Goal: Task Accomplishment & Management: Manage account settings

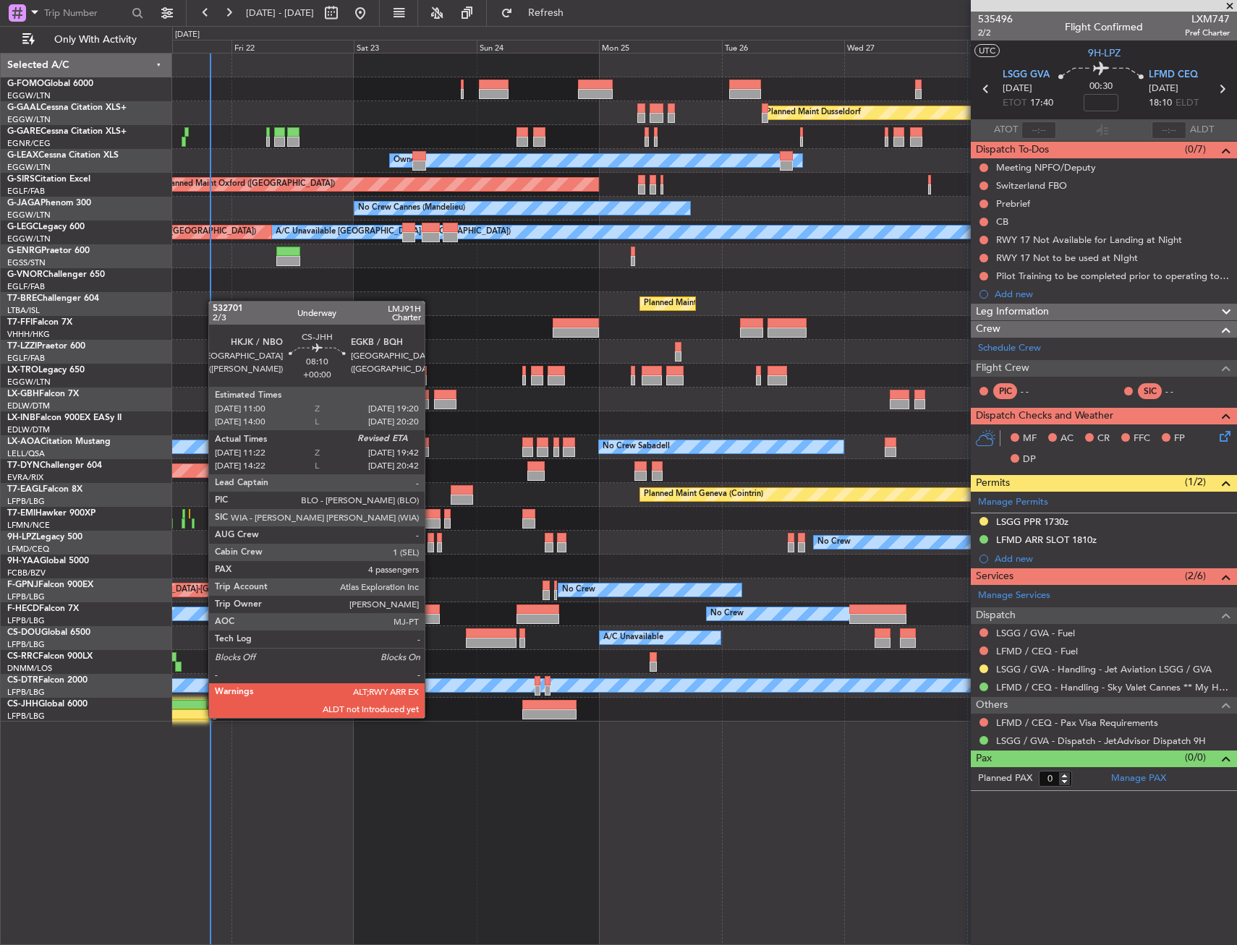
click at [201, 717] on div "Planned Maint Dusseldorf Unplanned Maint [PERSON_NAME] Owner Unplanned Maint [G…" at bounding box center [704, 388] width 1064 height 668
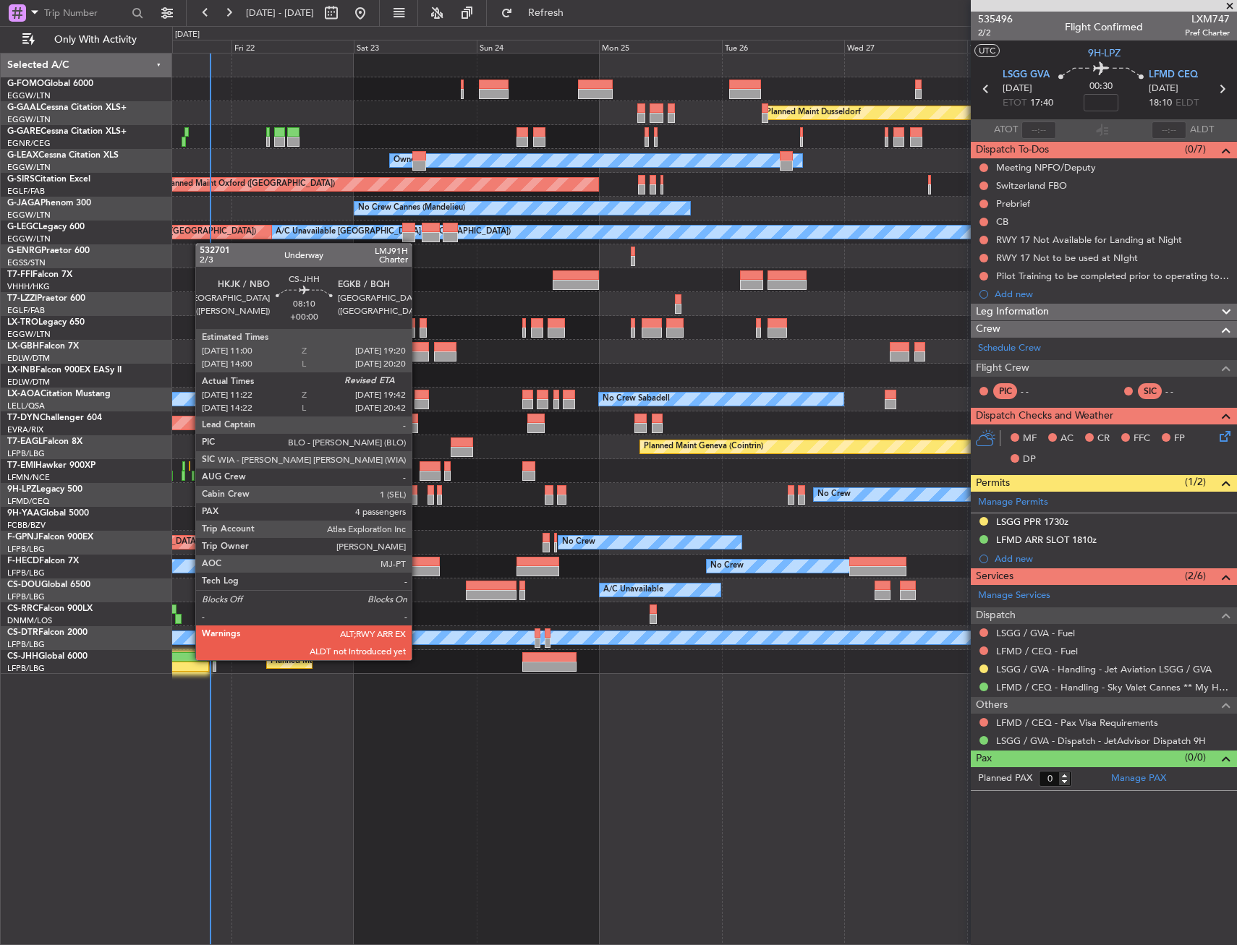
click at [188, 659] on div at bounding box center [185, 657] width 43 height 10
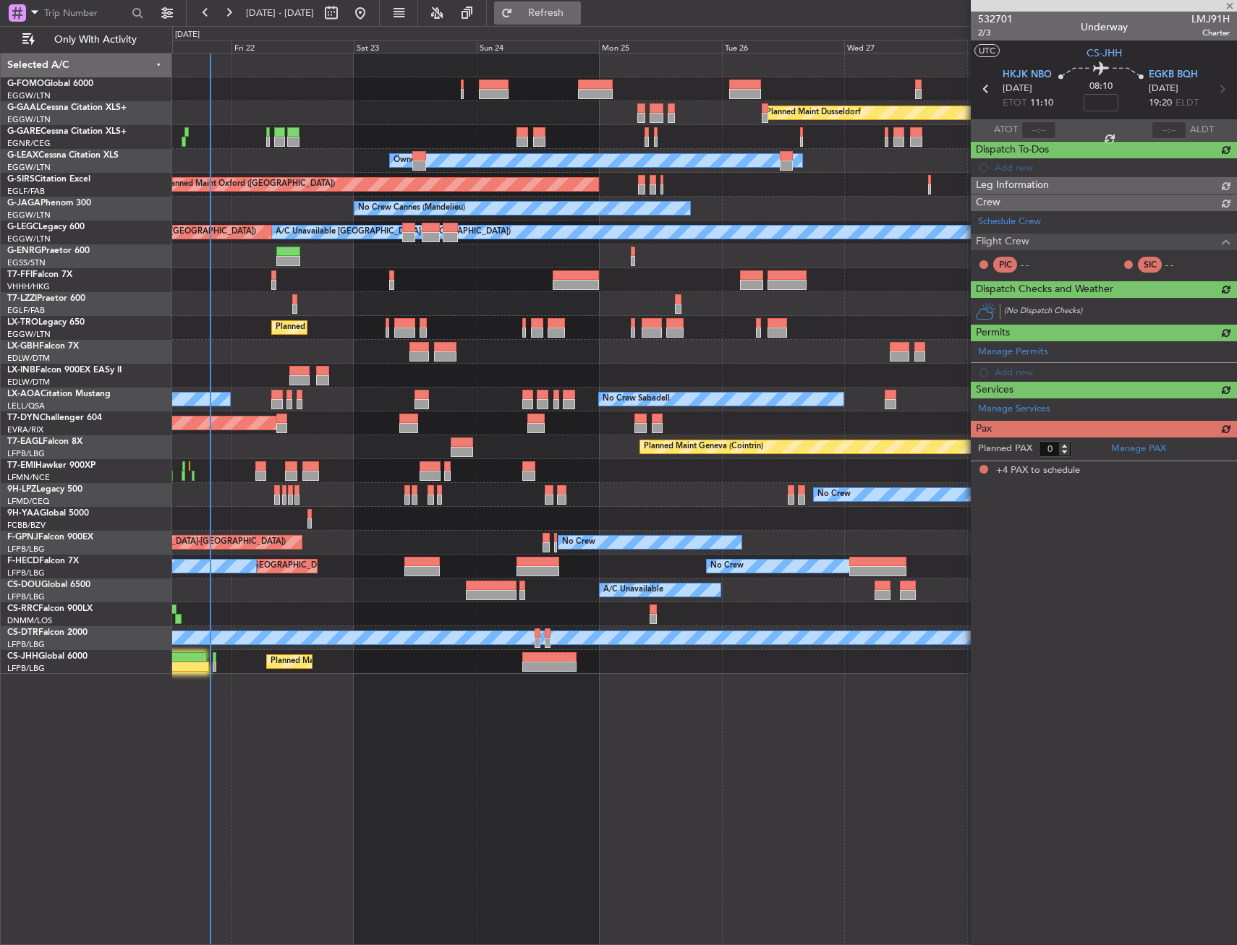
type input "11:32"
type input "4"
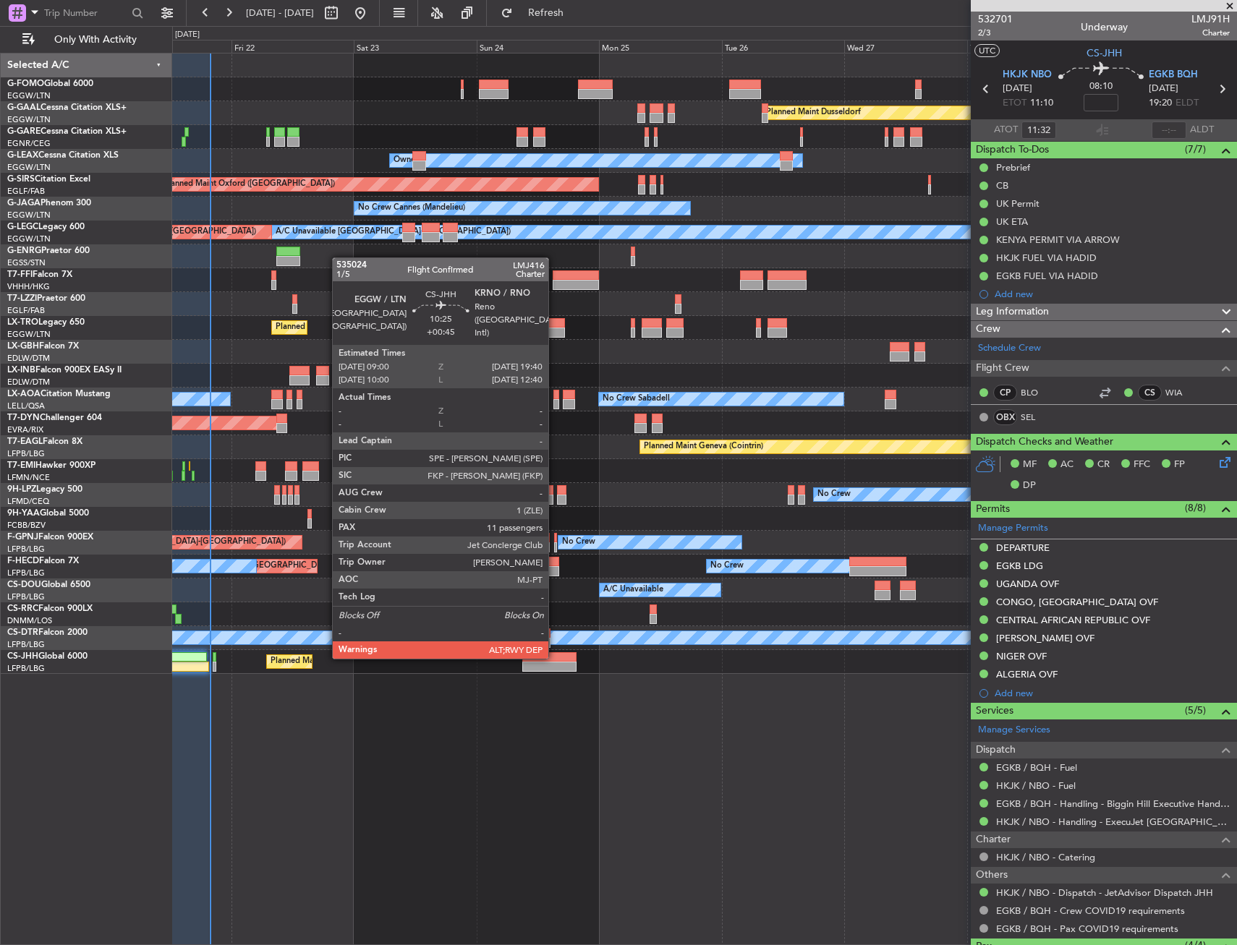
click at [555, 658] on div at bounding box center [549, 657] width 55 height 10
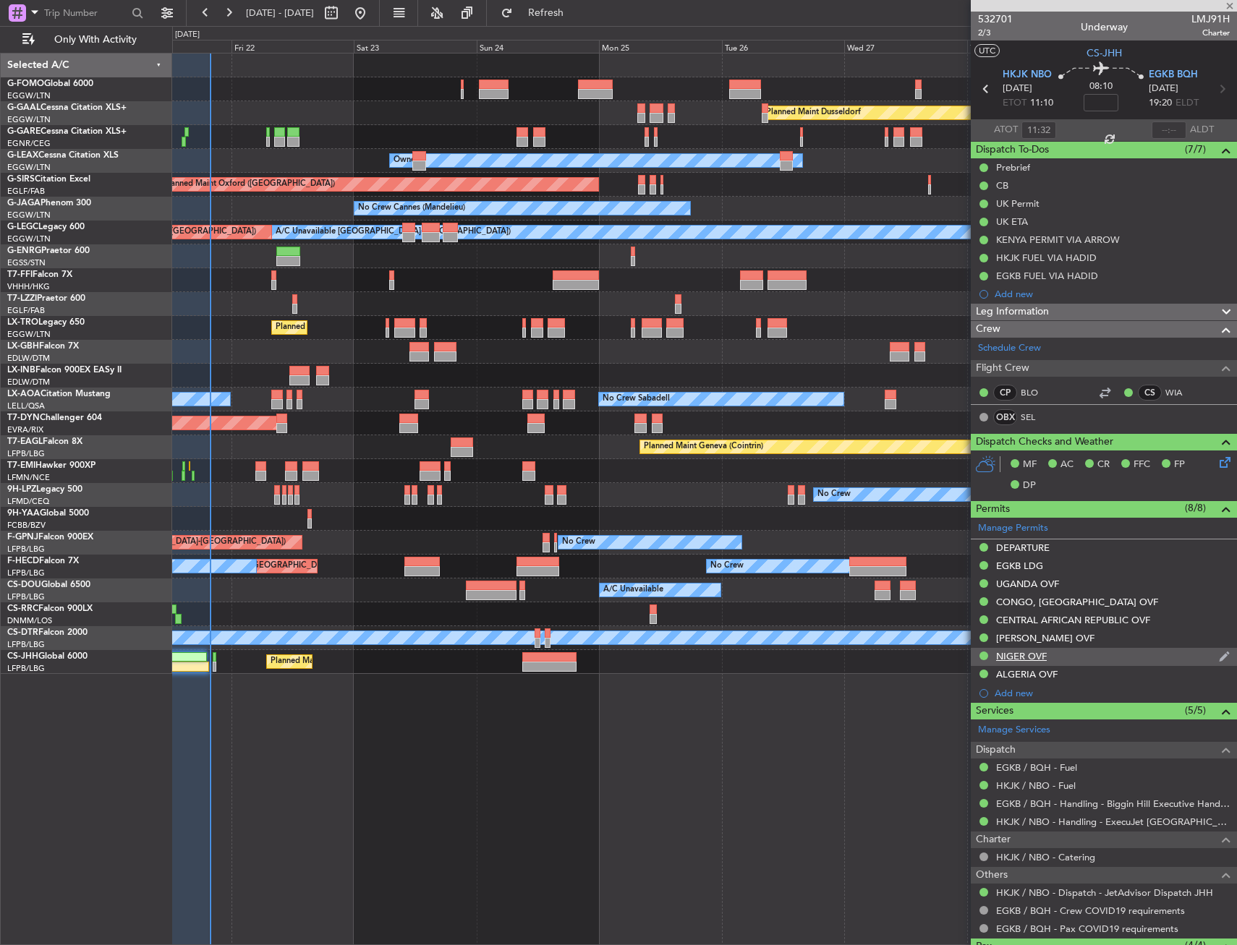
type input "+00:45"
type input "11"
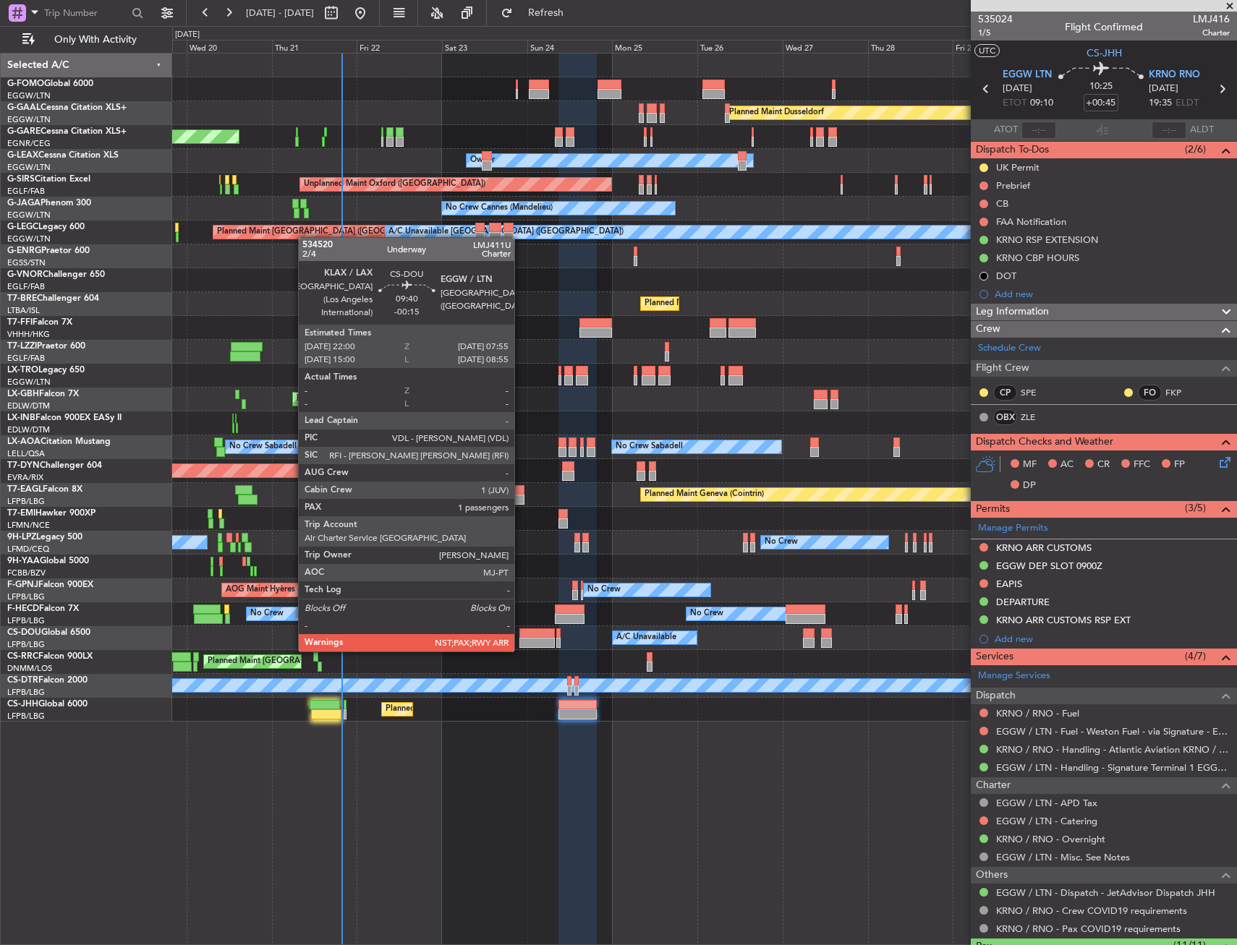
click at [521, 637] on div at bounding box center [536, 634] width 35 height 10
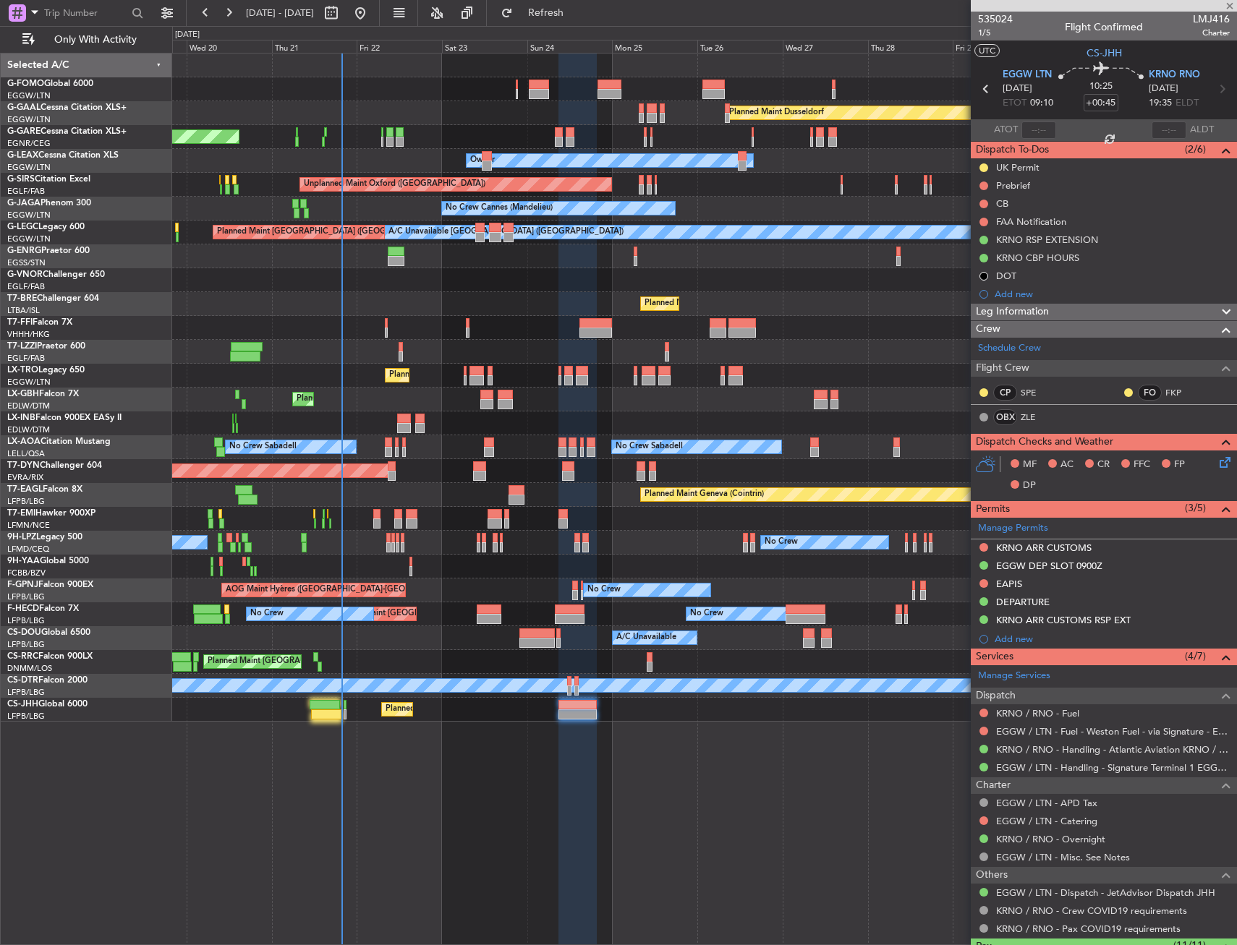
type input "-00:15"
type input "3"
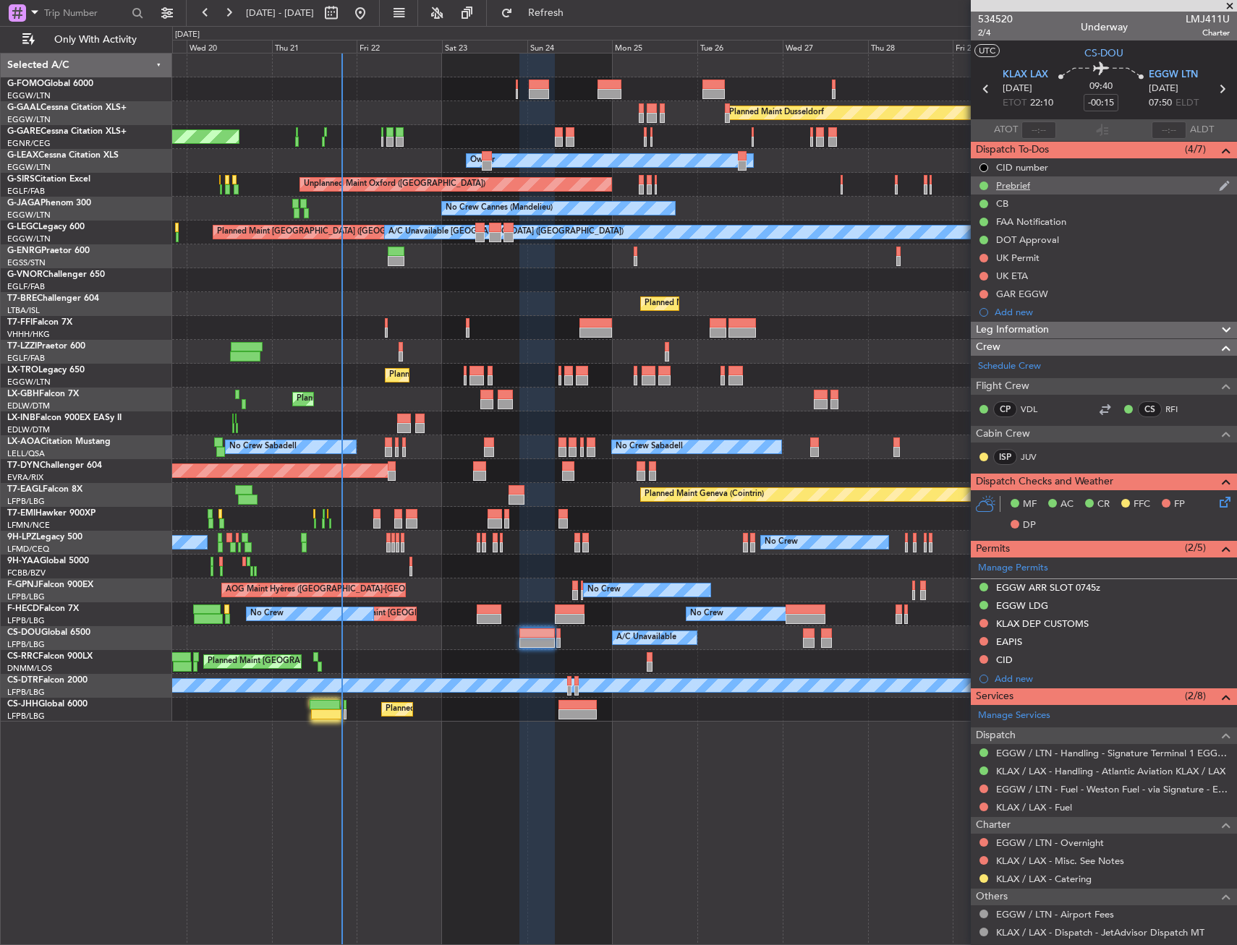
click at [1040, 180] on div "Prebrief" at bounding box center [1104, 185] width 266 height 18
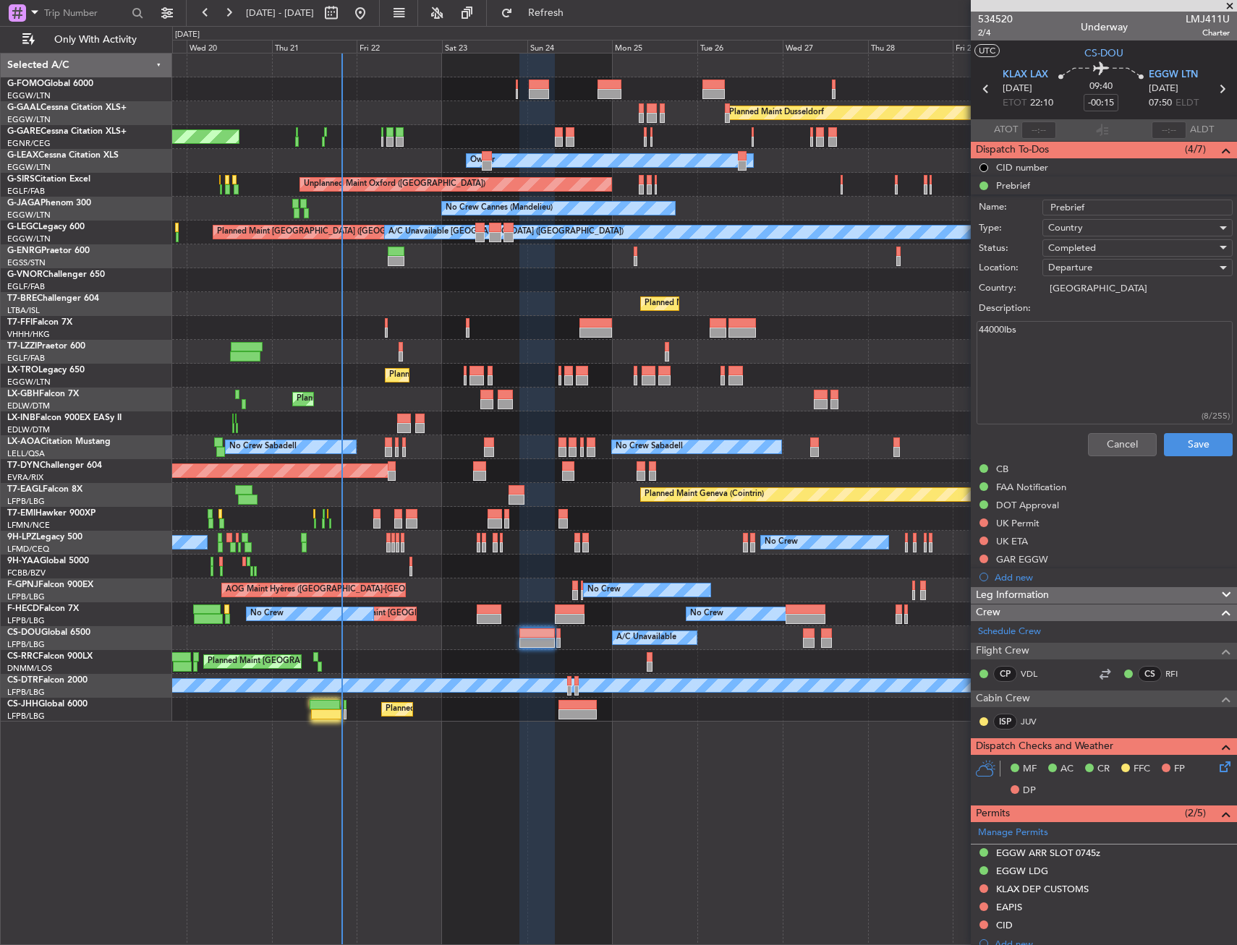
click at [1093, 362] on textarea "44000lbs" at bounding box center [1105, 372] width 256 height 103
click at [1118, 446] on button "Cancel" at bounding box center [1122, 444] width 69 height 23
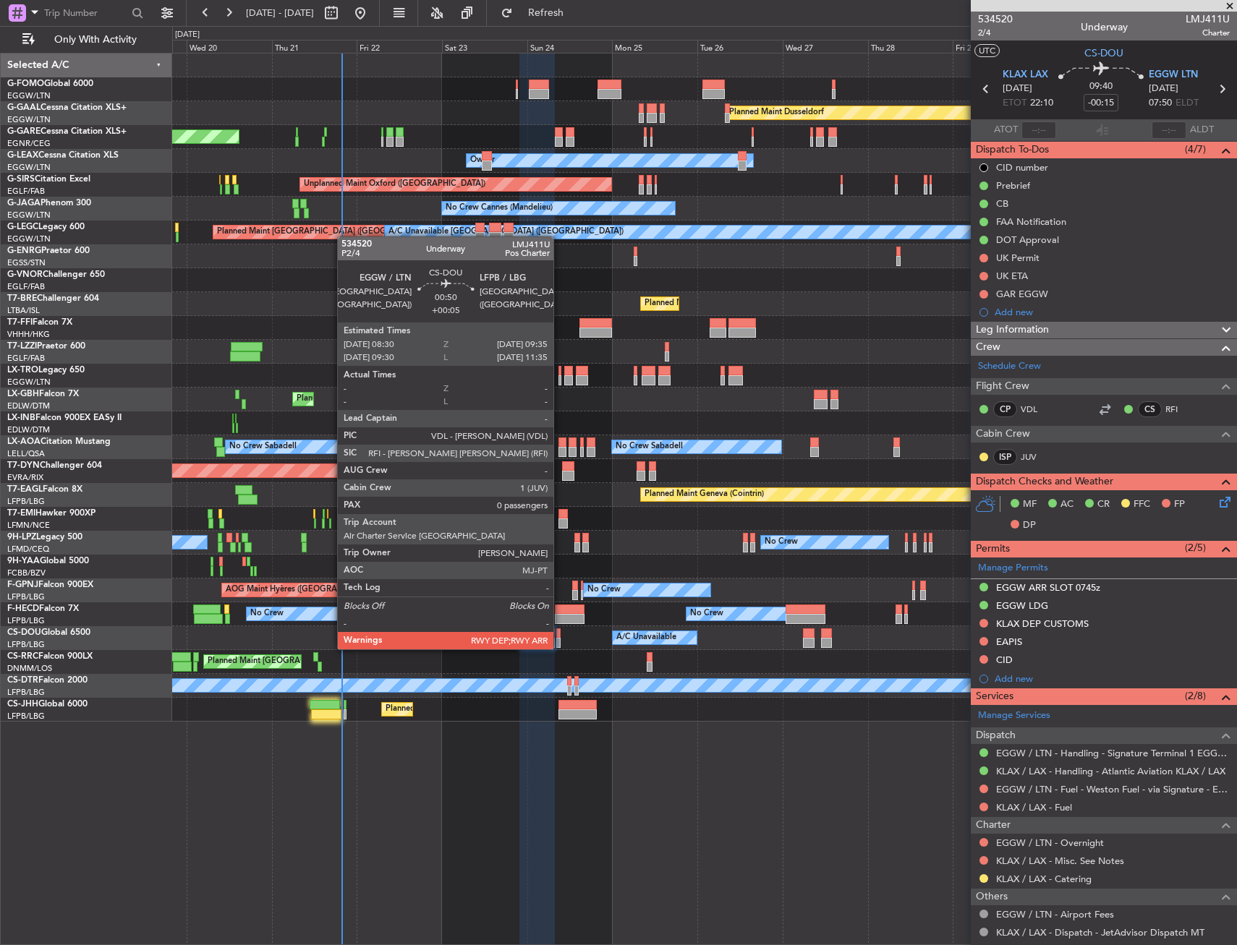
click at [559, 635] on div at bounding box center [558, 634] width 4 height 10
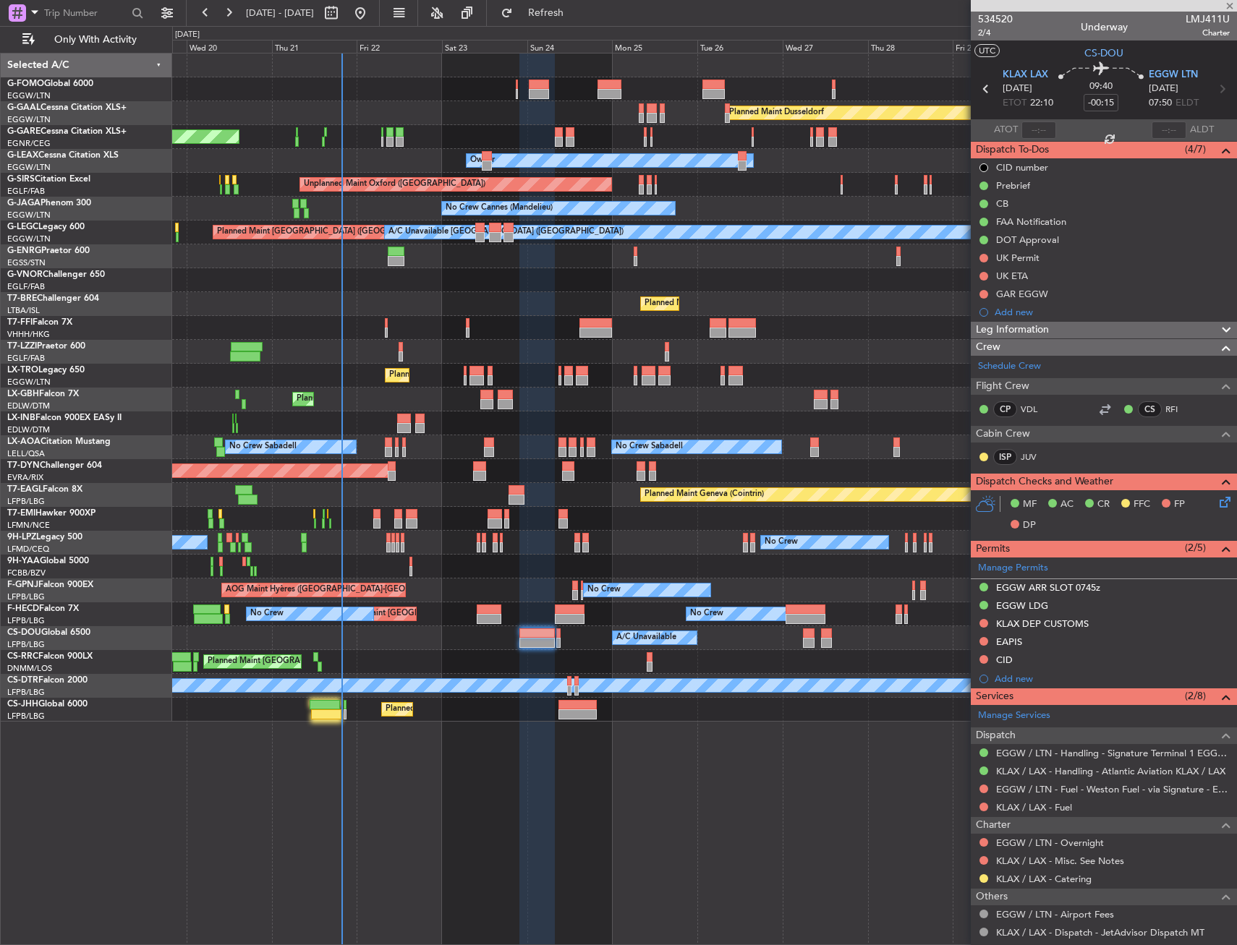
type input "+00:05"
type input "0"
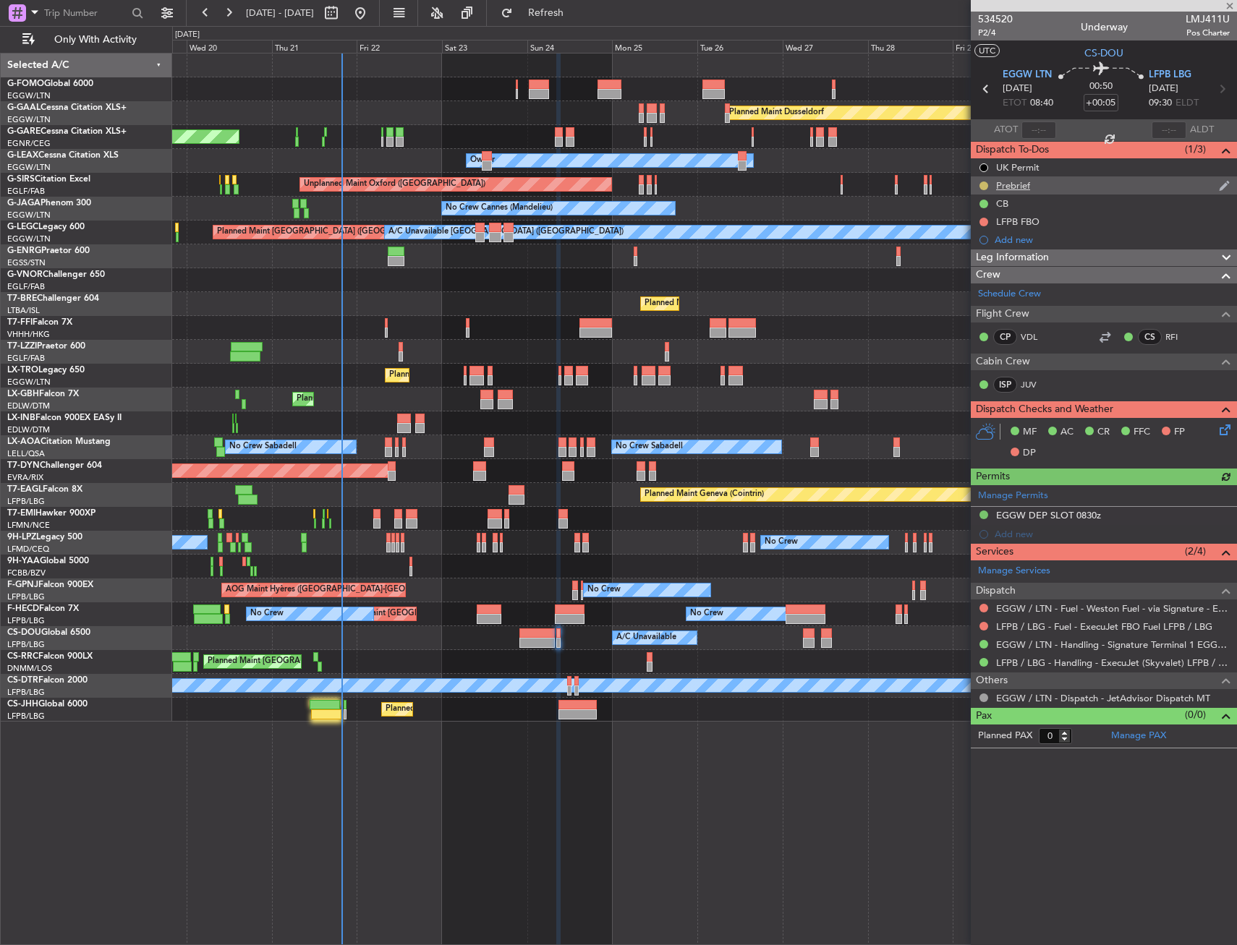
click at [985, 187] on button at bounding box center [983, 186] width 9 height 9
click at [982, 252] on span "Completed" at bounding box center [990, 249] width 48 height 14
click at [1019, 184] on div "Prebrief" at bounding box center [1013, 185] width 34 height 12
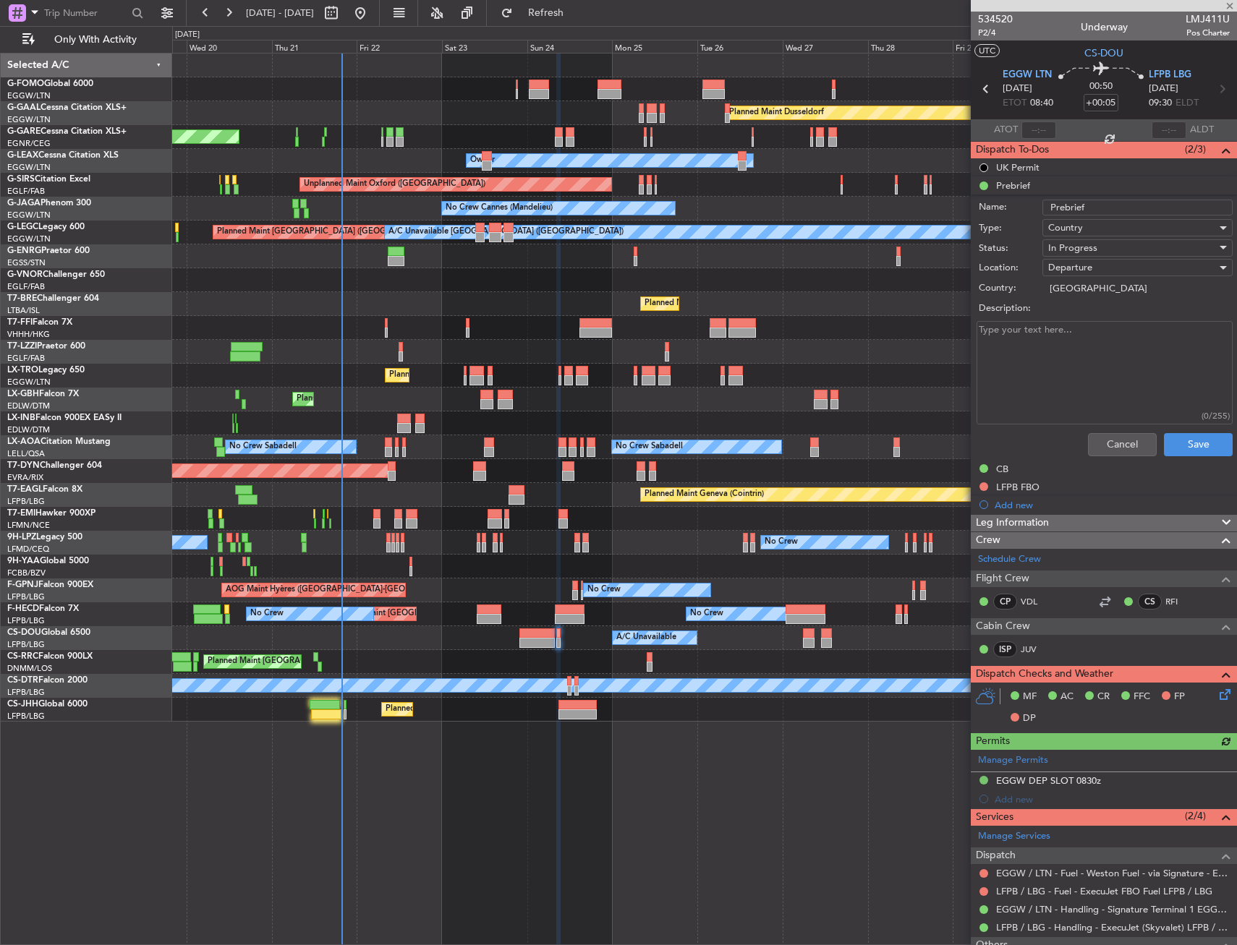
click at [1089, 333] on textarea "Description:" at bounding box center [1105, 372] width 256 height 103
type textarea "REST"
click at [1193, 466] on div "CB" at bounding box center [1104, 469] width 266 height 18
click at [1191, 461] on button "Save" at bounding box center [1198, 462] width 69 height 23
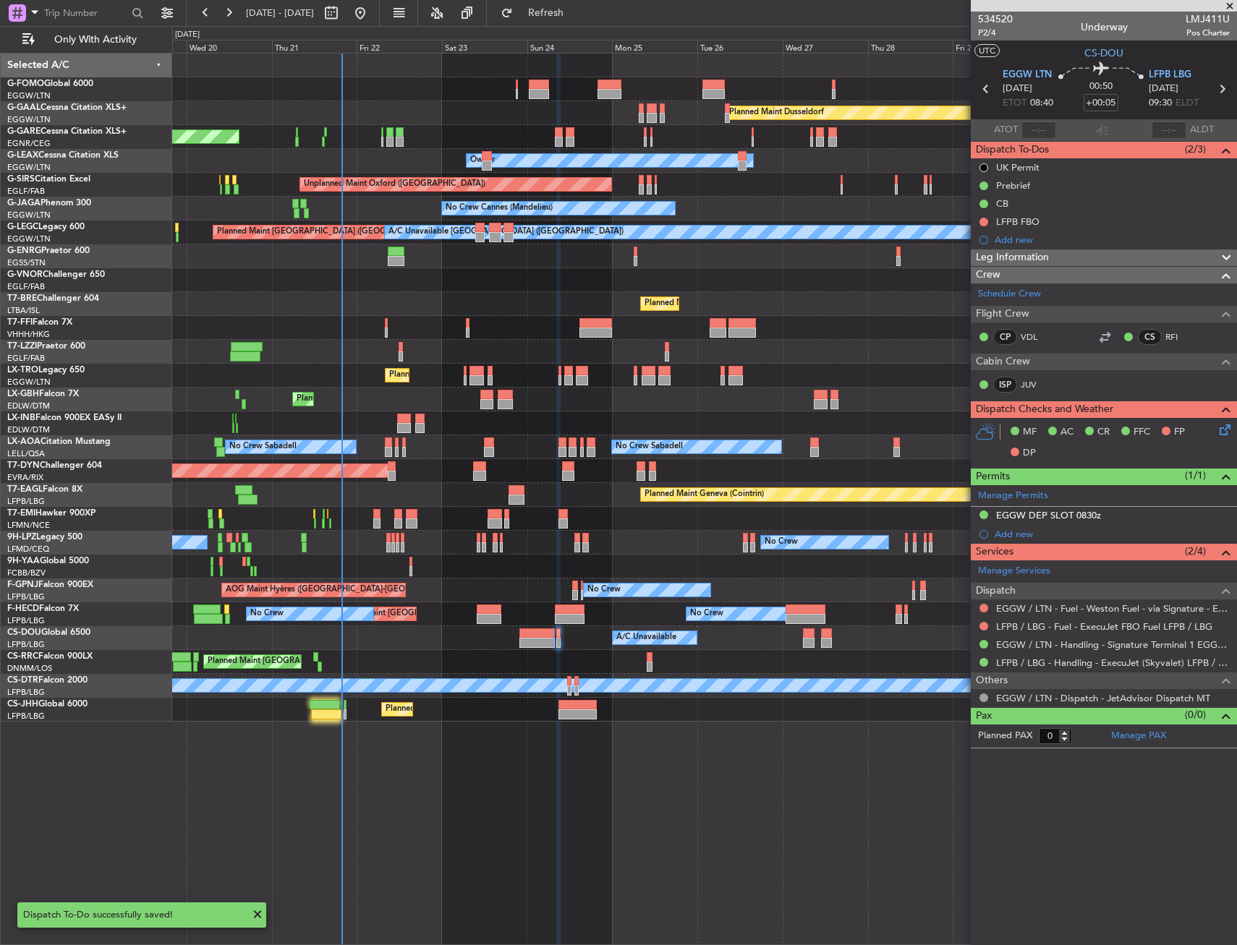
drag, startPoint x: 1074, startPoint y: 190, endPoint x: 1069, endPoint y: 195, distance: 7.7
click at [1072, 190] on div "Prebrief" at bounding box center [1104, 185] width 266 height 18
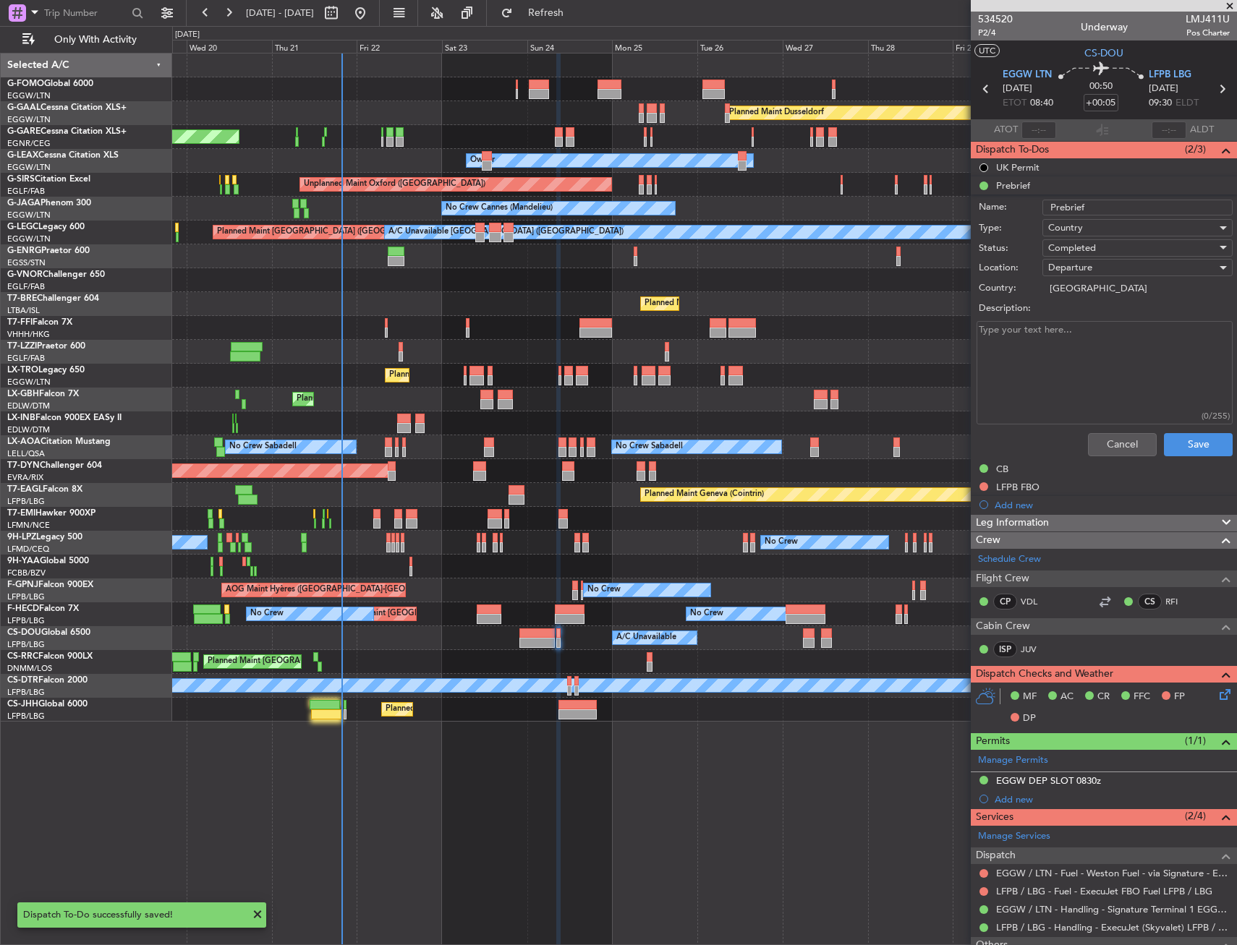
click at [1092, 333] on textarea "Description:" at bounding box center [1105, 372] width 256 height 103
type textarea "REST"
click at [1195, 445] on button "Save" at bounding box center [1198, 444] width 69 height 23
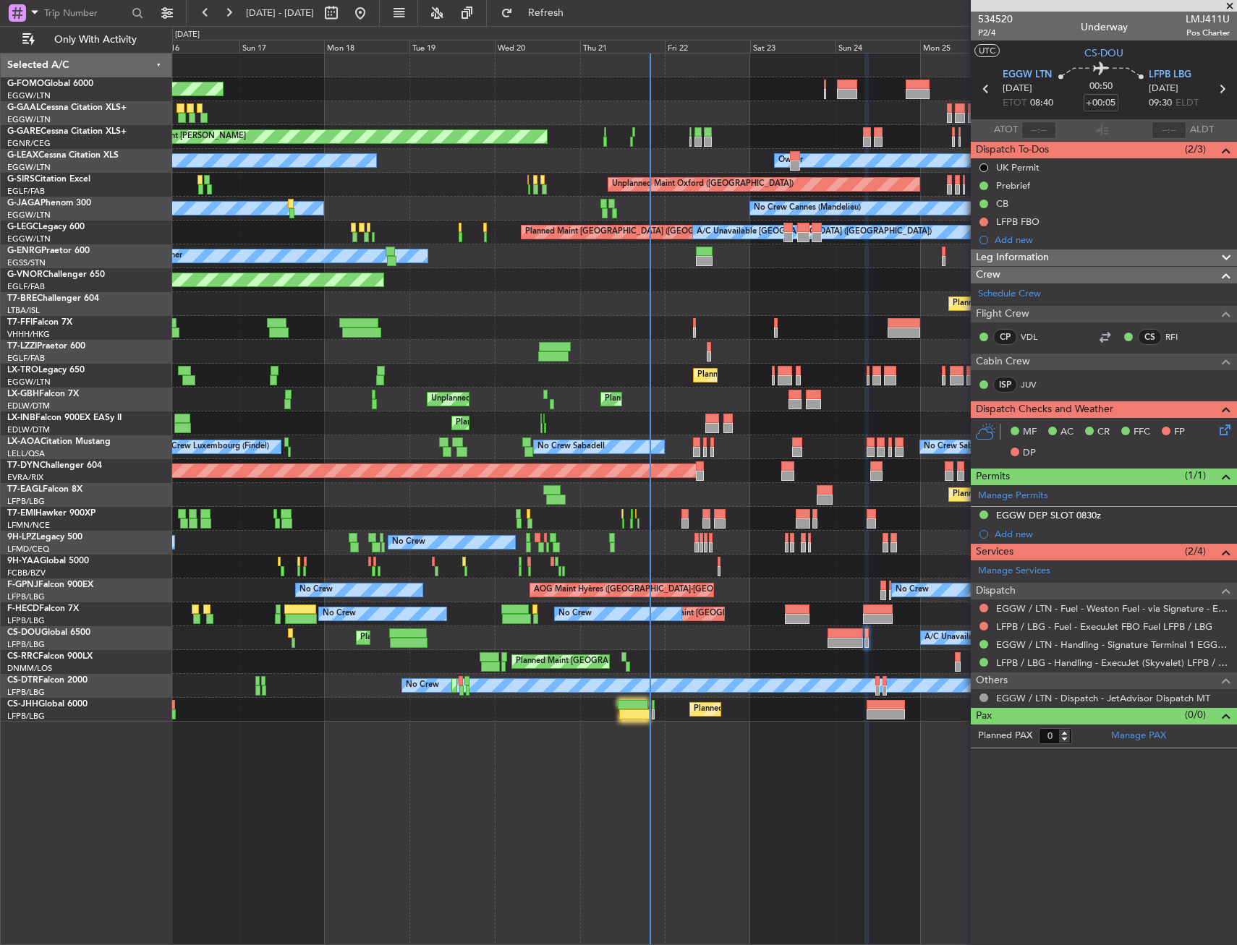
click at [621, 637] on div "Planned Maint [GEOGRAPHIC_DATA] ([GEOGRAPHIC_DATA]) A/C Unavailable Planned Mai…" at bounding box center [704, 638] width 1064 height 24
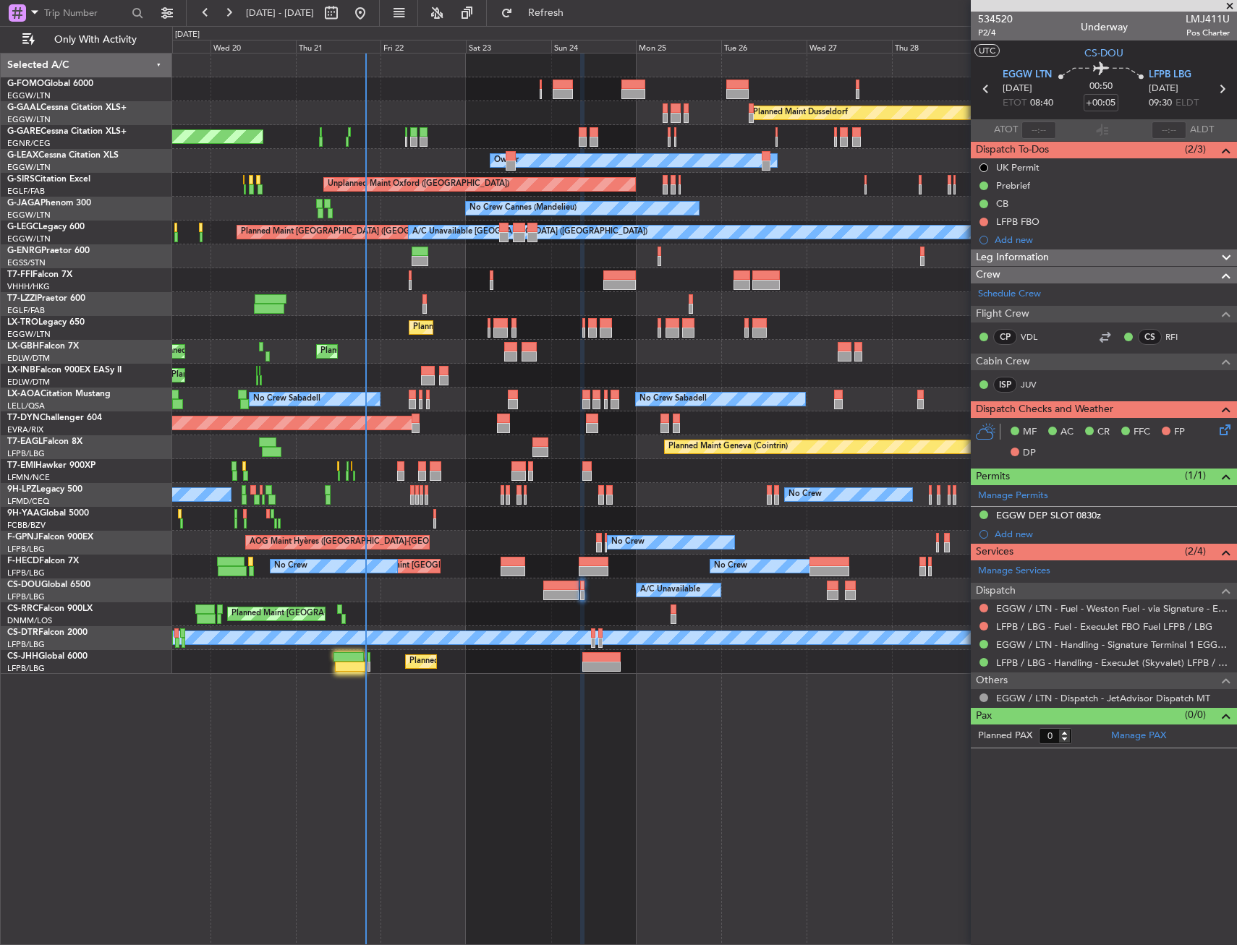
click at [312, 587] on div "Planned Maint [GEOGRAPHIC_DATA] ([GEOGRAPHIC_DATA]) A/C Unavailable No Crew Pla…" at bounding box center [704, 591] width 1064 height 24
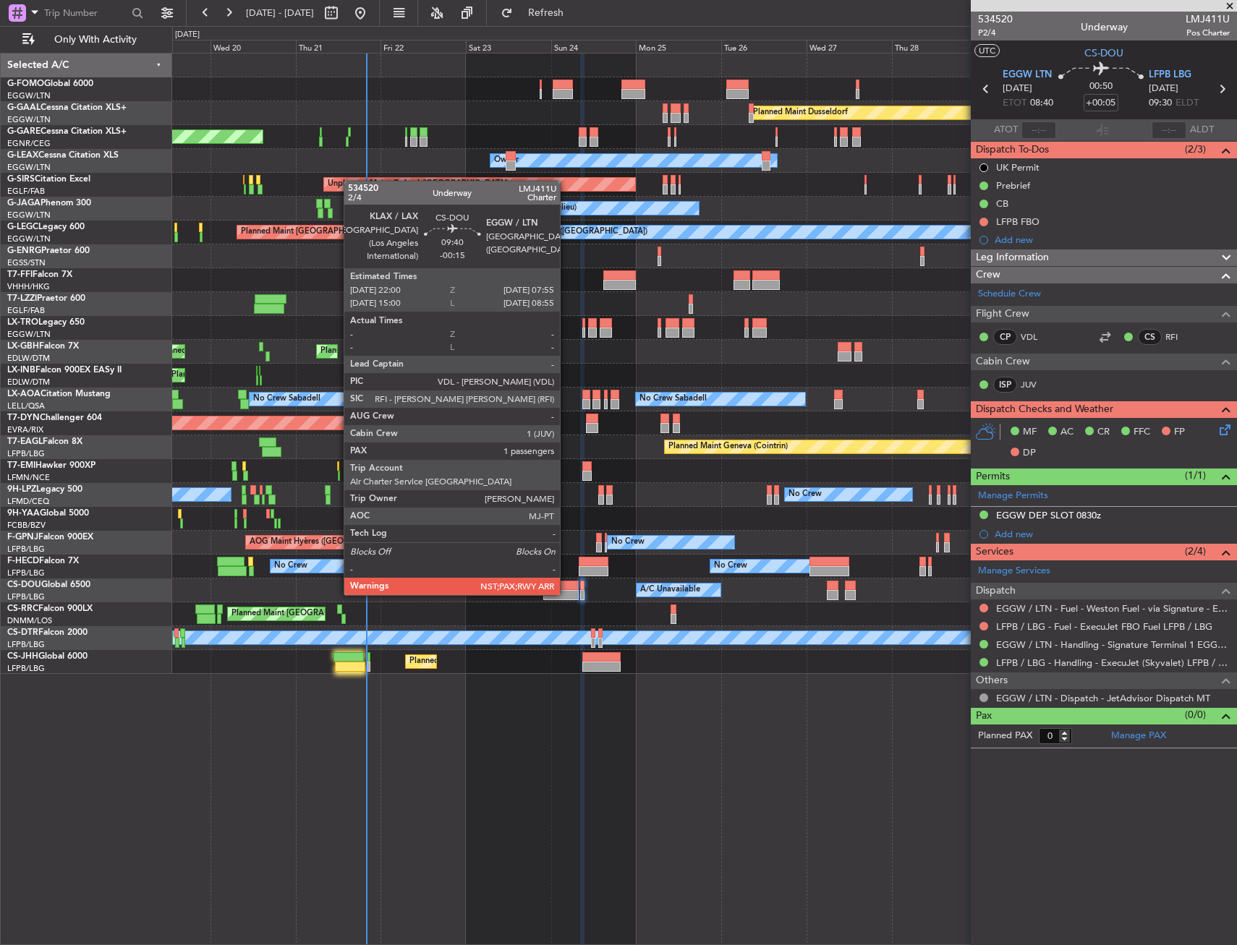
click at [566, 581] on div at bounding box center [560, 586] width 35 height 10
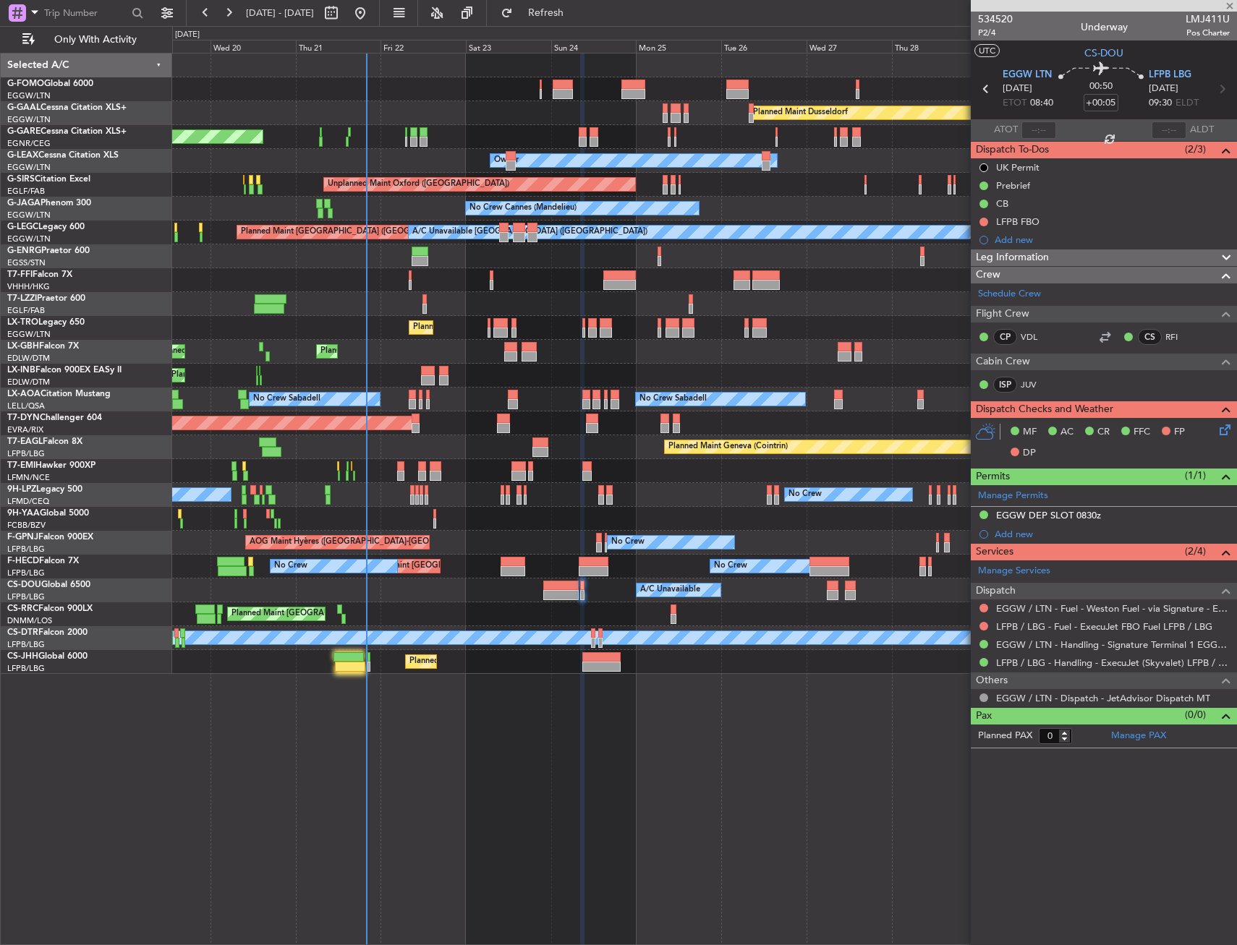
type input "-00:15"
type input "3"
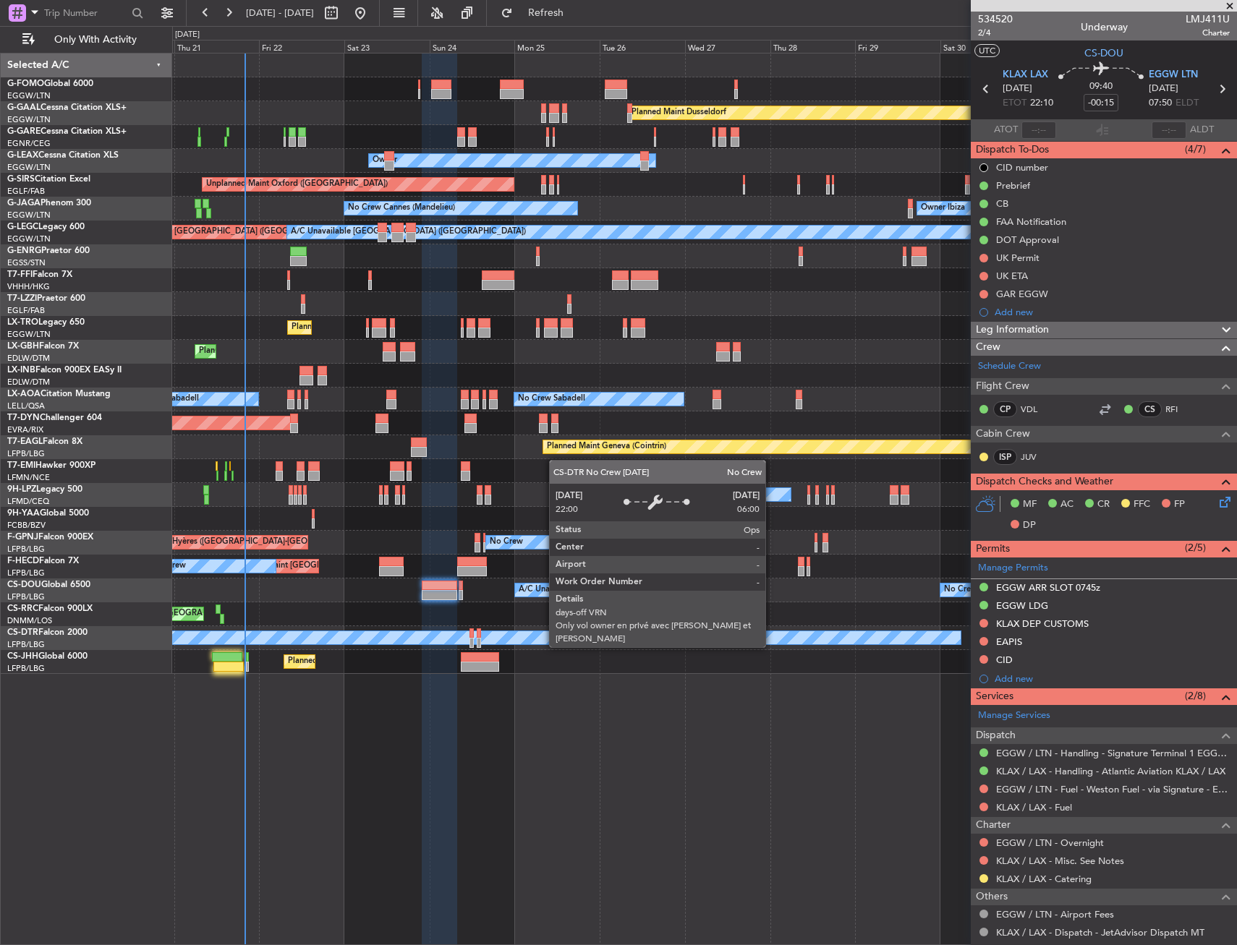
click at [650, 631] on div "No Crew" at bounding box center [479, 638] width 966 height 14
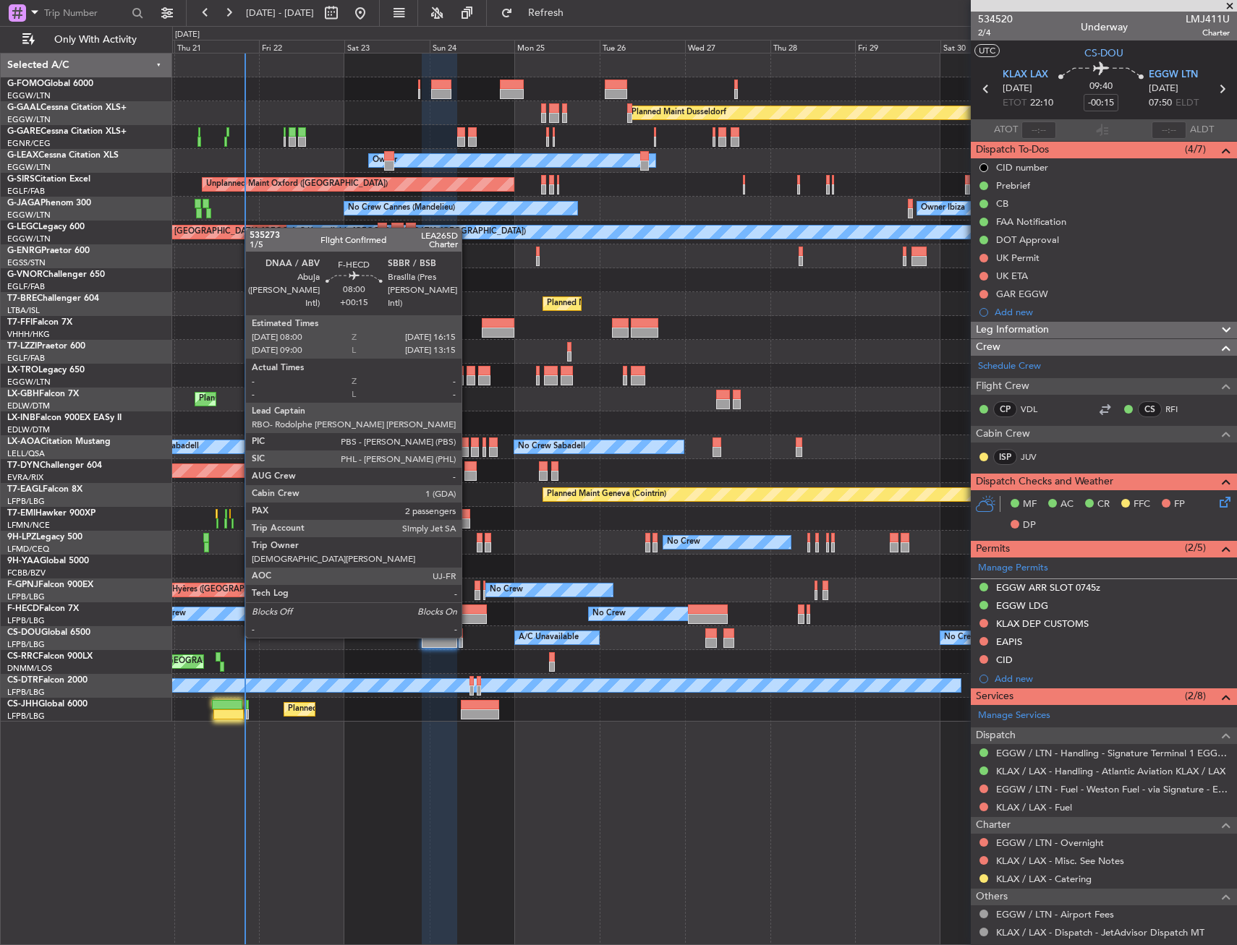
click at [468, 611] on div at bounding box center [472, 610] width 30 height 10
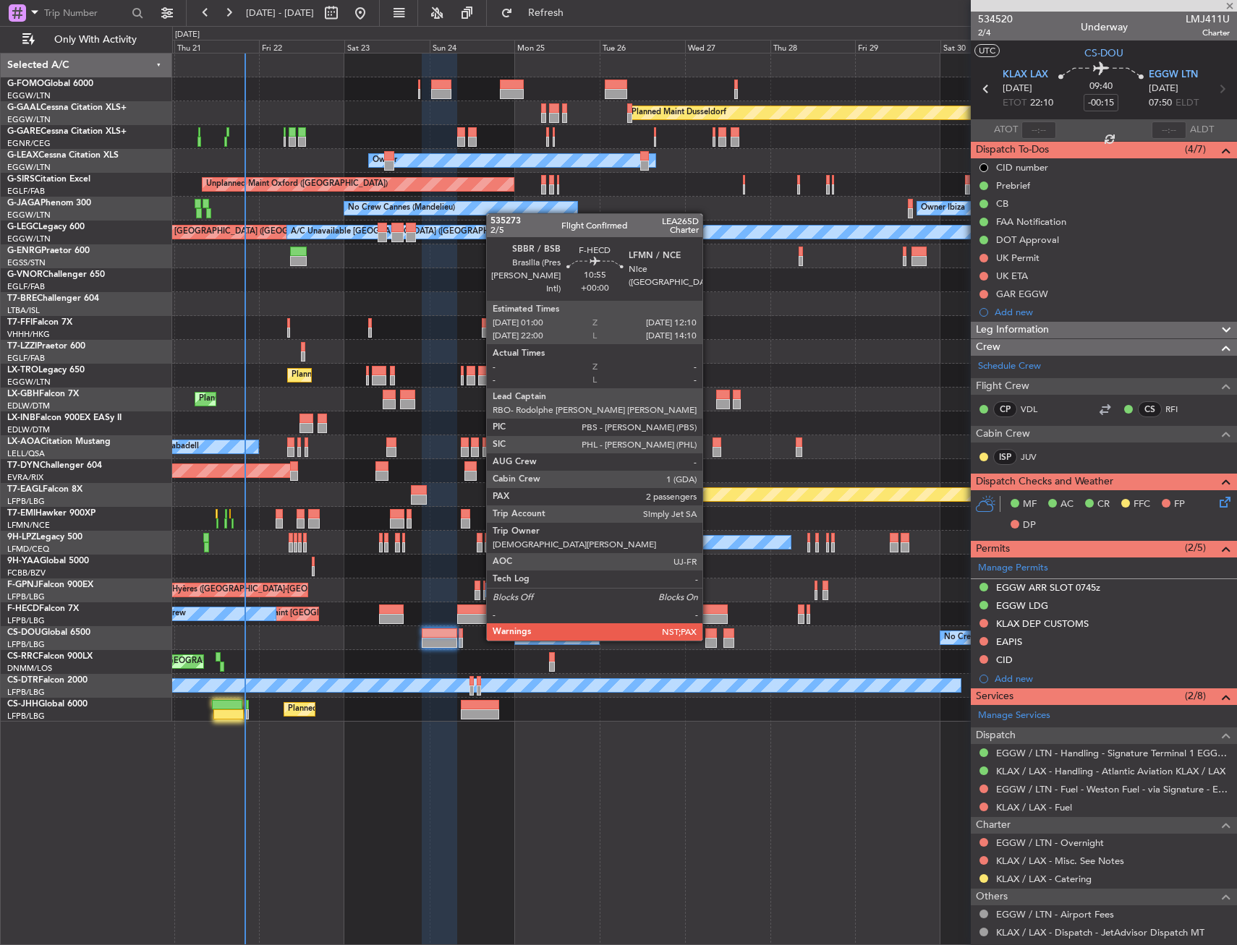
type input "+00:15"
type input "2"
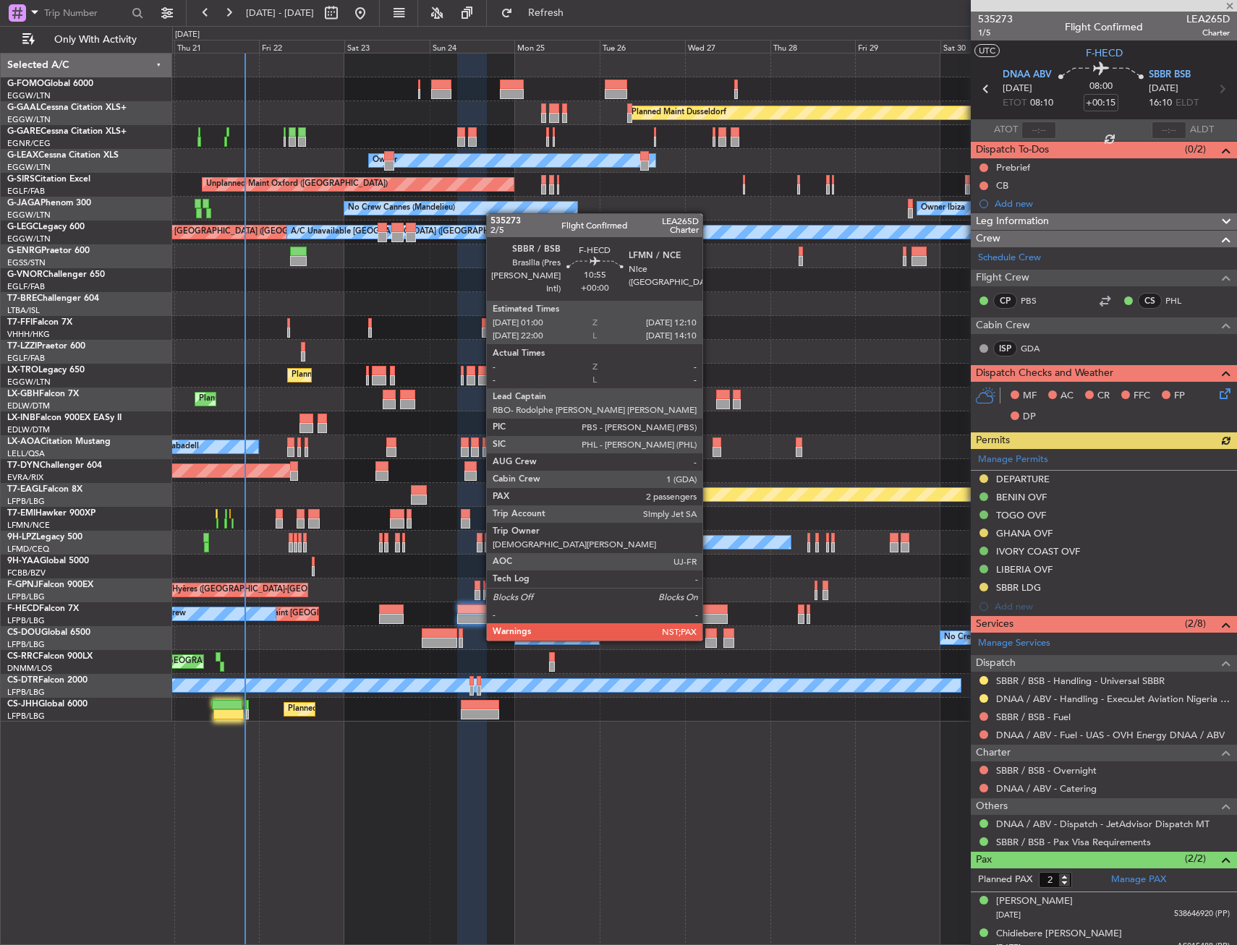
click at [709, 613] on div at bounding box center [708, 610] width 40 height 10
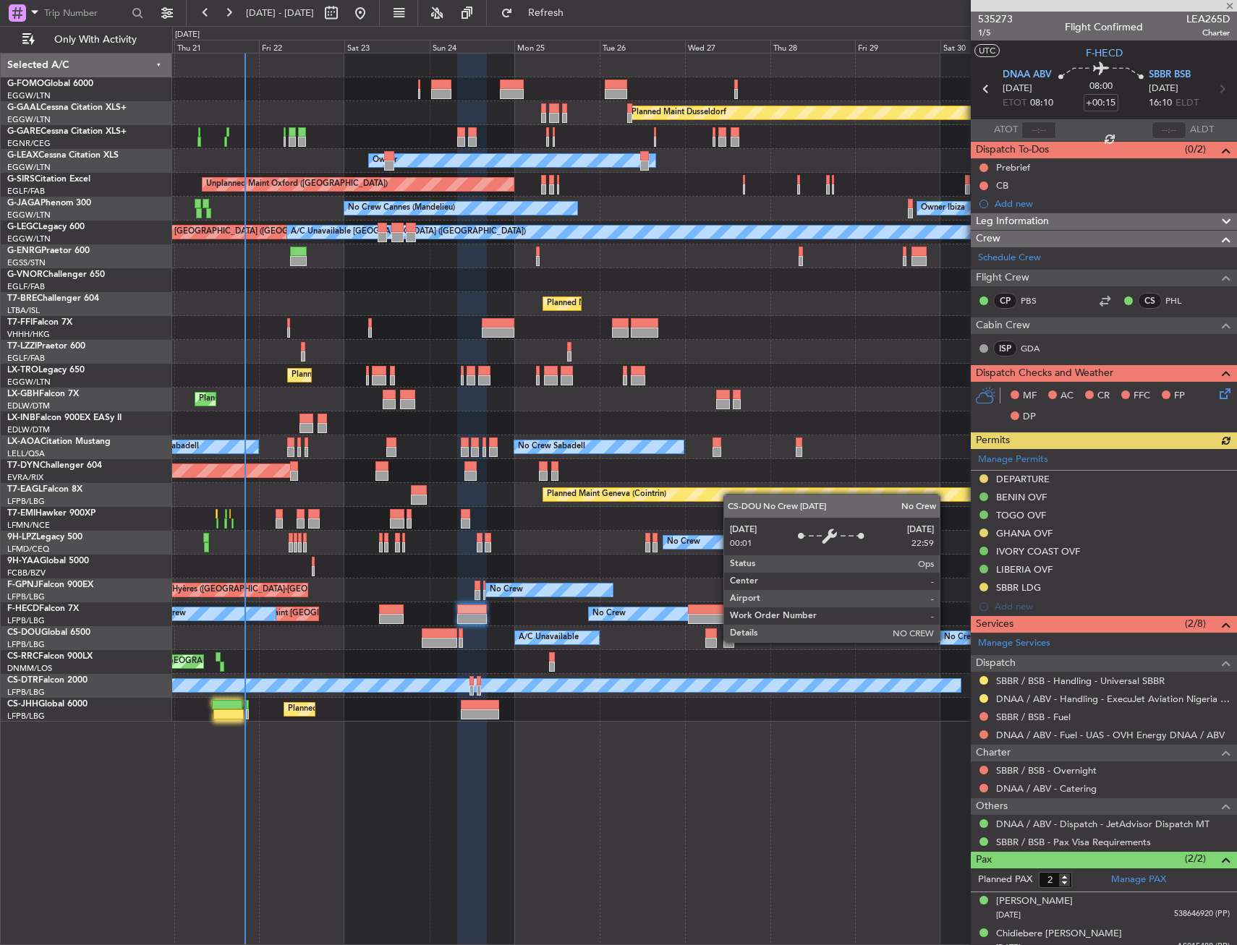
type input "3"
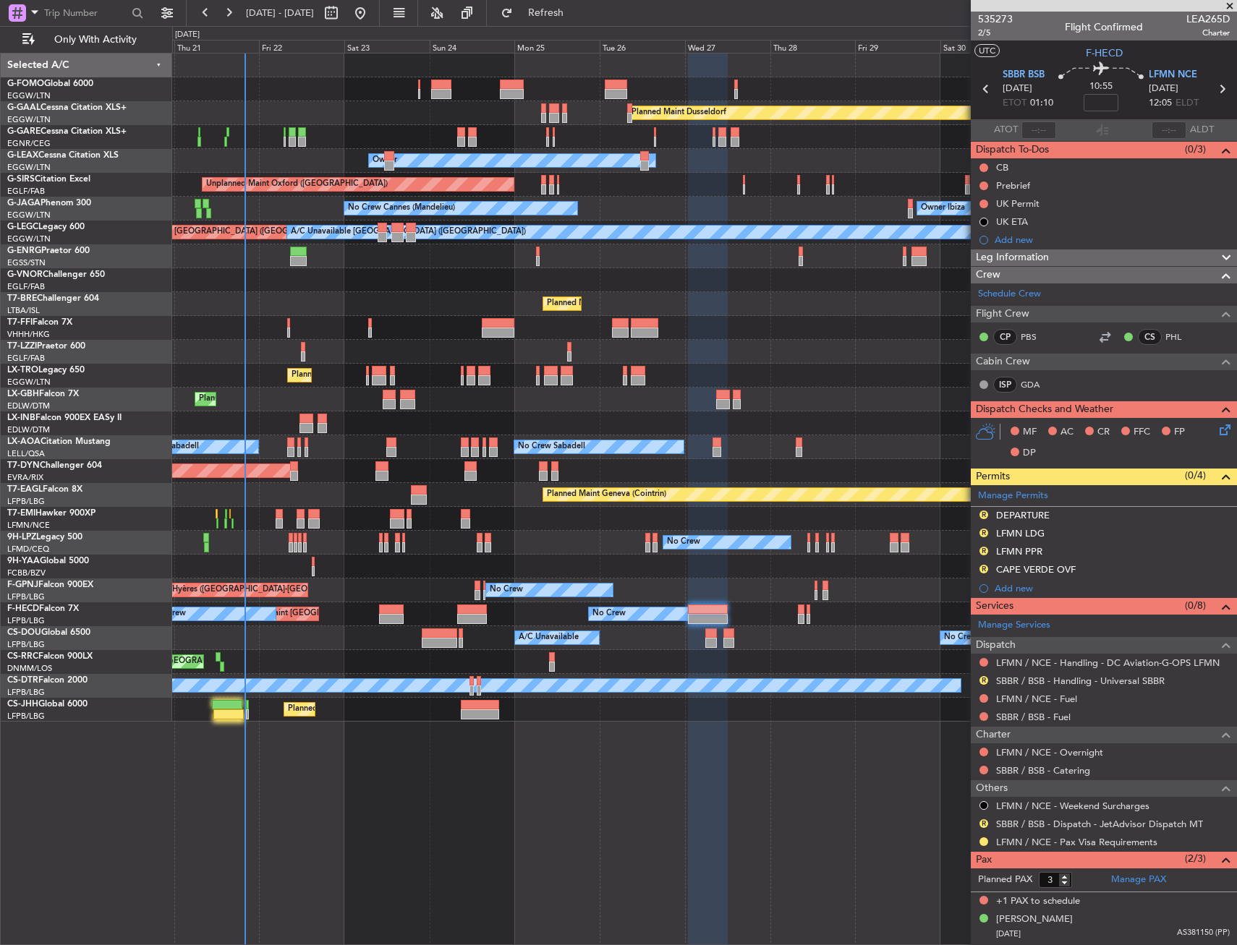
click at [1162, 255] on div "Leg Information" at bounding box center [1104, 258] width 266 height 17
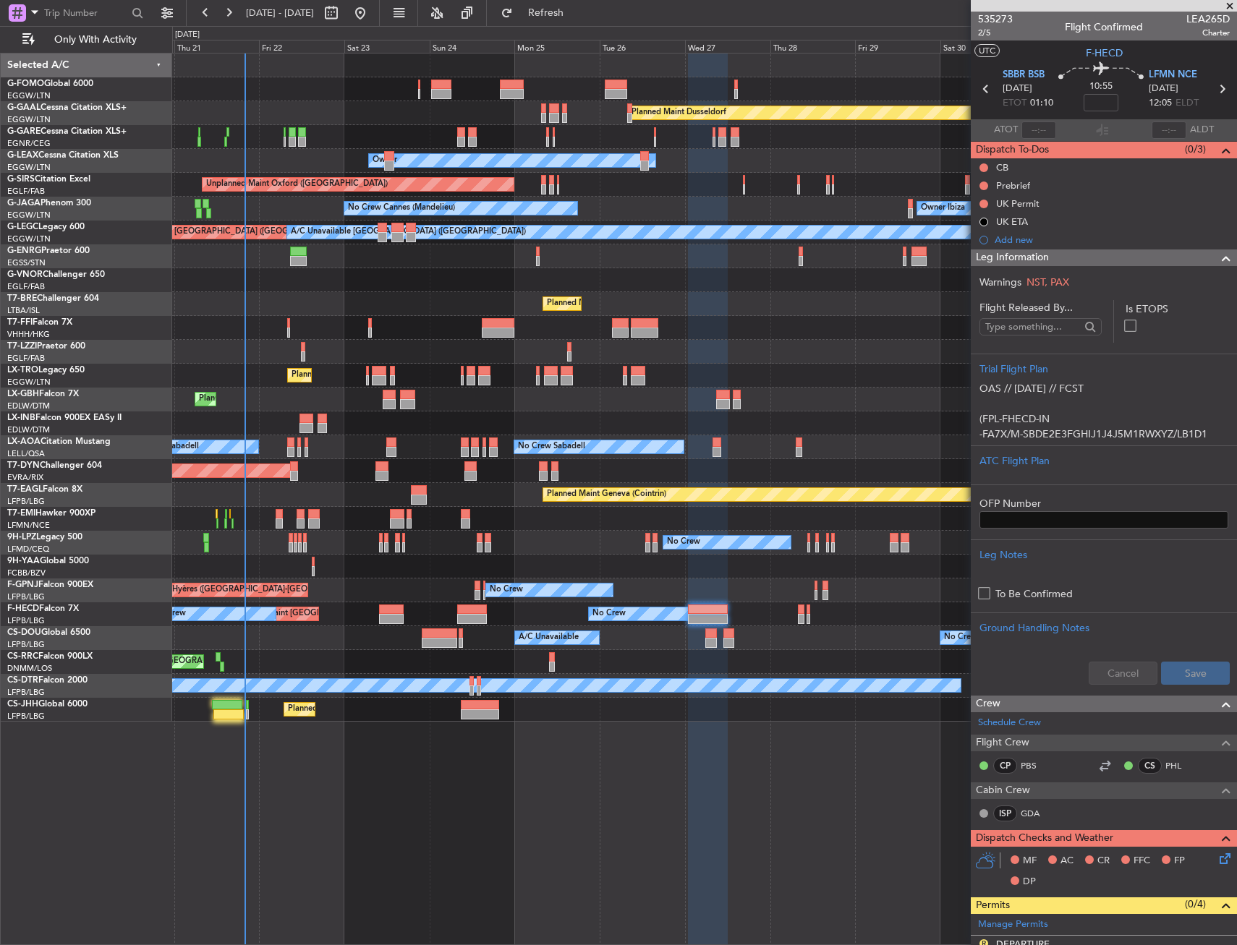
click at [1161, 257] on div "Leg Information" at bounding box center [1104, 258] width 266 height 17
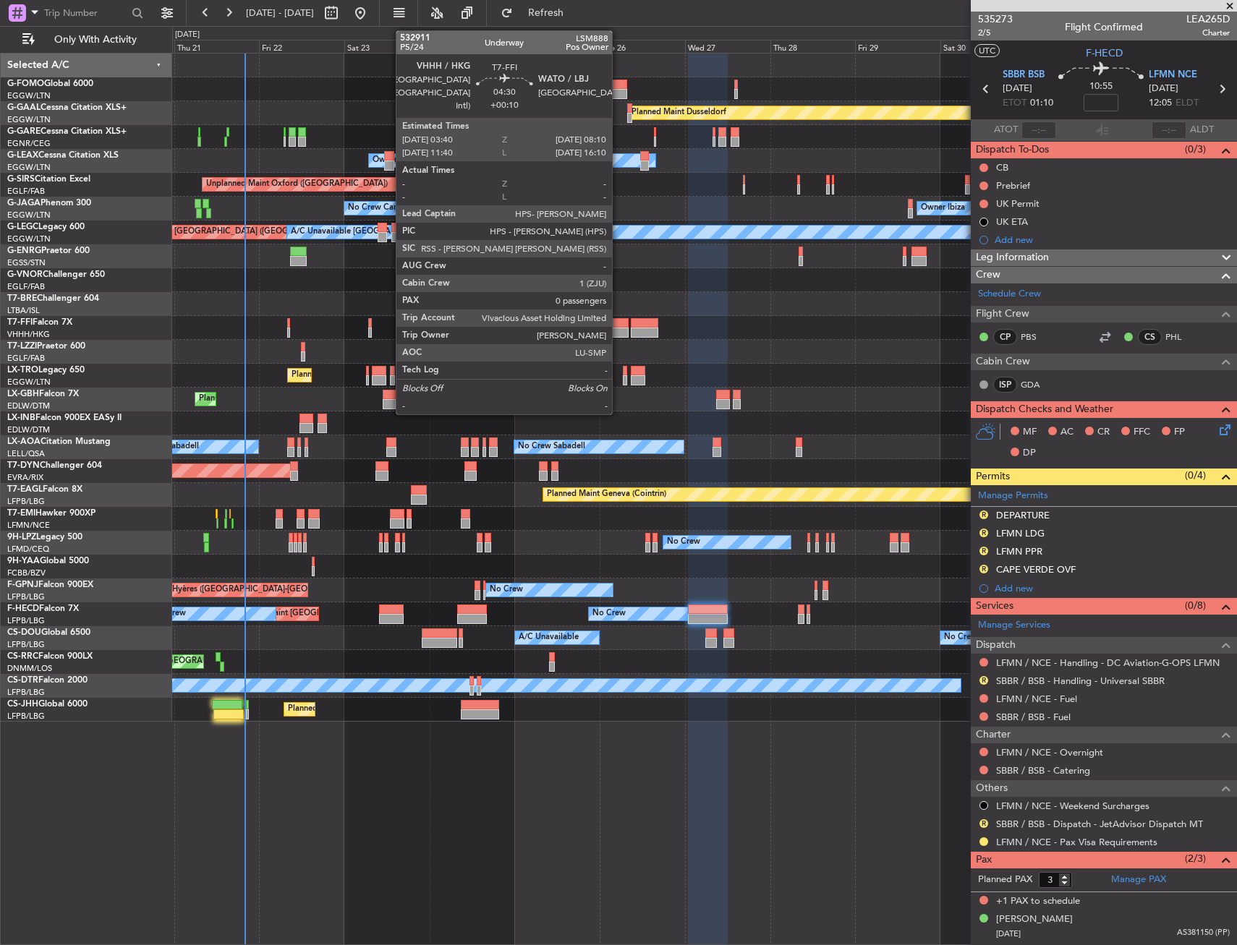
click at [618, 319] on div at bounding box center [620, 323] width 17 height 10
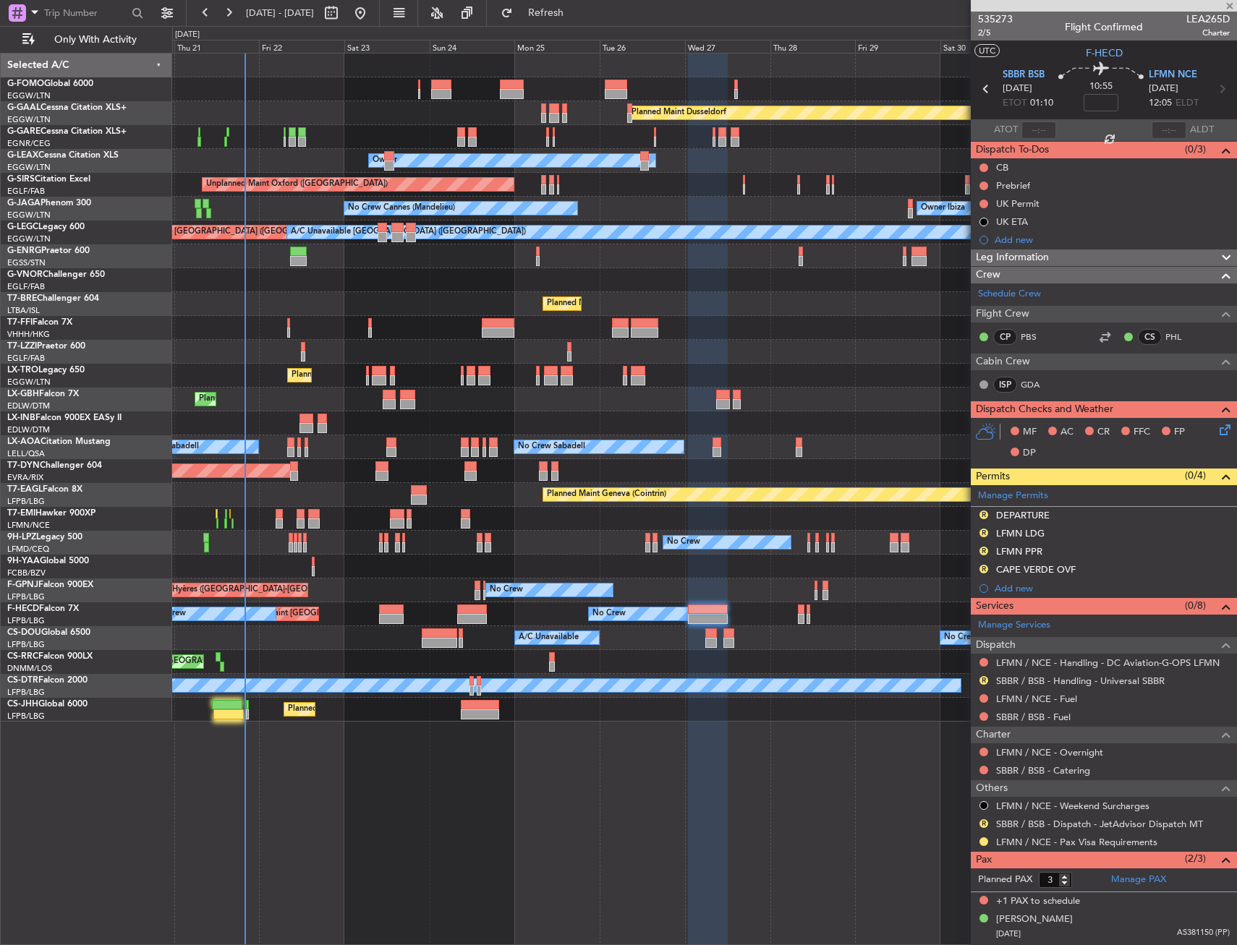
type input "+00:10"
type input "0"
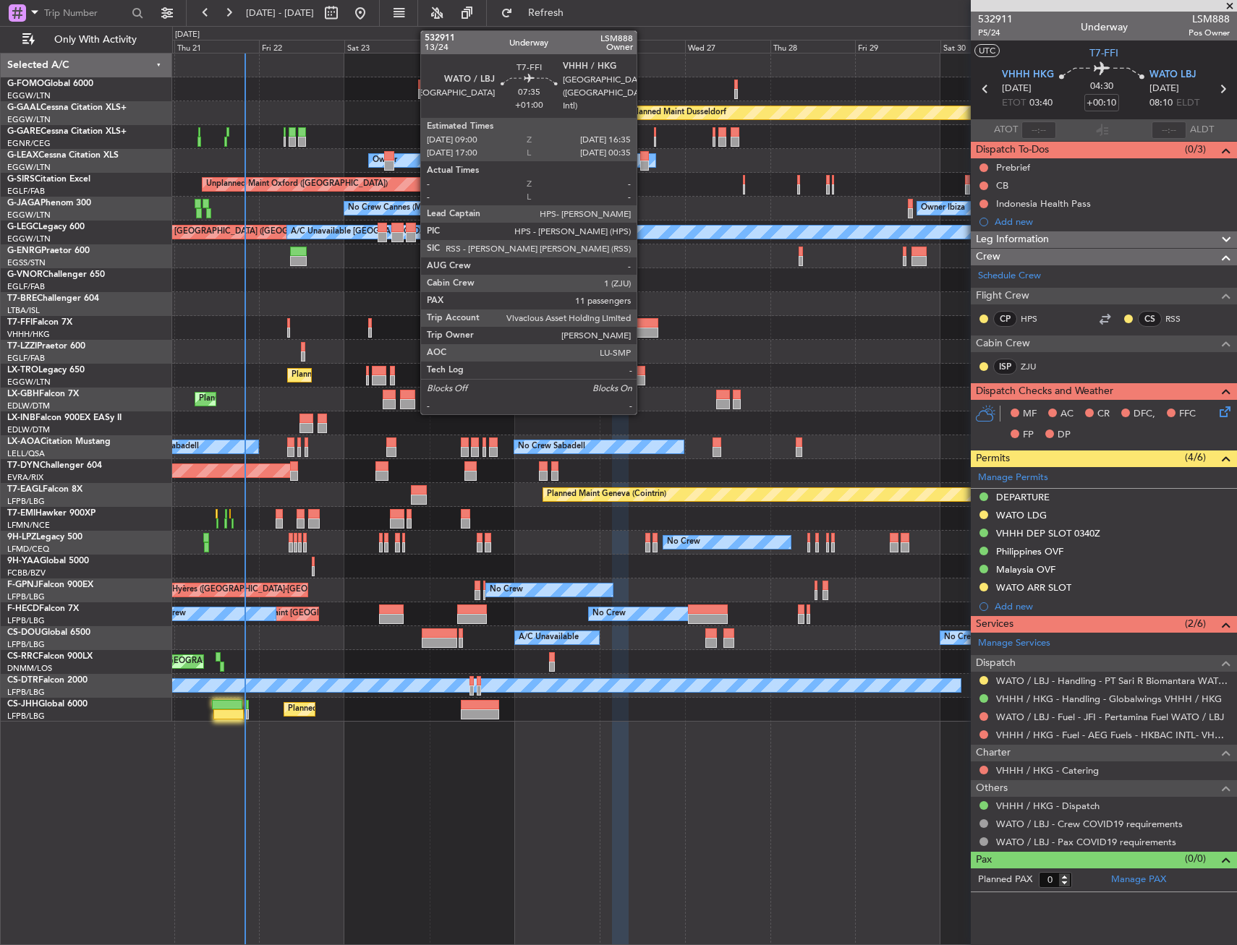
click at [643, 322] on div at bounding box center [644, 323] width 27 height 10
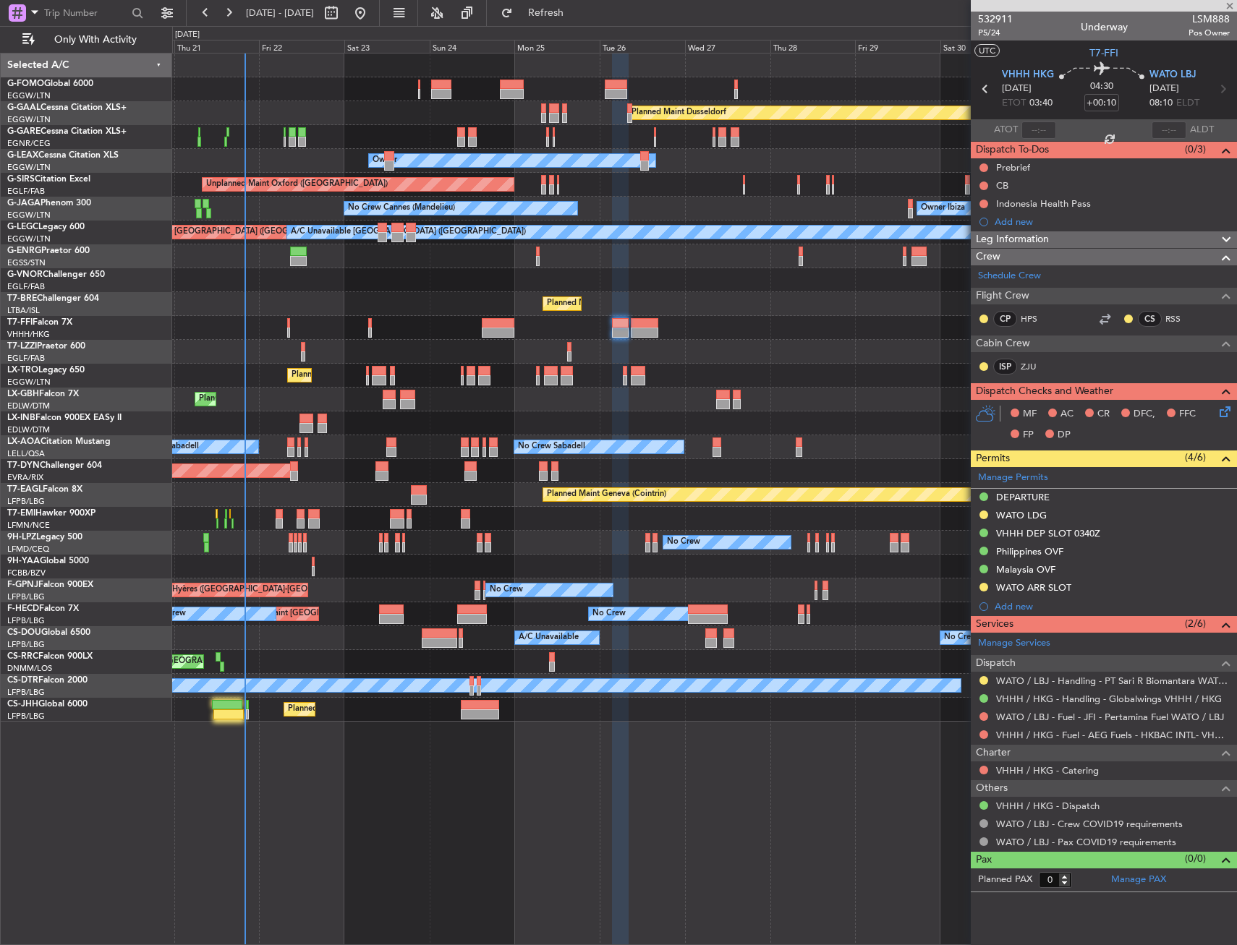
type input "+01:00"
type input "11"
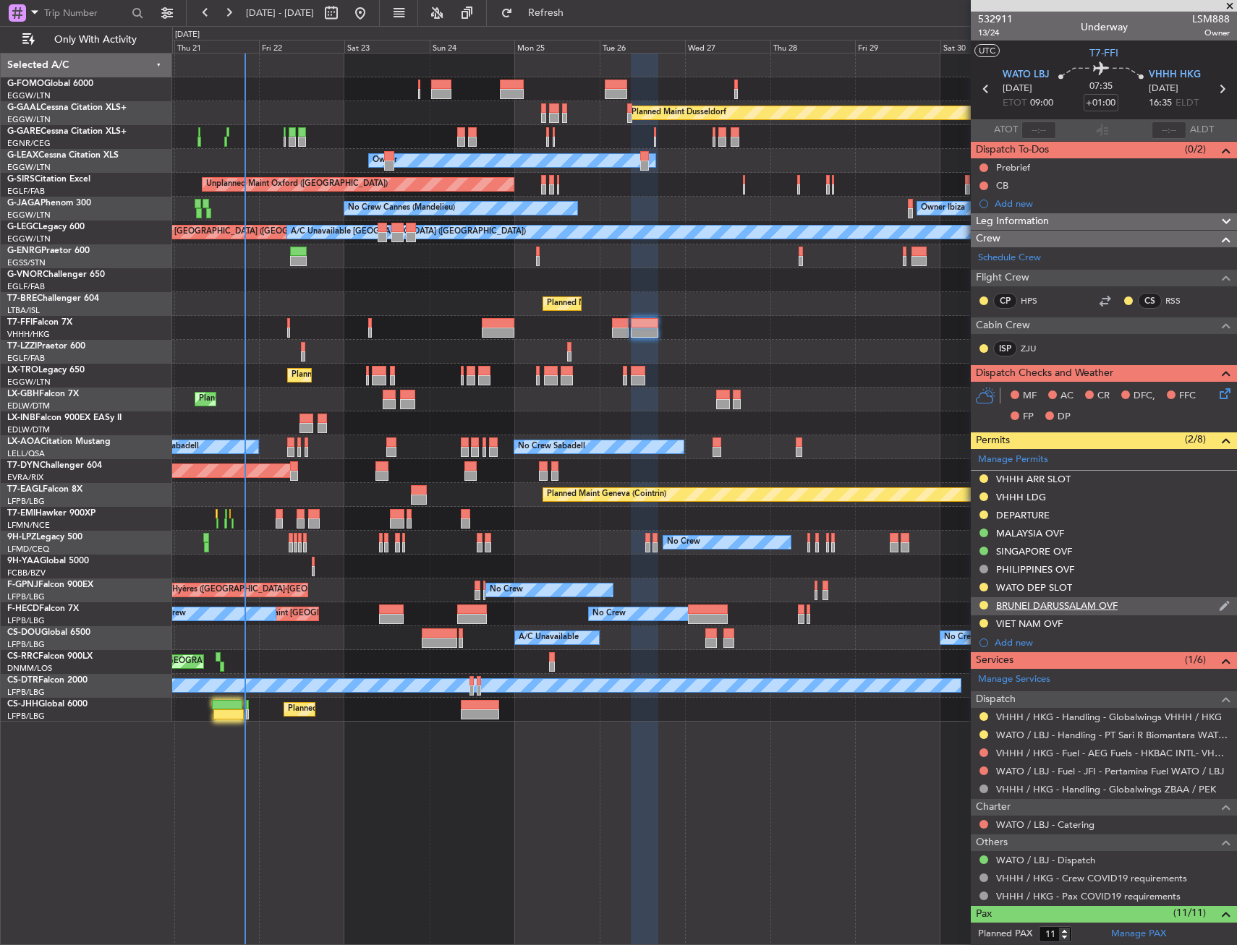
click at [1045, 613] on div "BRUNEI DARUSSALAM OVF" at bounding box center [1104, 606] width 266 height 18
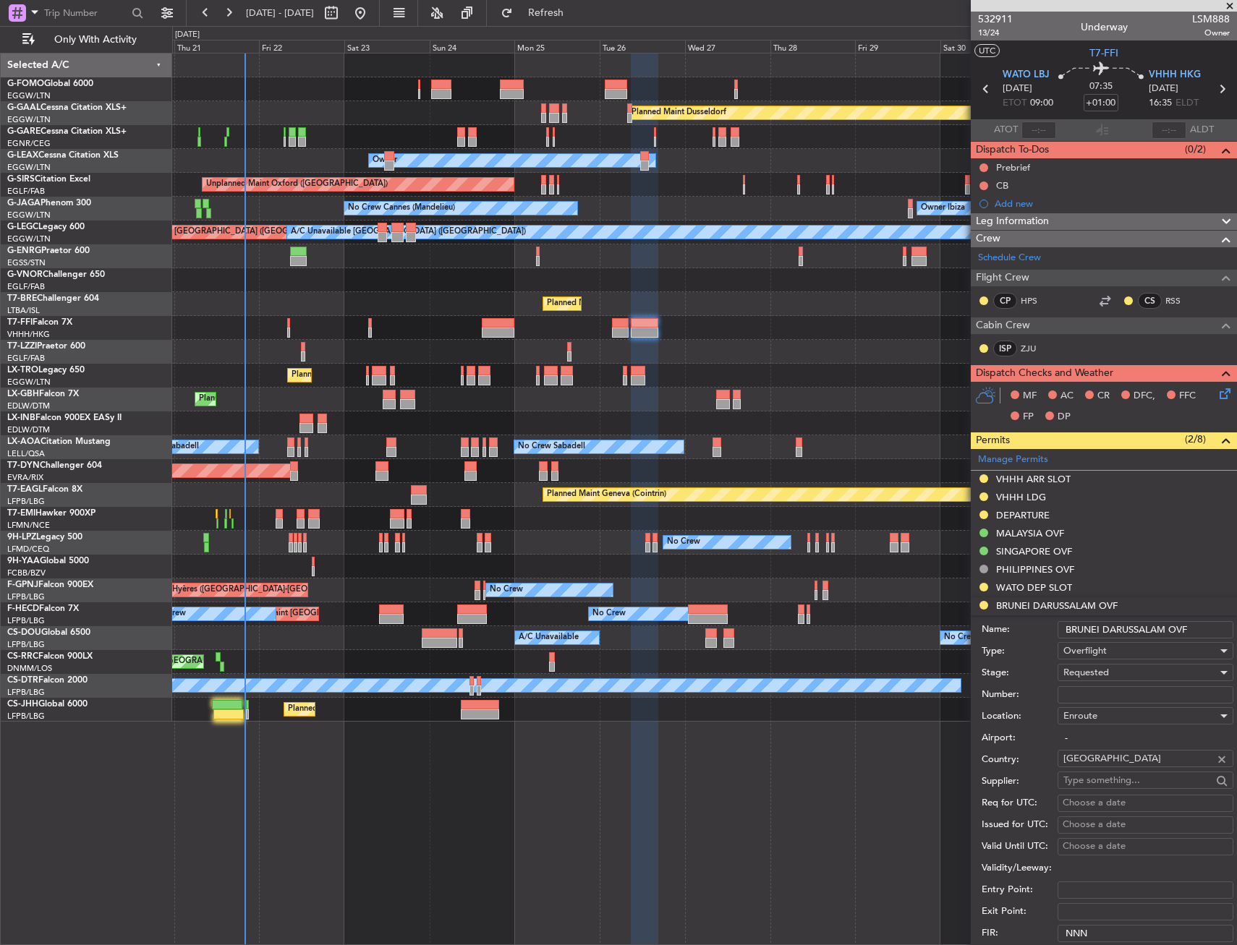
click at [1099, 697] on input "Number:" at bounding box center [1146, 694] width 176 height 17
paste input "ANS309[C]/OVF/PNRF/260825"
type input "ANS309[C]/OVF/PNRF/260825"
click at [1131, 668] on div "Requested" at bounding box center [1140, 673] width 154 height 22
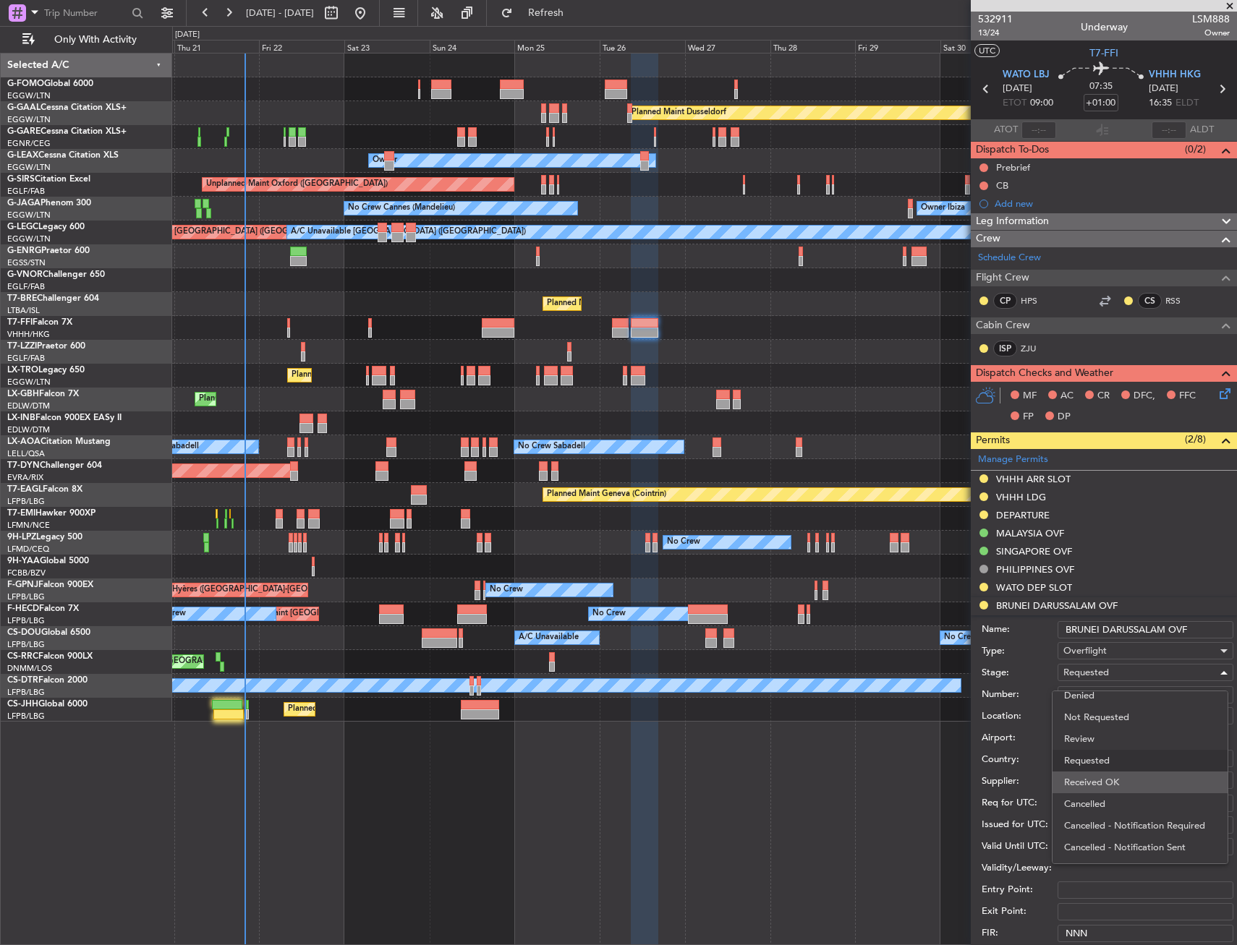
click at [1111, 778] on span "Received OK" at bounding box center [1140, 783] width 152 height 22
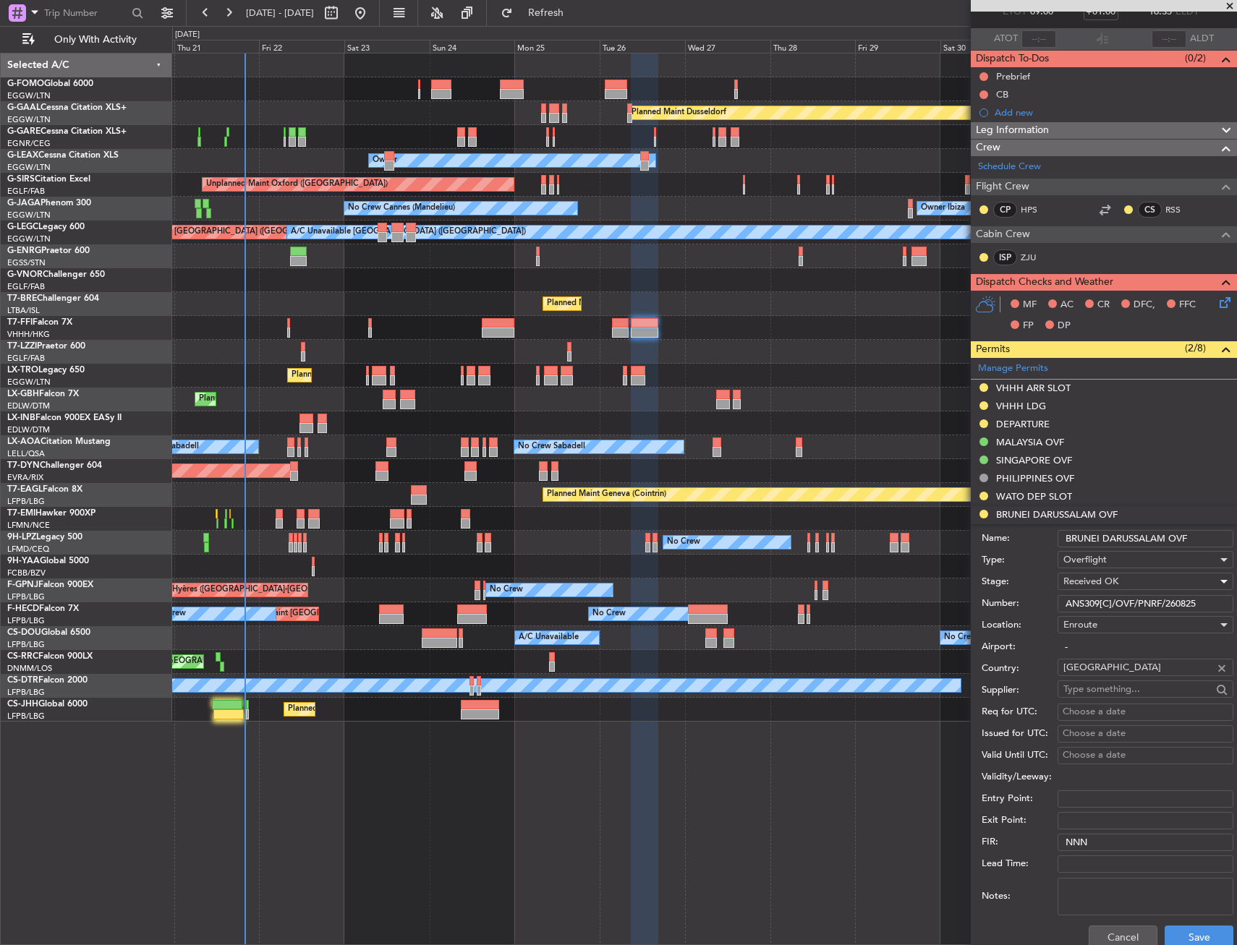
scroll to position [145, 0]
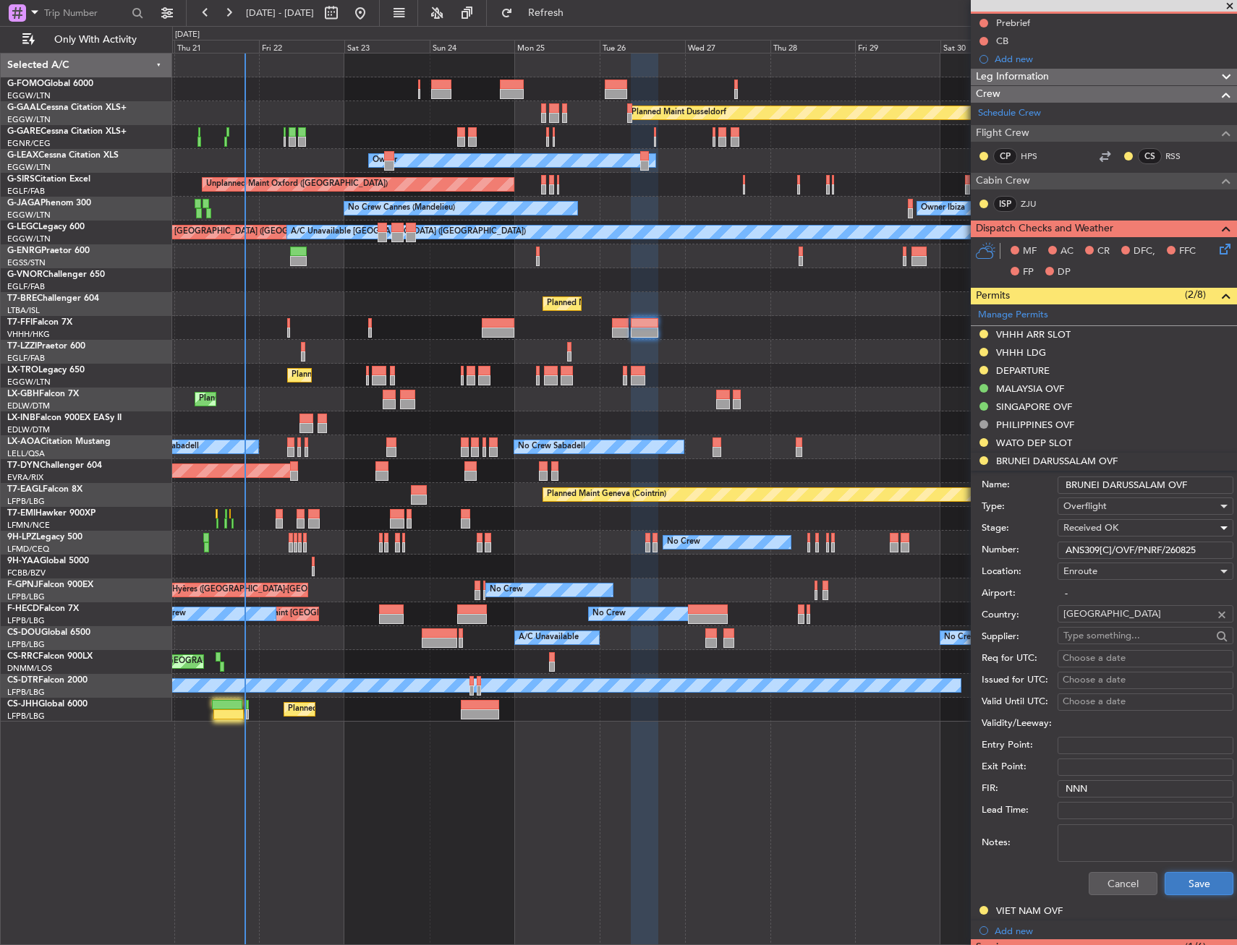
click at [1173, 881] on button "Save" at bounding box center [1199, 883] width 69 height 23
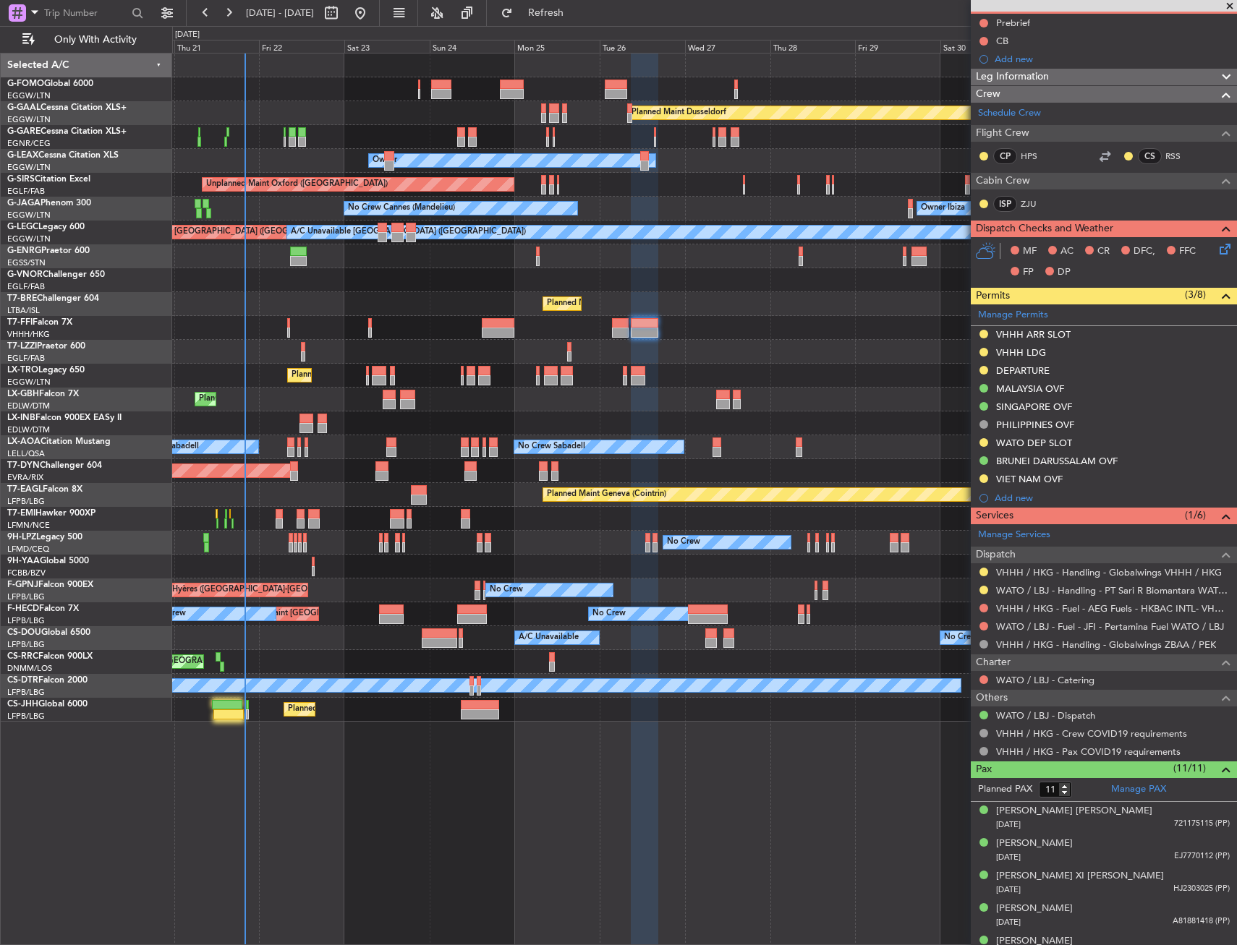
click at [430, 624] on div "Planned Maint [GEOGRAPHIC_DATA] ([GEOGRAPHIC_DATA]) Planned Maint [GEOGRAPHIC_D…" at bounding box center [704, 615] width 1064 height 24
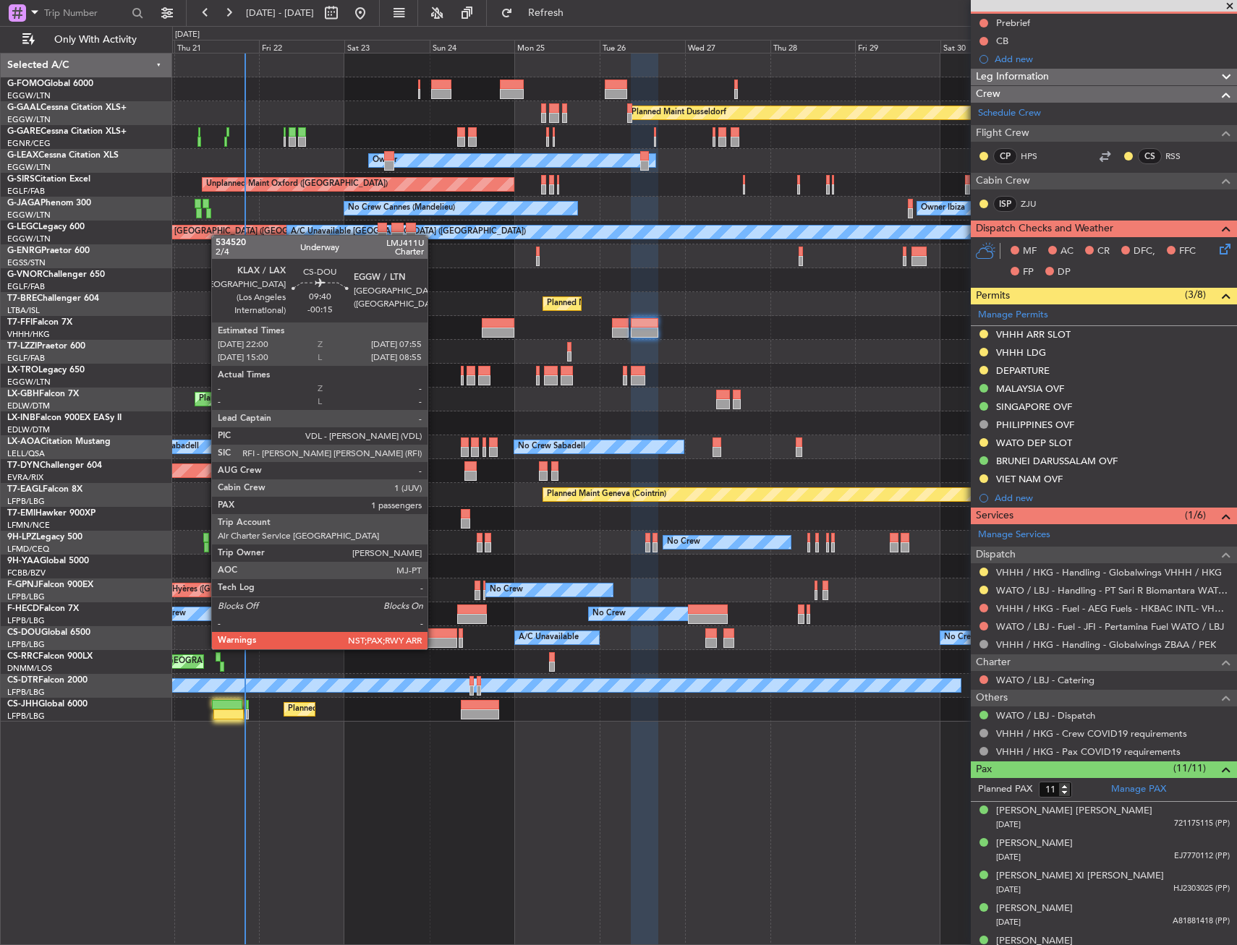
click at [434, 635] on div at bounding box center [439, 634] width 35 height 10
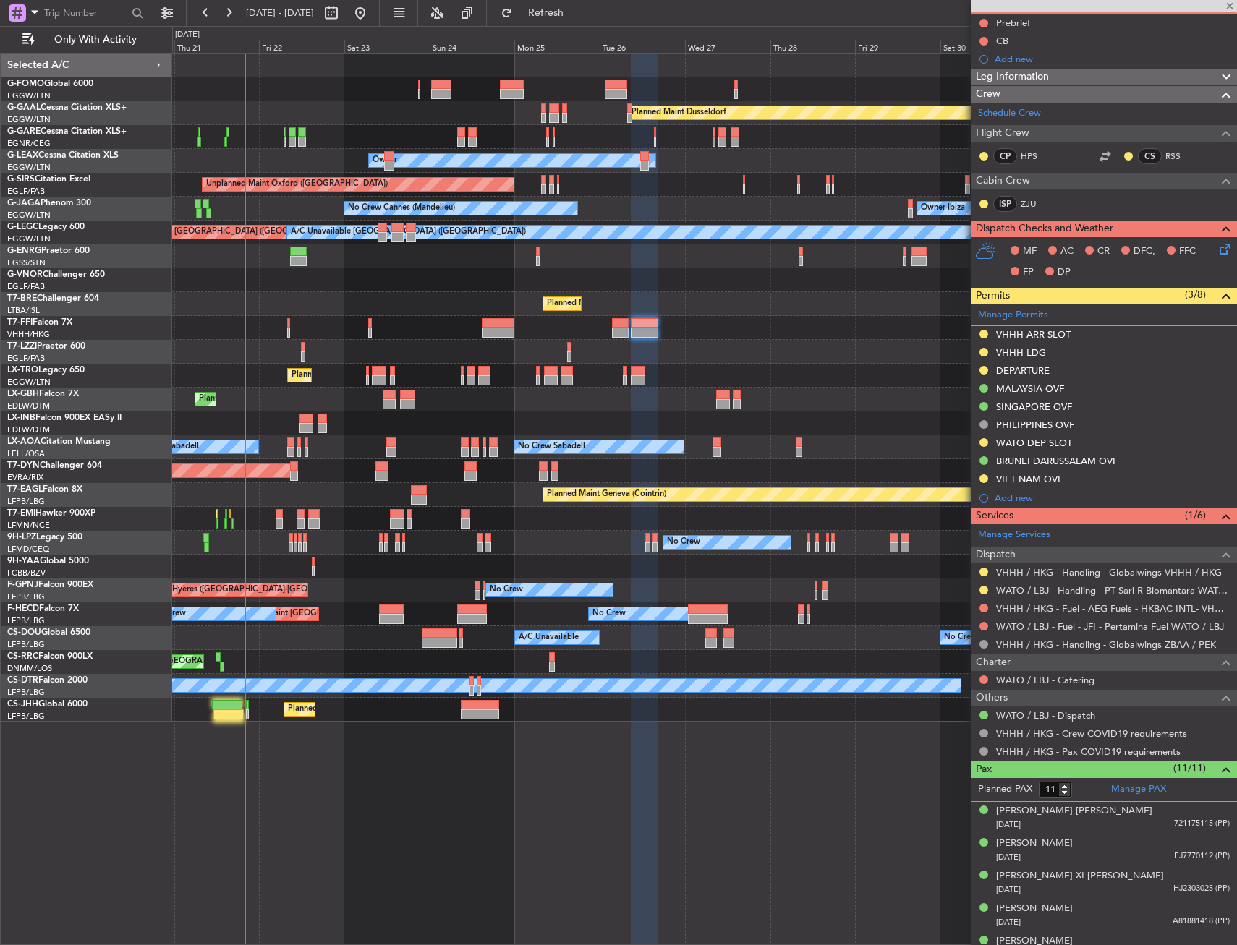
type input "-00:15"
type input "3"
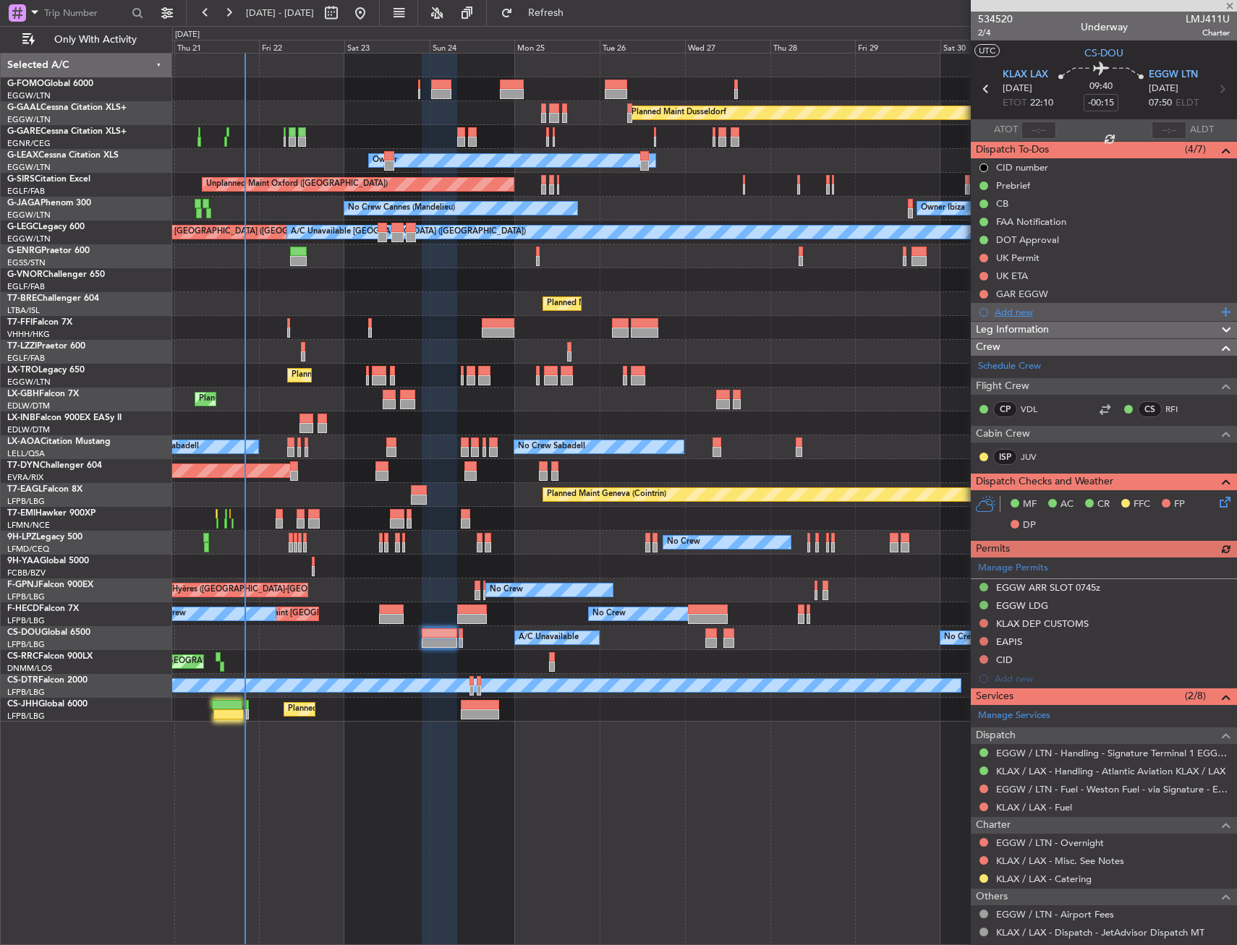
click at [1024, 313] on div "Add new" at bounding box center [1106, 312] width 222 height 12
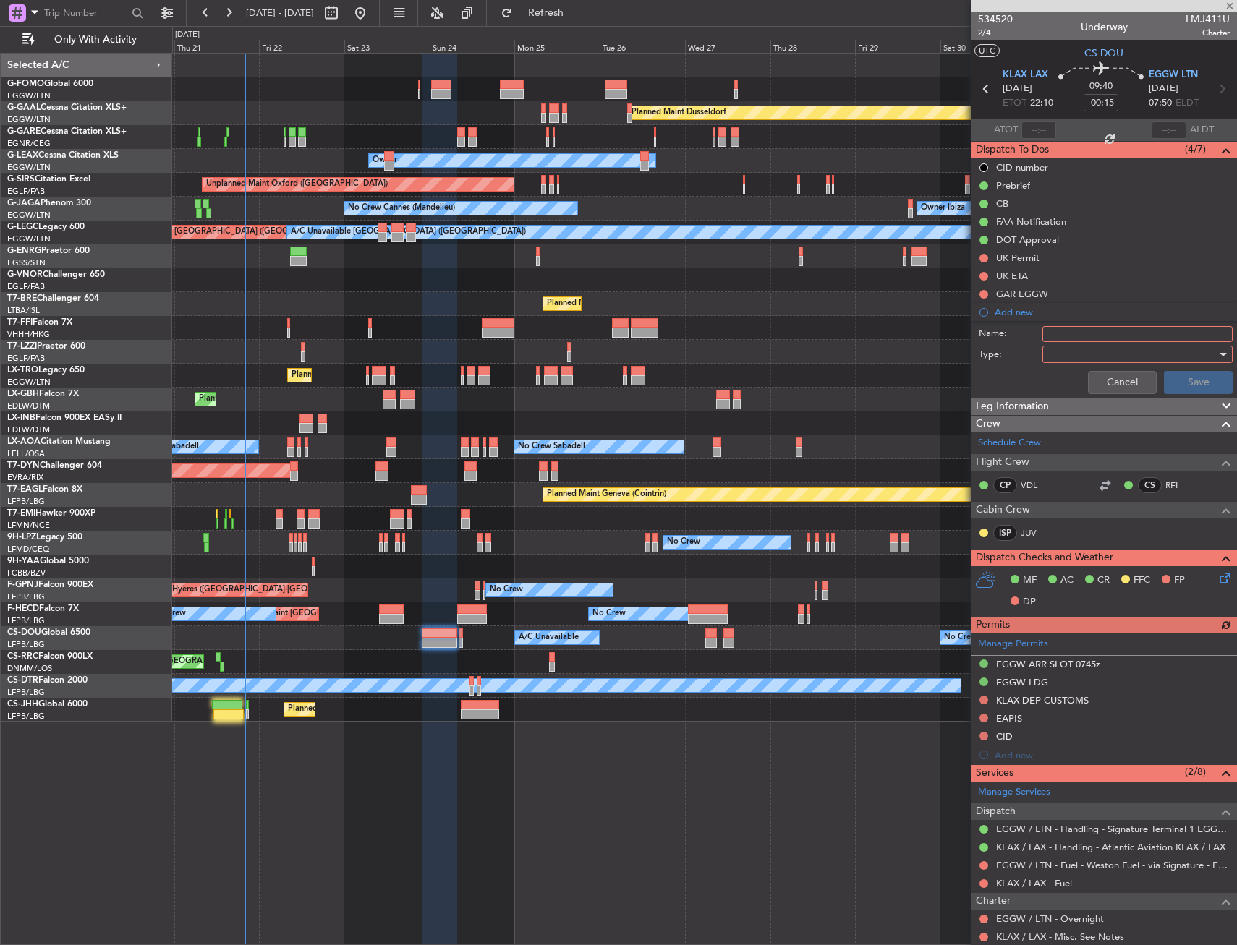
click at [1058, 339] on input "Name:" at bounding box center [1137, 334] width 190 height 16
type input "F"
type input "FUEL IN [GEOGRAPHIC_DATA] ON [DATE]"
click at [1051, 345] on div at bounding box center [1132, 355] width 169 height 22
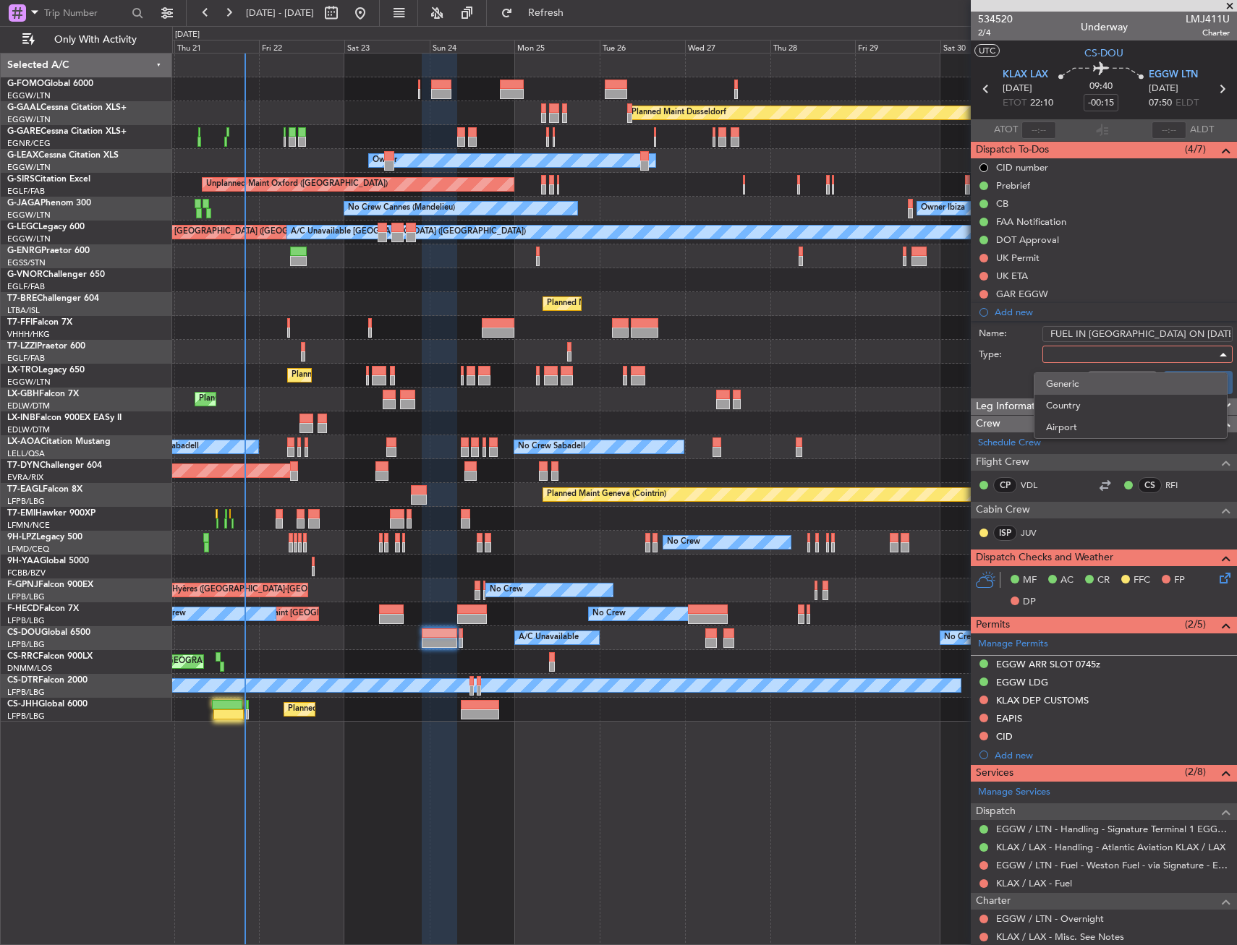
click at [1064, 389] on span "Generic" at bounding box center [1130, 384] width 169 height 22
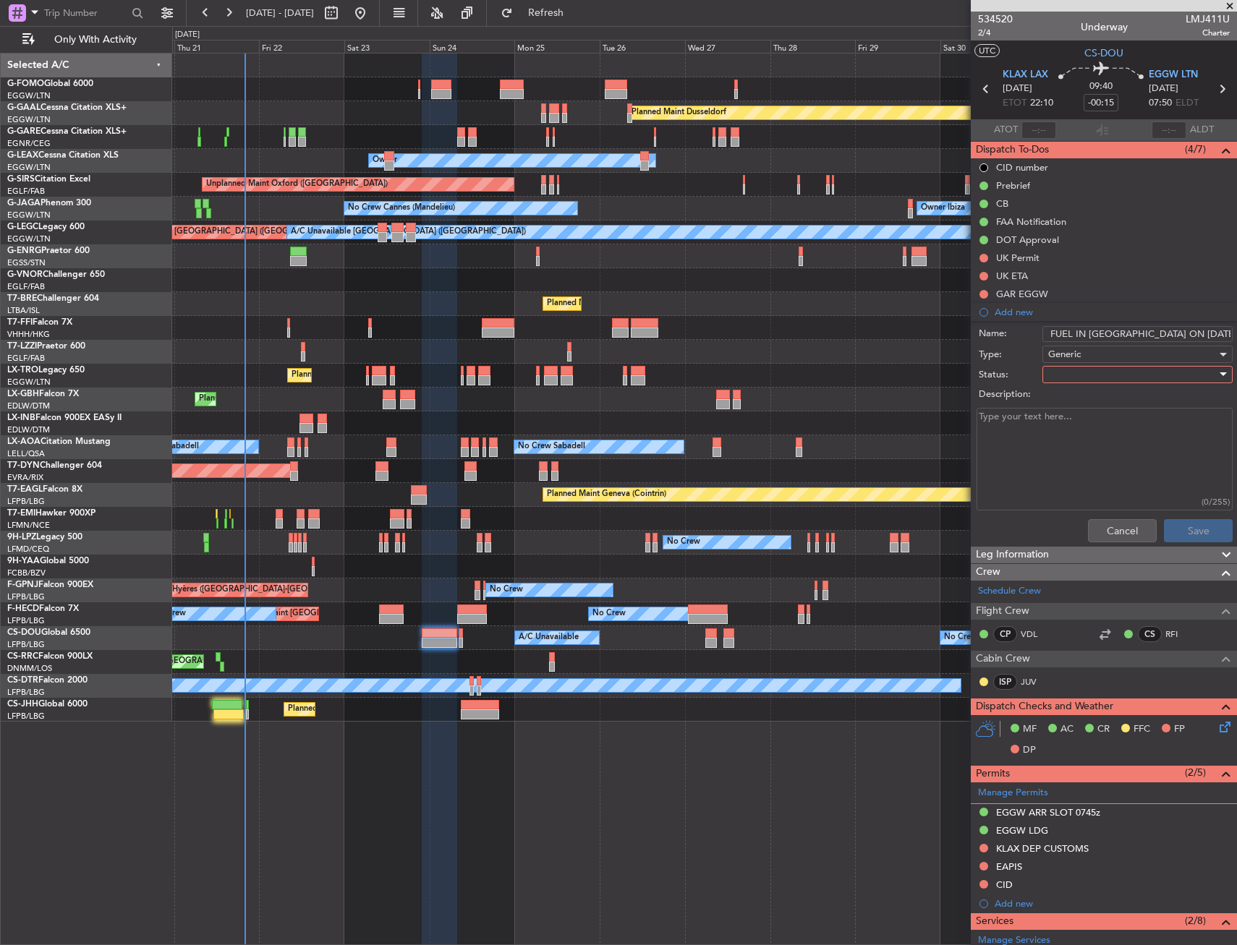
click at [1063, 376] on div at bounding box center [1132, 375] width 169 height 22
click at [1089, 429] on span "In Progress" at bounding box center [1130, 425] width 169 height 22
click at [1076, 441] on textarea "Description:" at bounding box center [1105, 459] width 256 height 103
type textarea "Crew will take fuel on [DATE] from KLAX."
click at [1182, 330] on input "FUEL IN [GEOGRAPHIC_DATA] ON [DATE]" at bounding box center [1137, 334] width 190 height 16
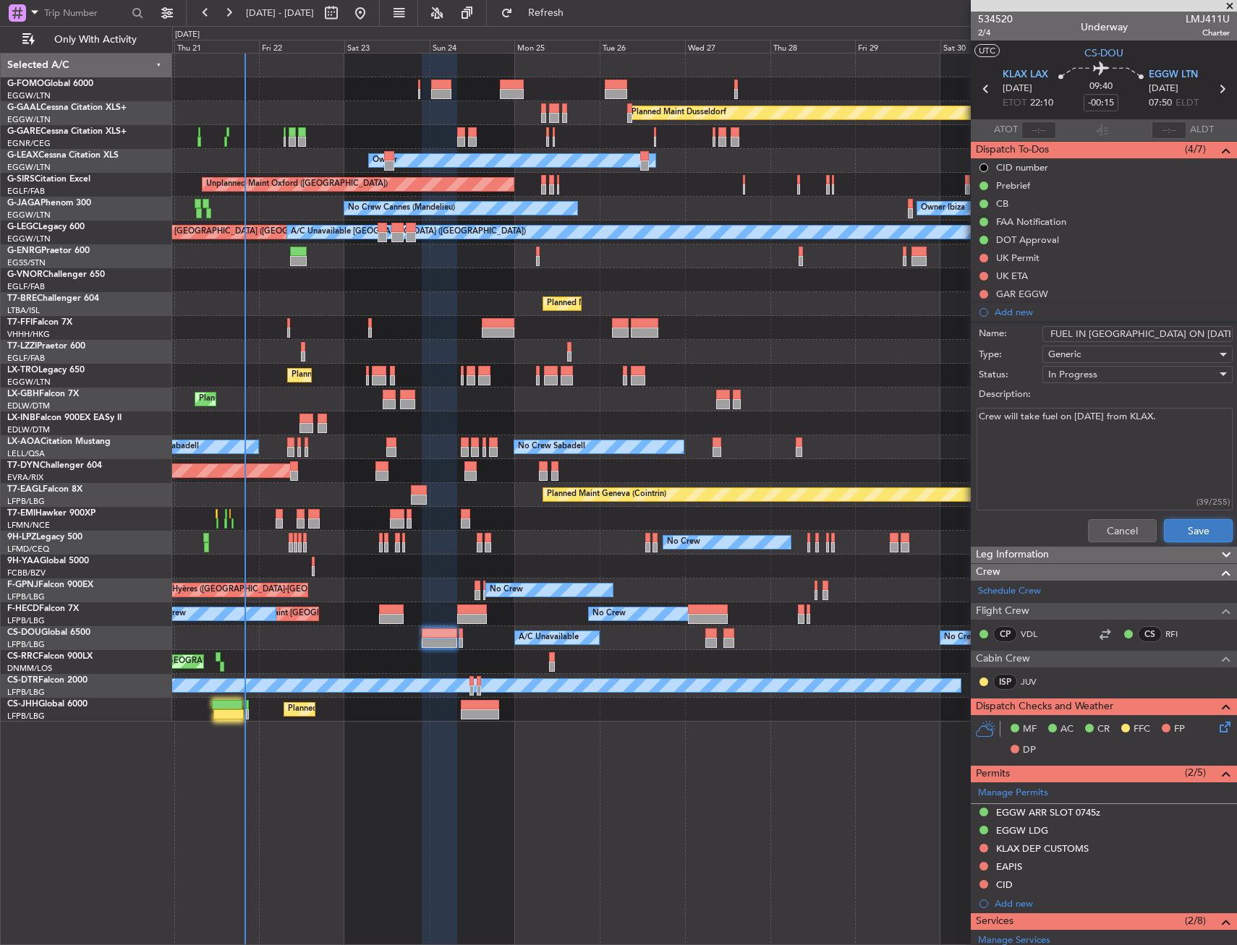
click at [1190, 530] on button "Save" at bounding box center [1198, 530] width 69 height 23
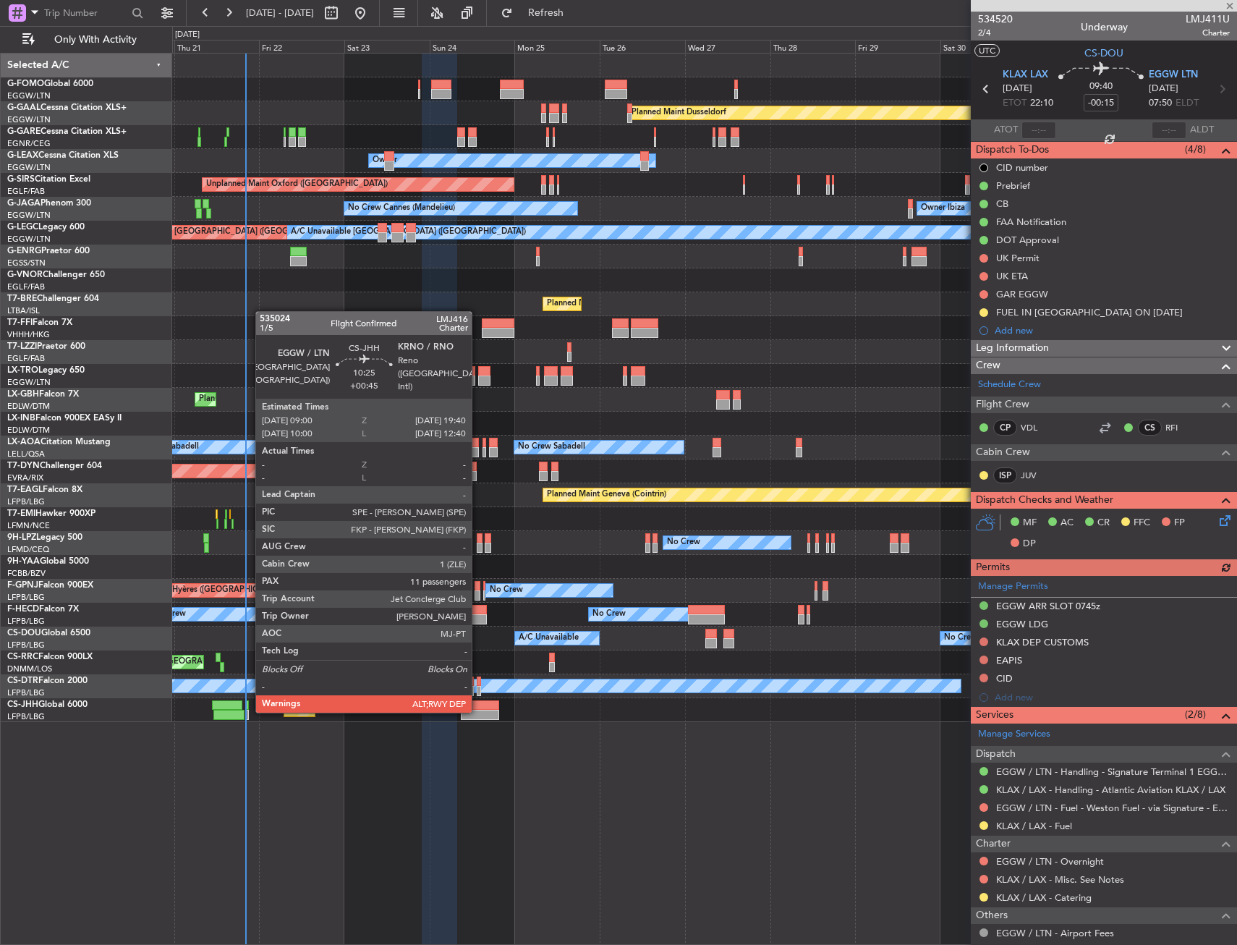
click at [478, 709] on div at bounding box center [480, 705] width 38 height 10
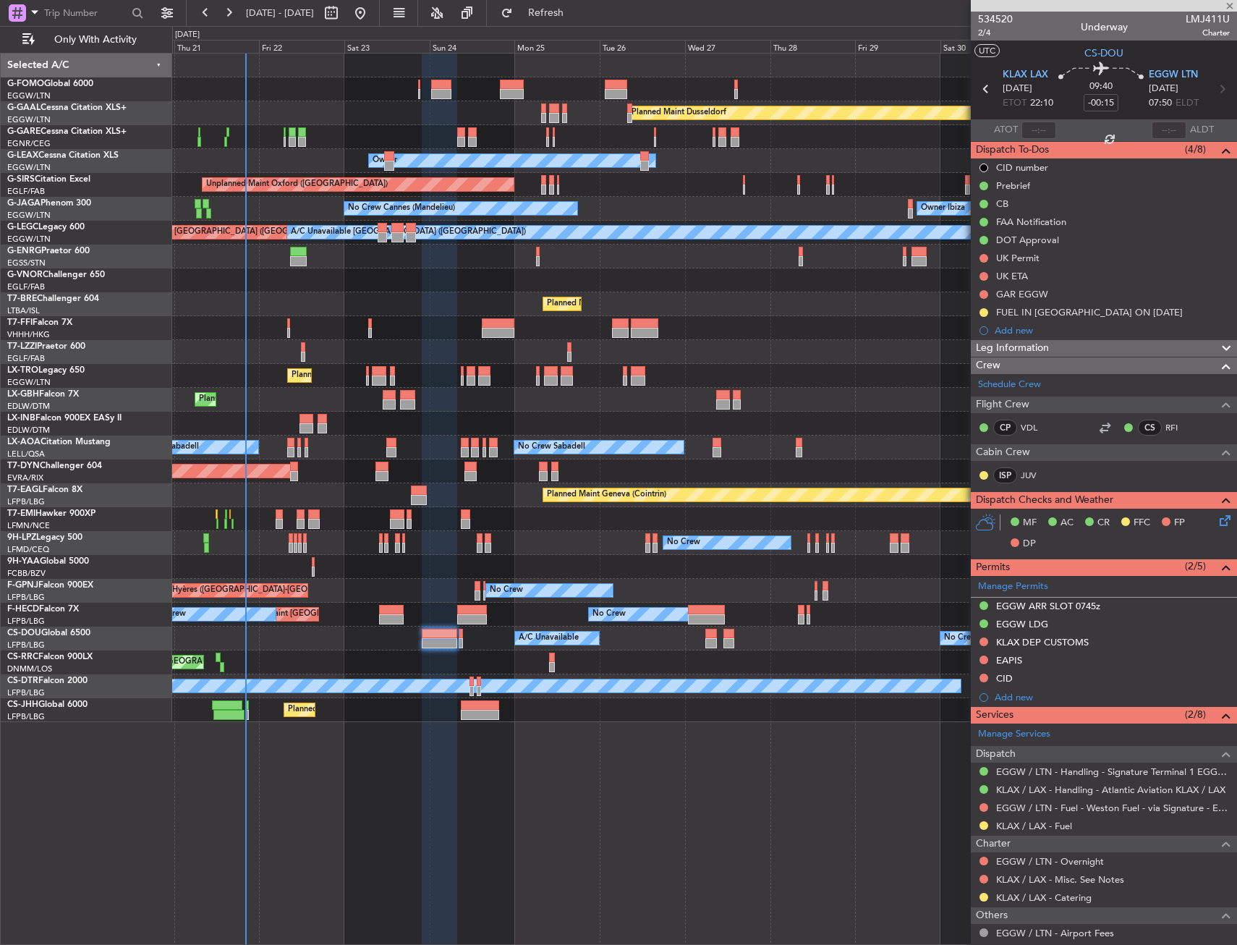
type input "+00:45"
type input "11"
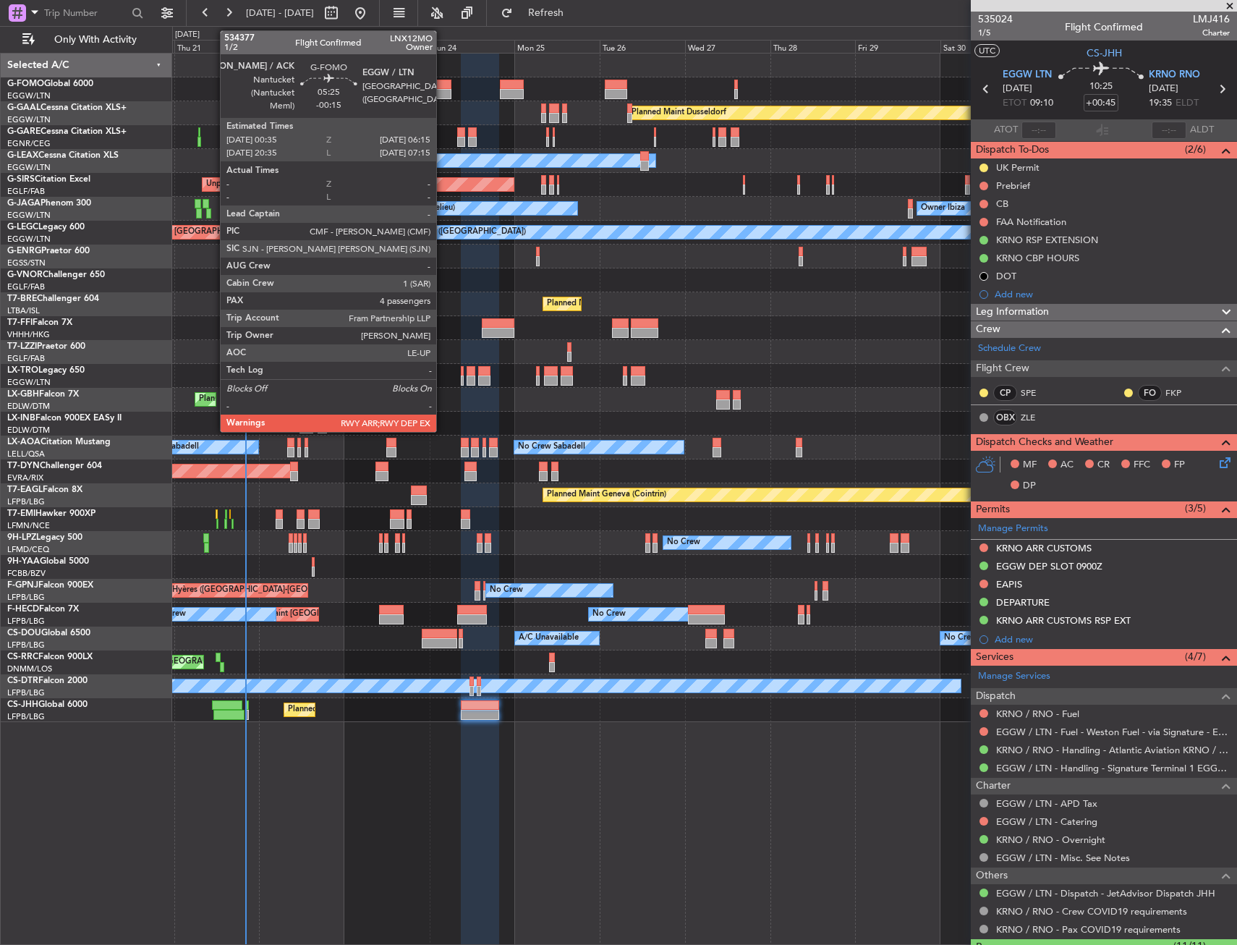
click at [443, 90] on div at bounding box center [441, 94] width 20 height 10
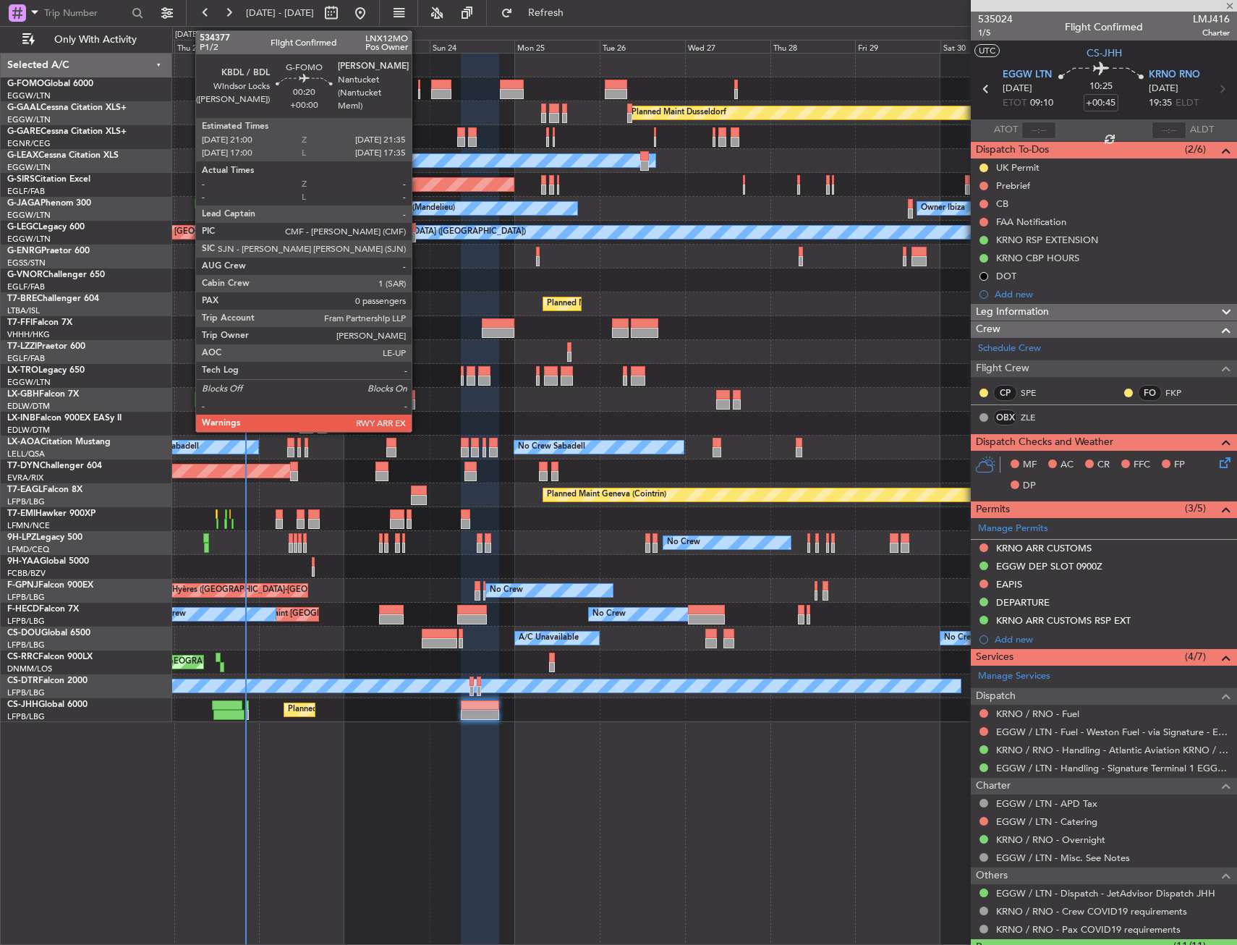
type input "-00:15"
type input "4"
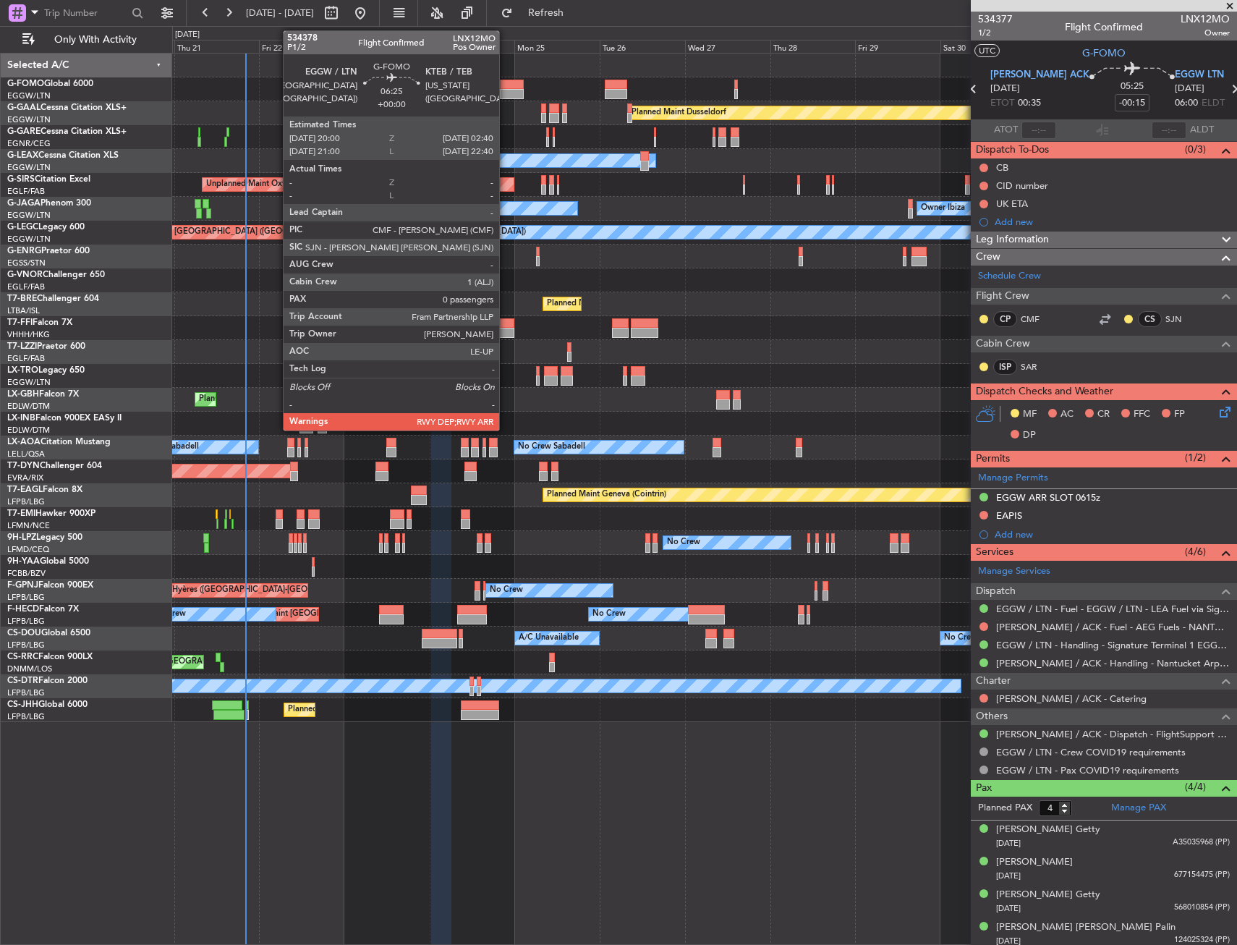
click at [506, 96] on div at bounding box center [512, 94] width 24 height 10
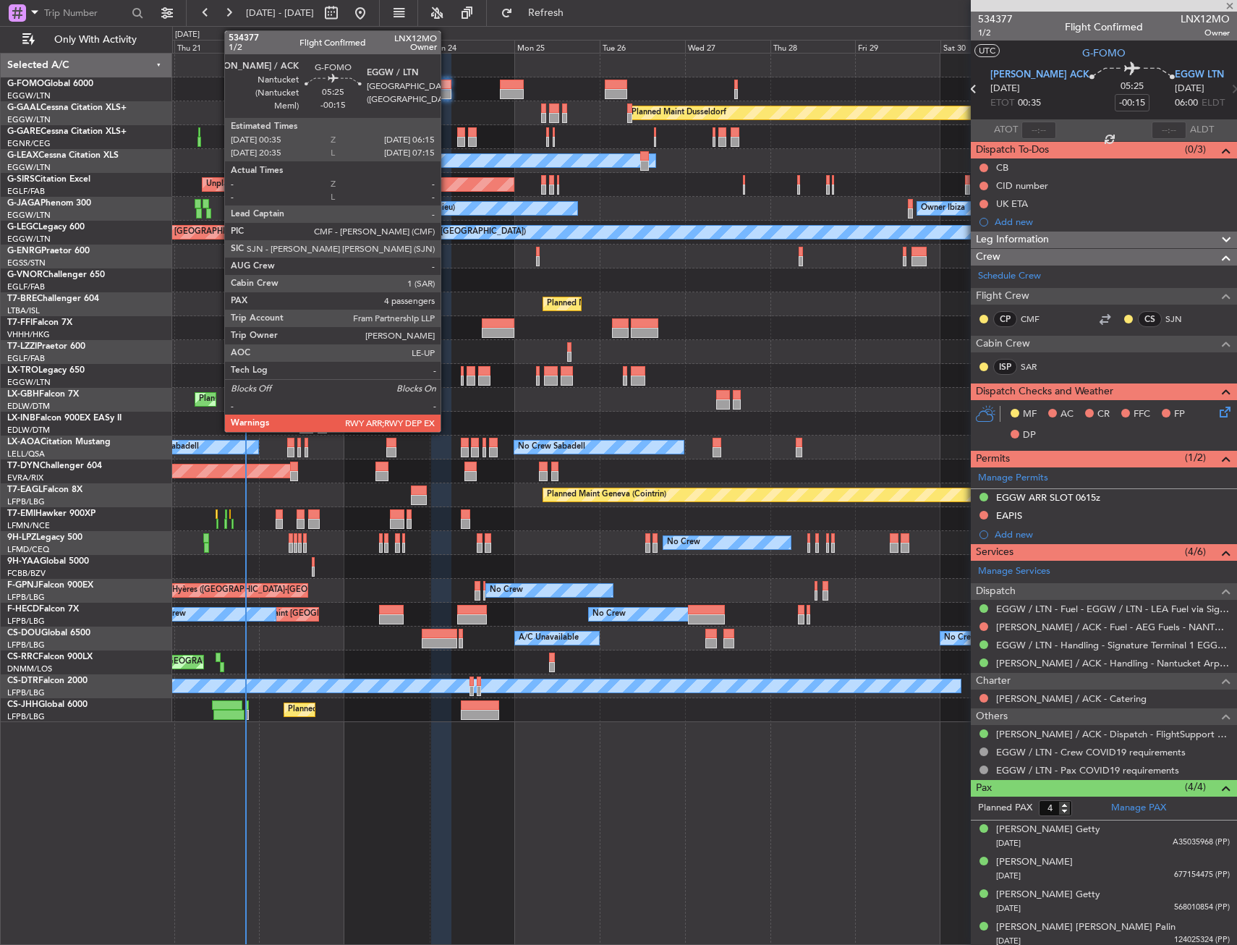
type input "0"
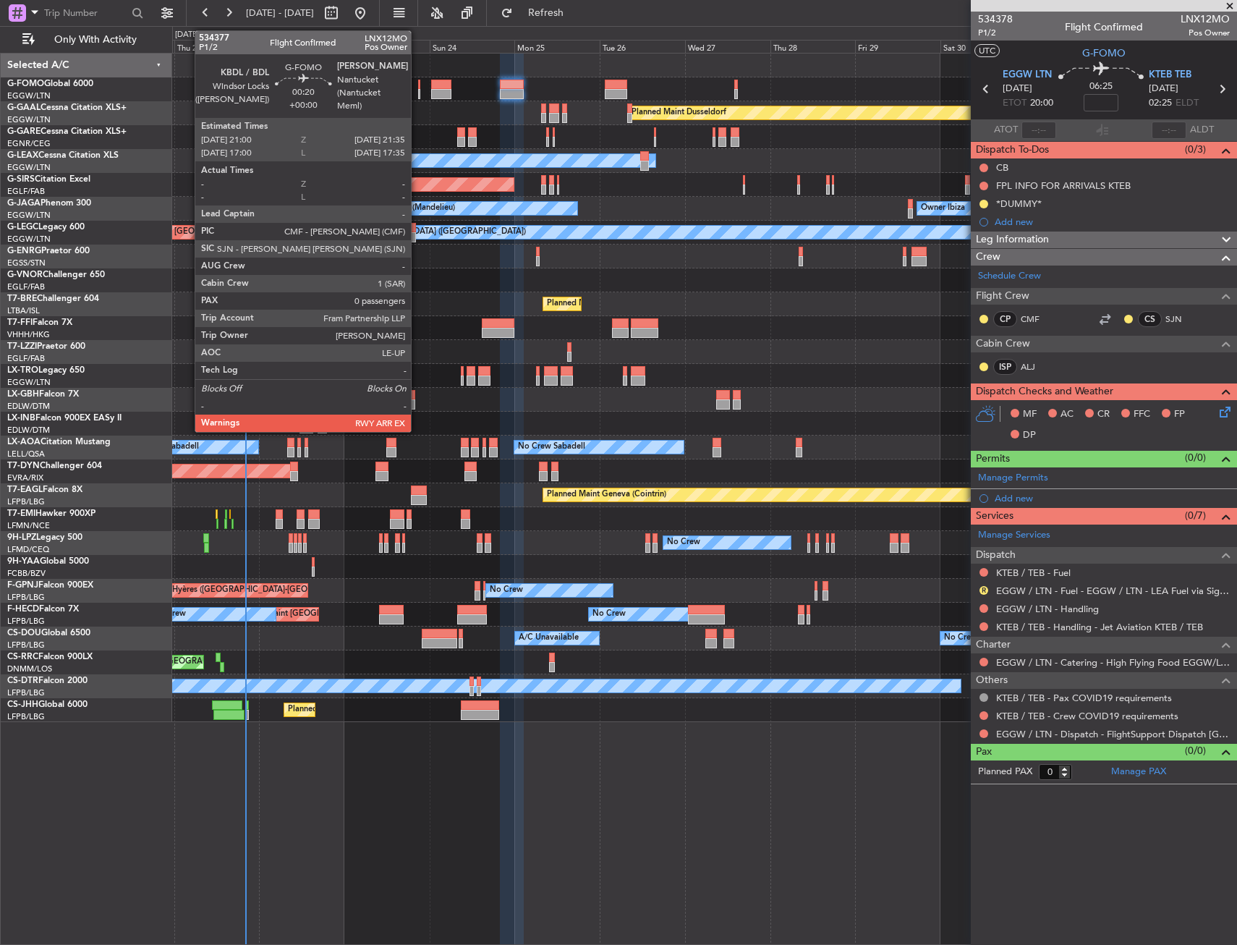
click at [418, 87] on div at bounding box center [419, 85] width 2 height 10
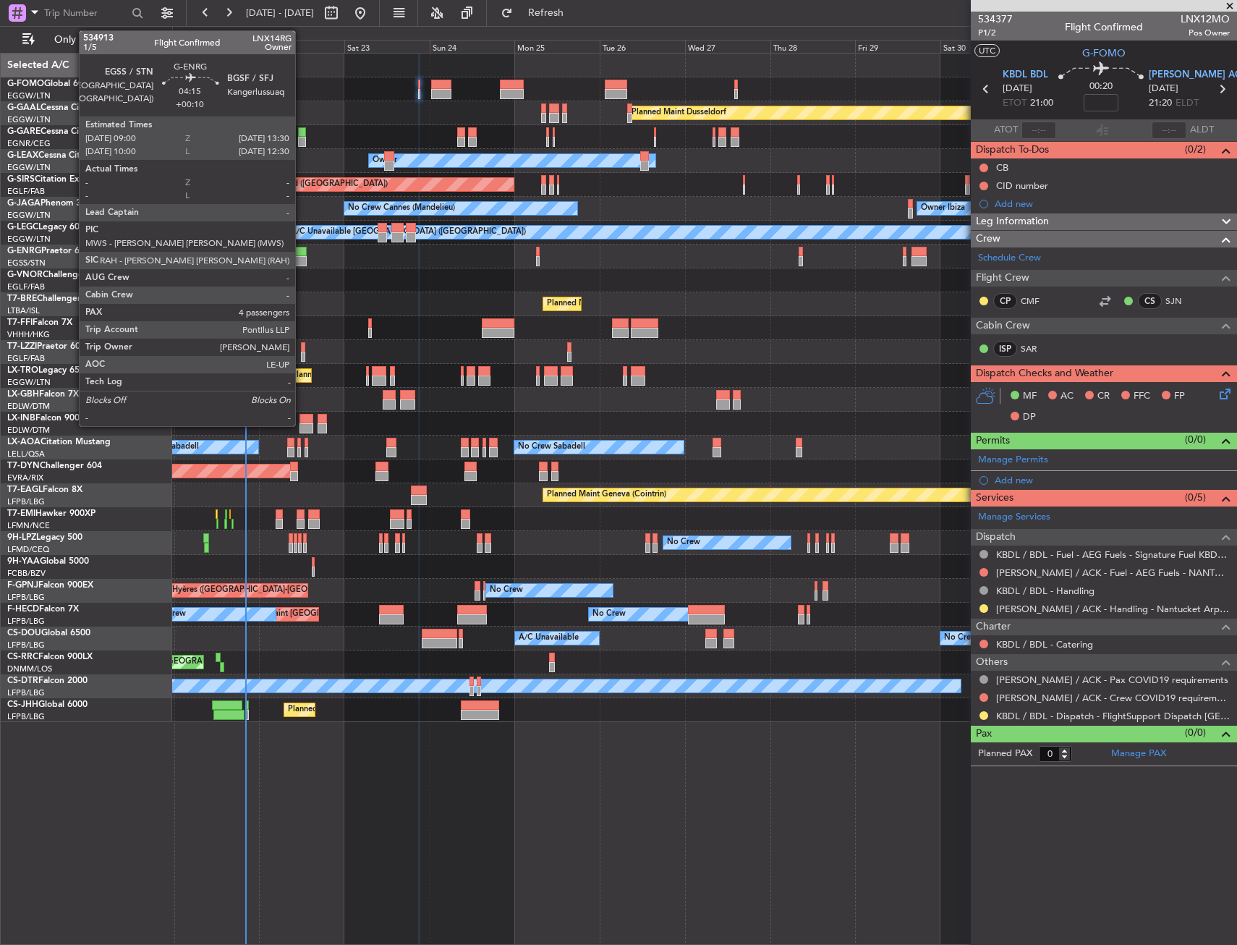
click at [302, 257] on div at bounding box center [298, 261] width 17 height 10
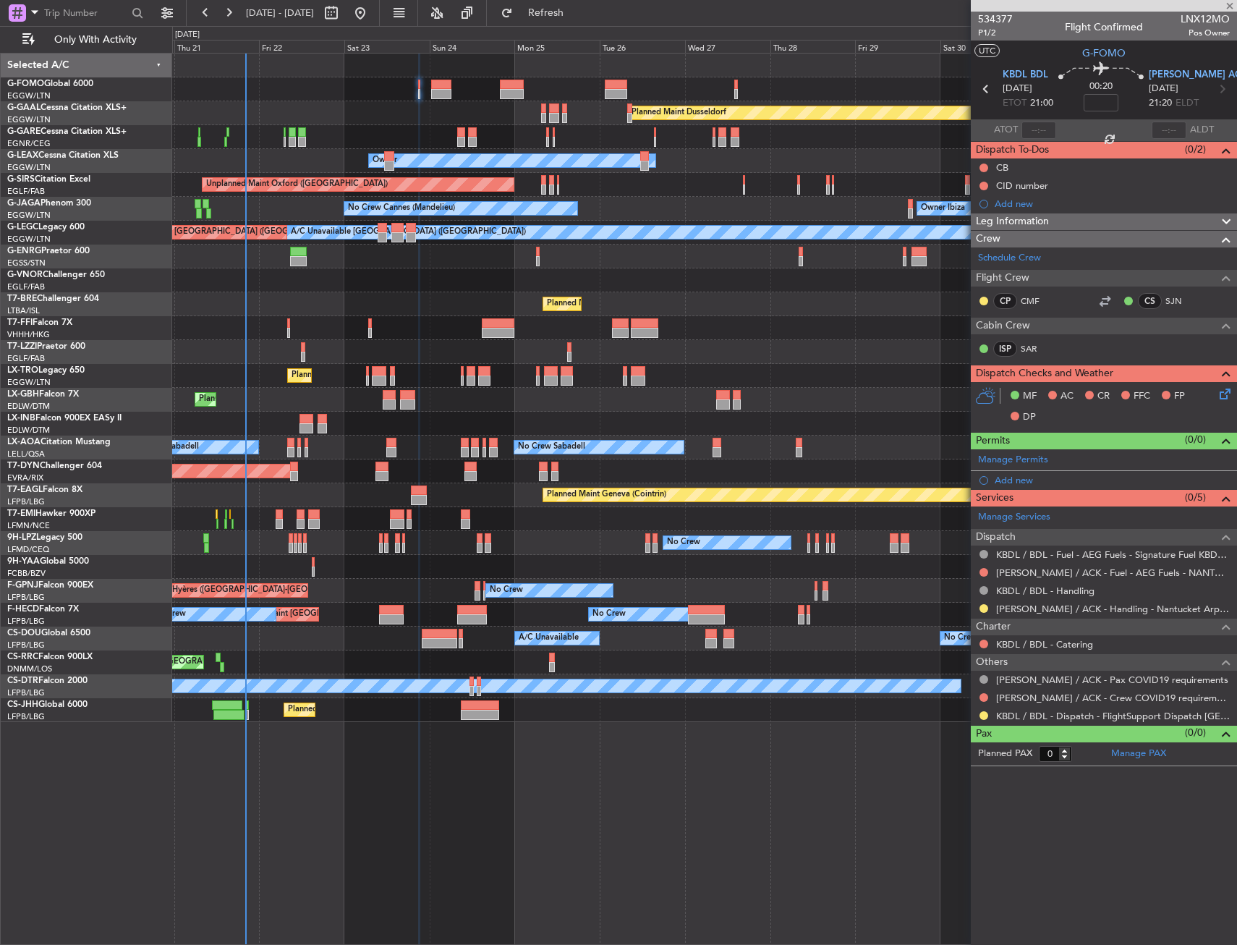
type input "+00:10"
type input "4"
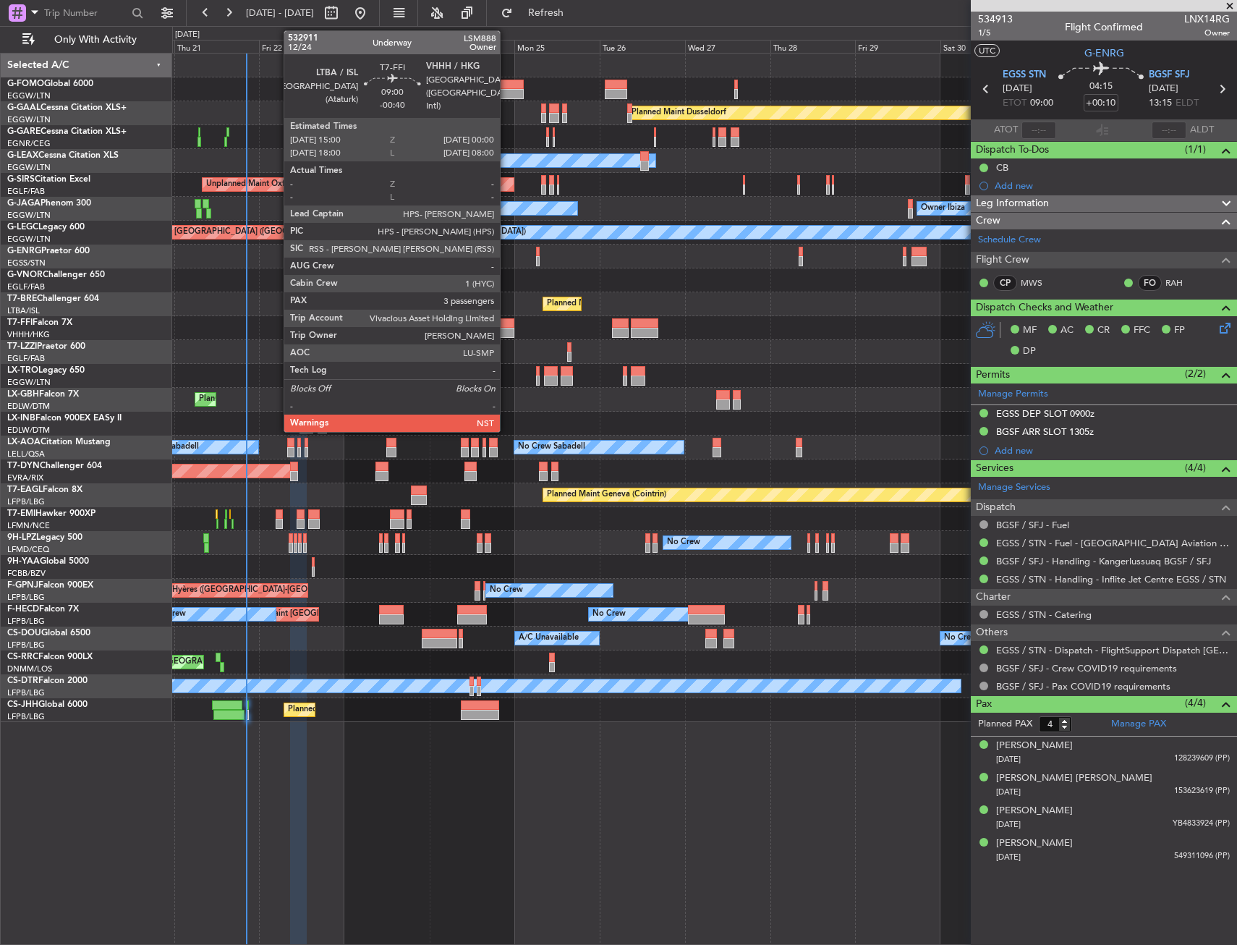
click at [506, 332] on div at bounding box center [498, 333] width 33 height 10
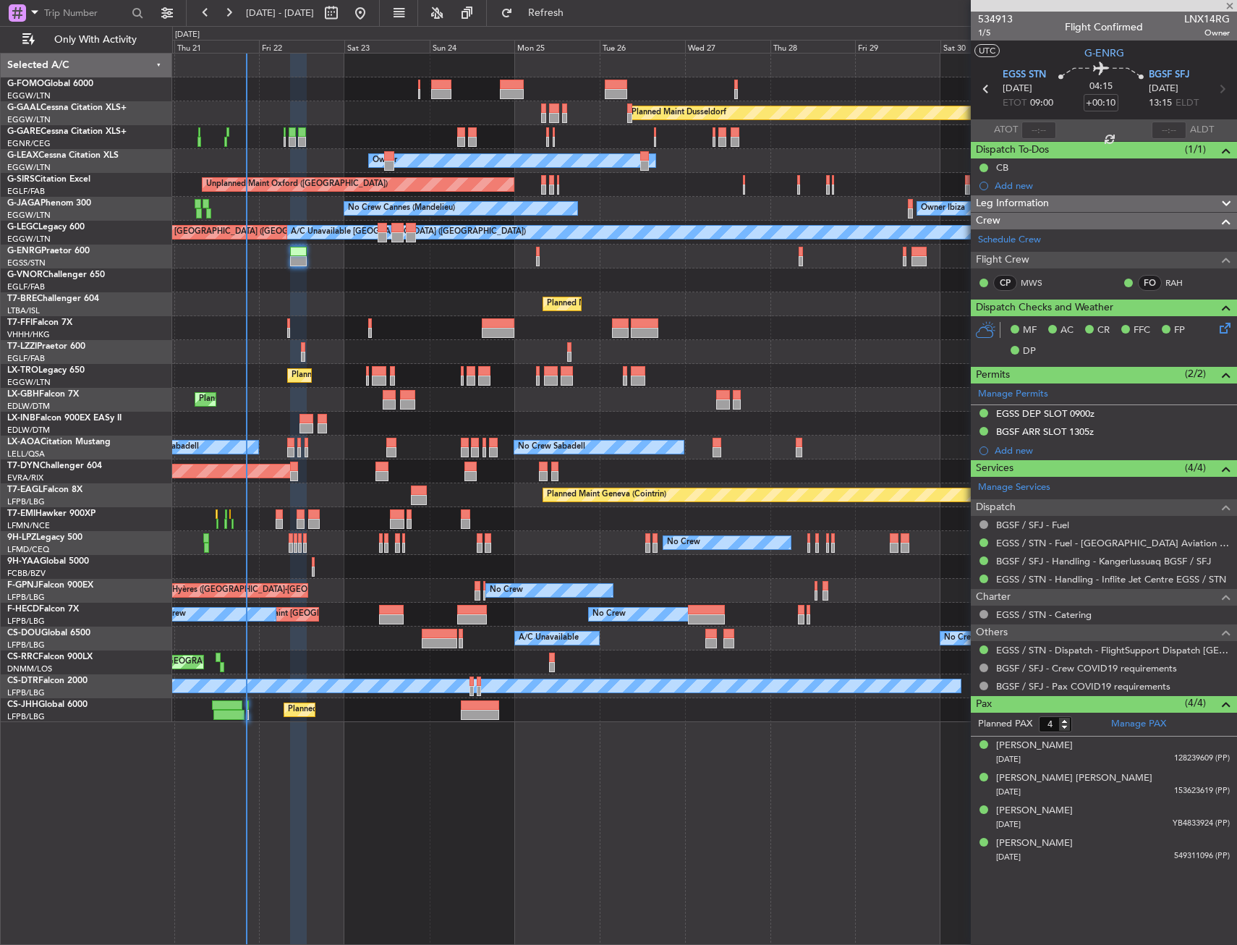
type input "-00:40"
type input "3"
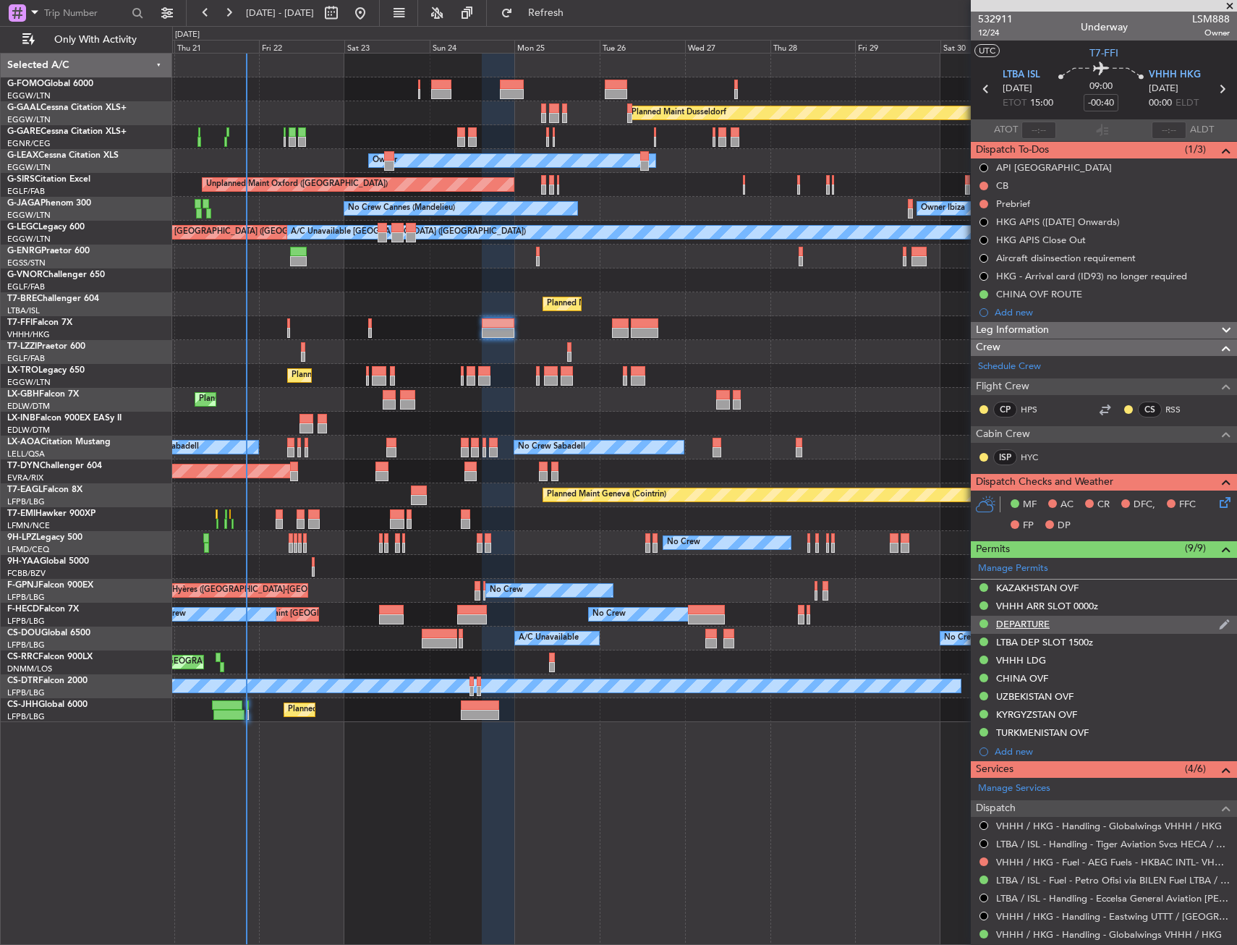
click at [1022, 623] on div "DEPARTURE" at bounding box center [1023, 624] width 54 height 12
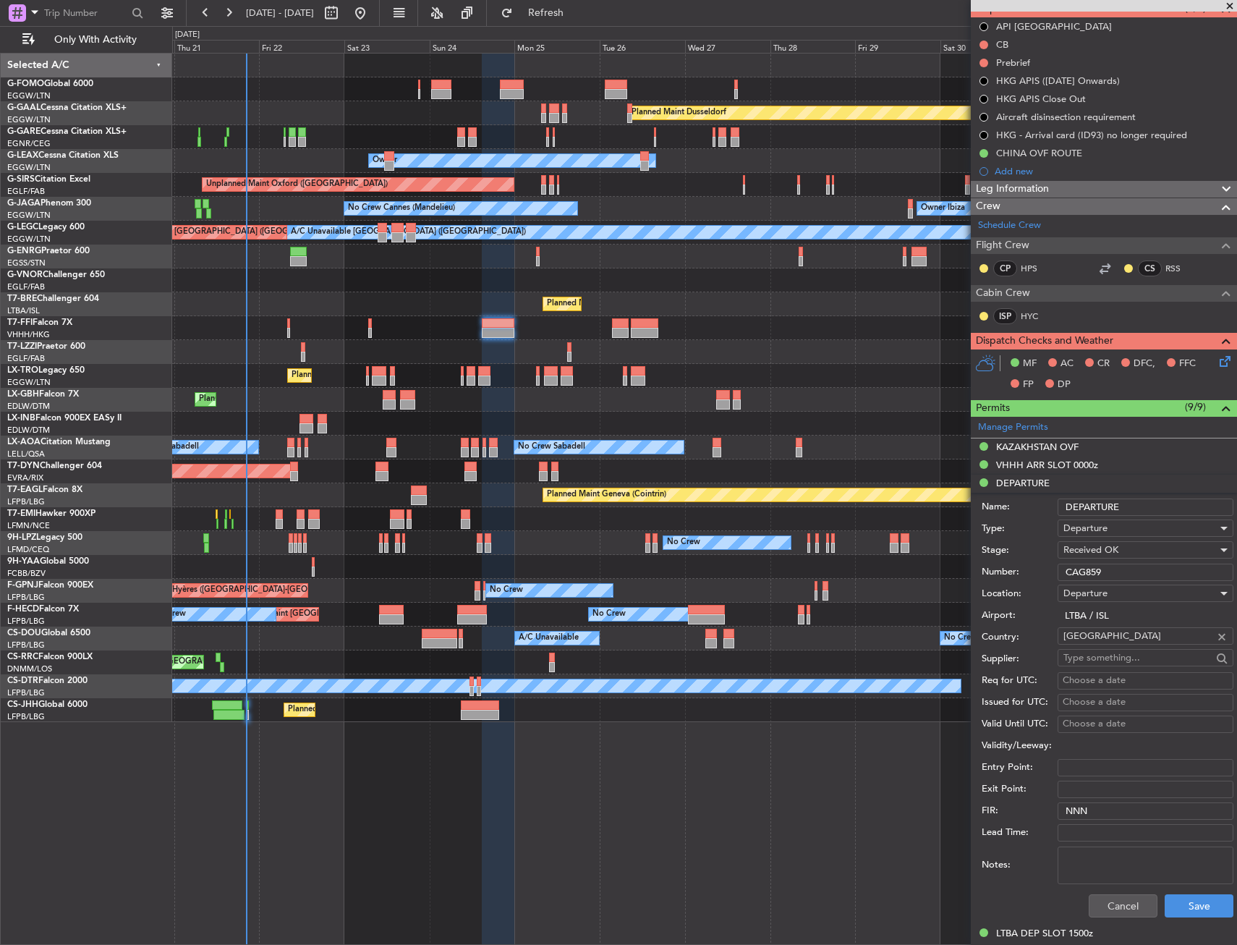
scroll to position [145, 0]
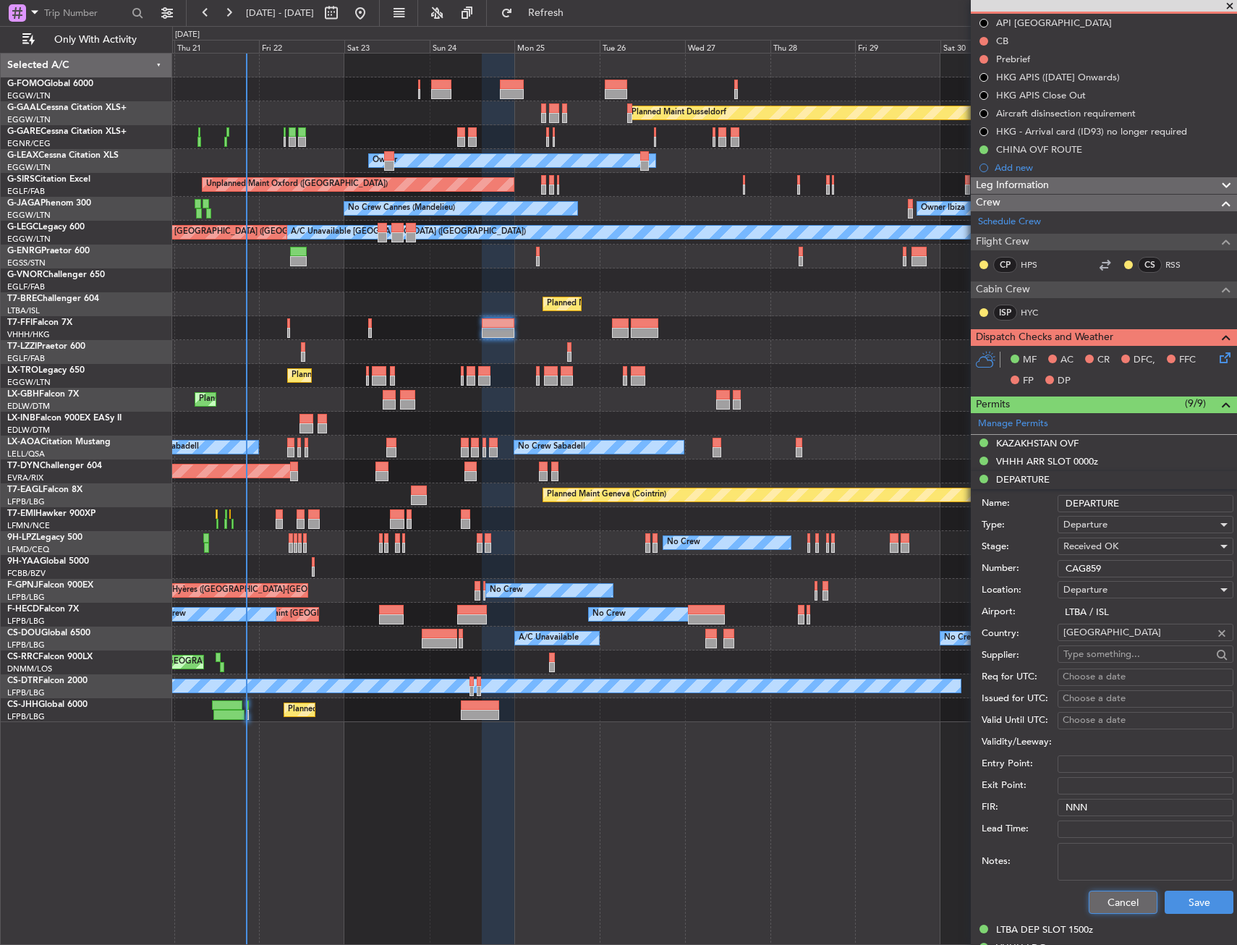
click at [1128, 911] on button "Cancel" at bounding box center [1123, 901] width 69 height 23
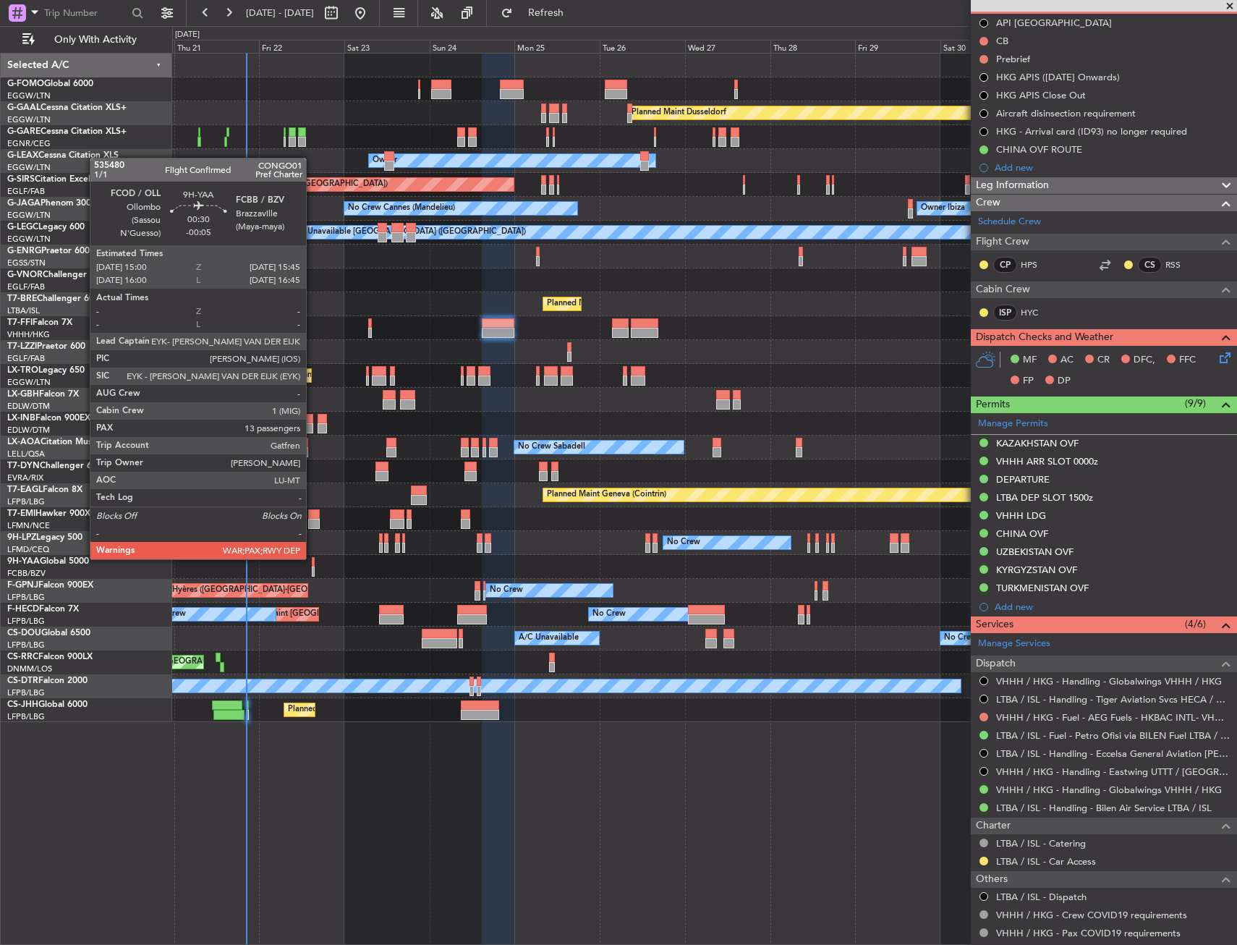
click at [312, 558] on div at bounding box center [313, 562] width 3 height 10
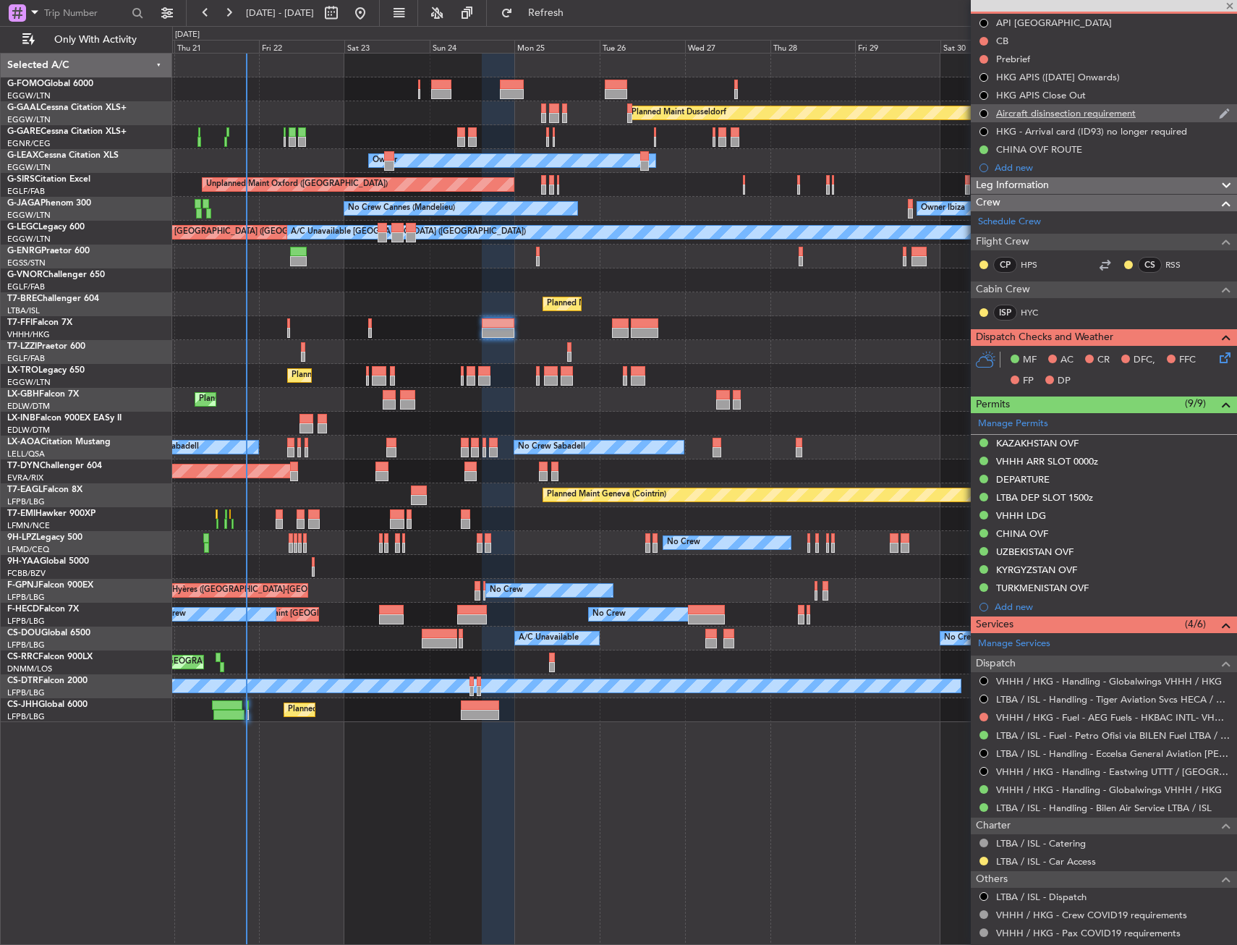
type input "-00:05"
type input "13"
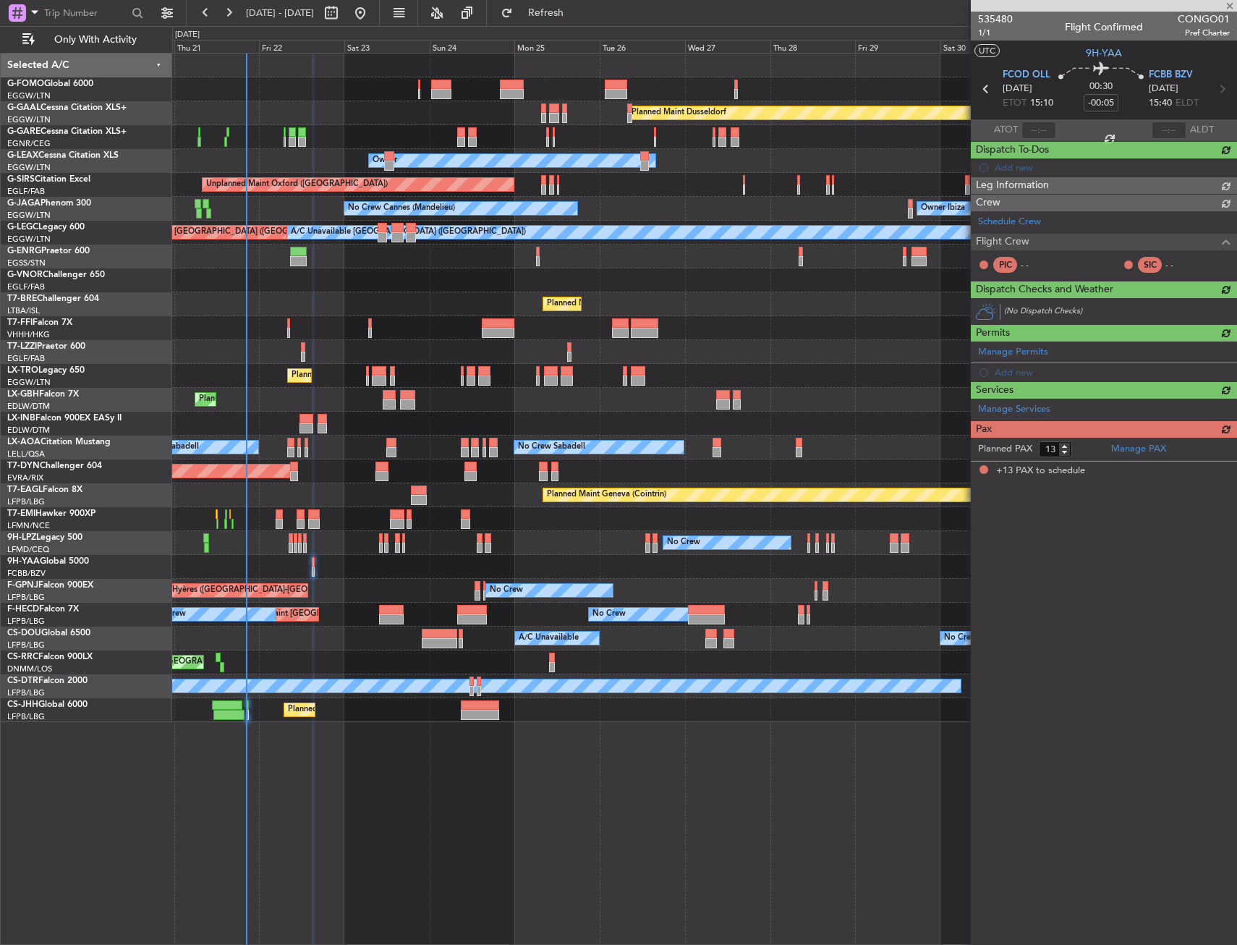
scroll to position [0, 0]
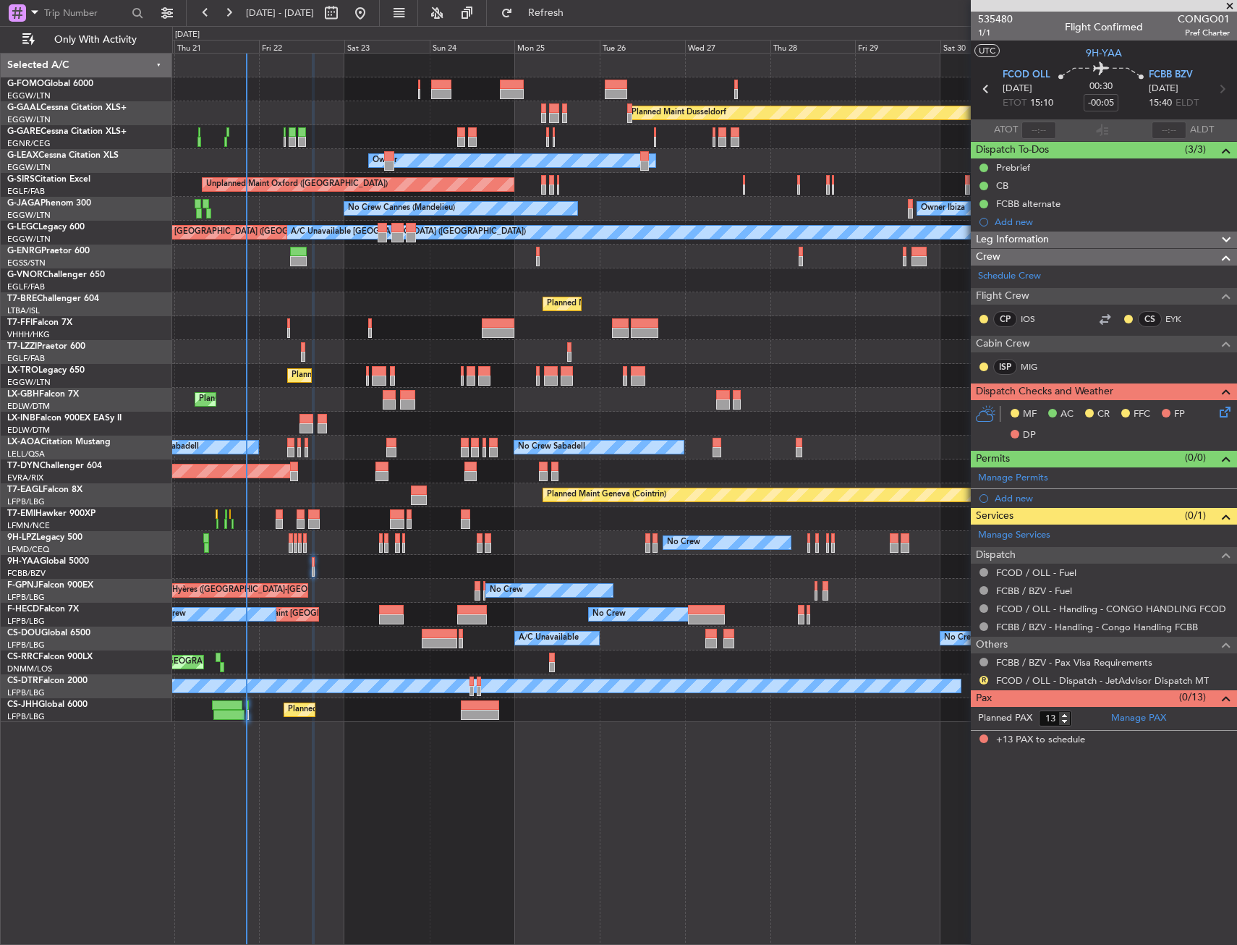
drag, startPoint x: 987, startPoint y: 677, endPoint x: 990, endPoint y: 714, distance: 37.1
click at [987, 677] on button "R" at bounding box center [983, 680] width 9 height 9
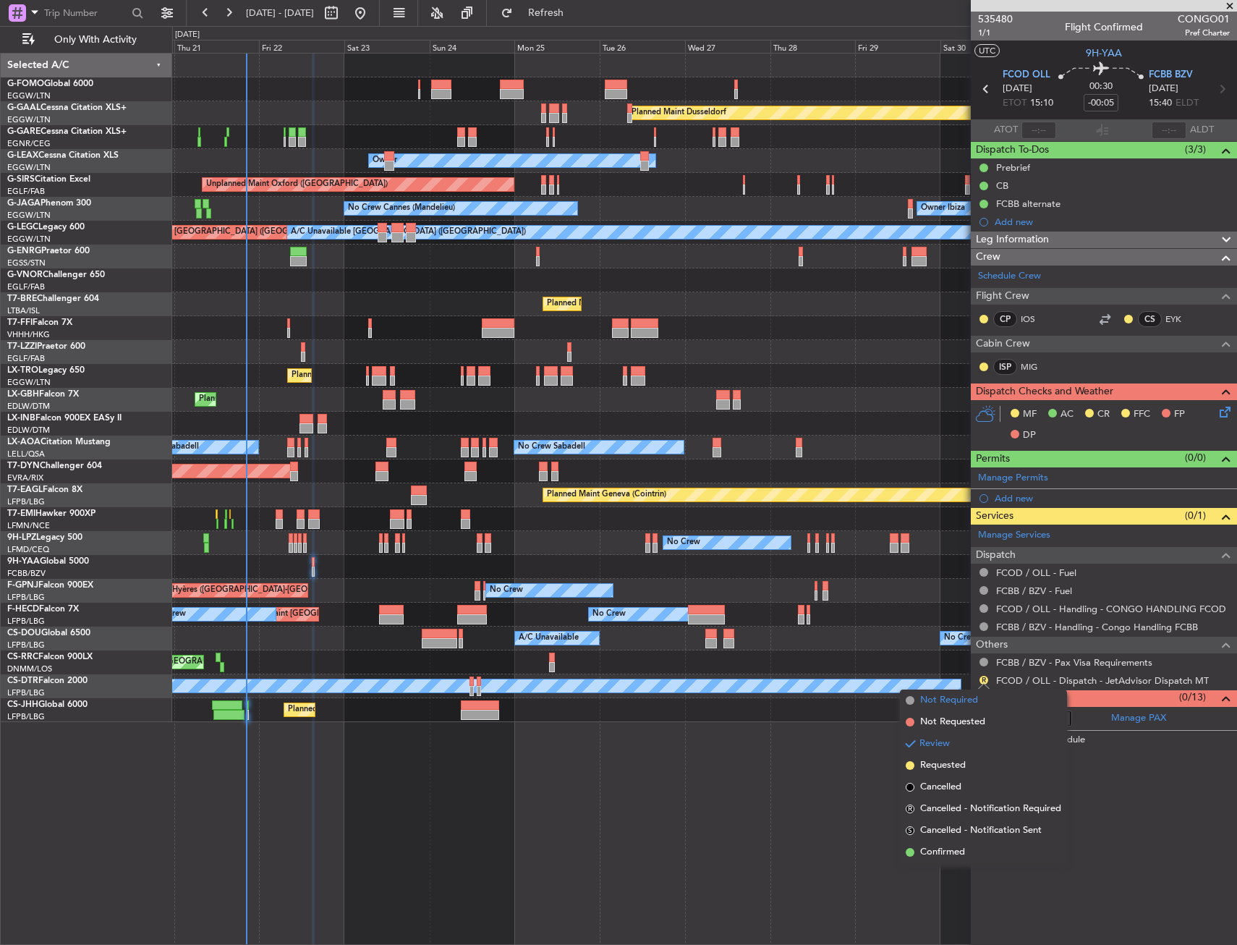
click at [971, 697] on span "Not Required" at bounding box center [949, 700] width 58 height 14
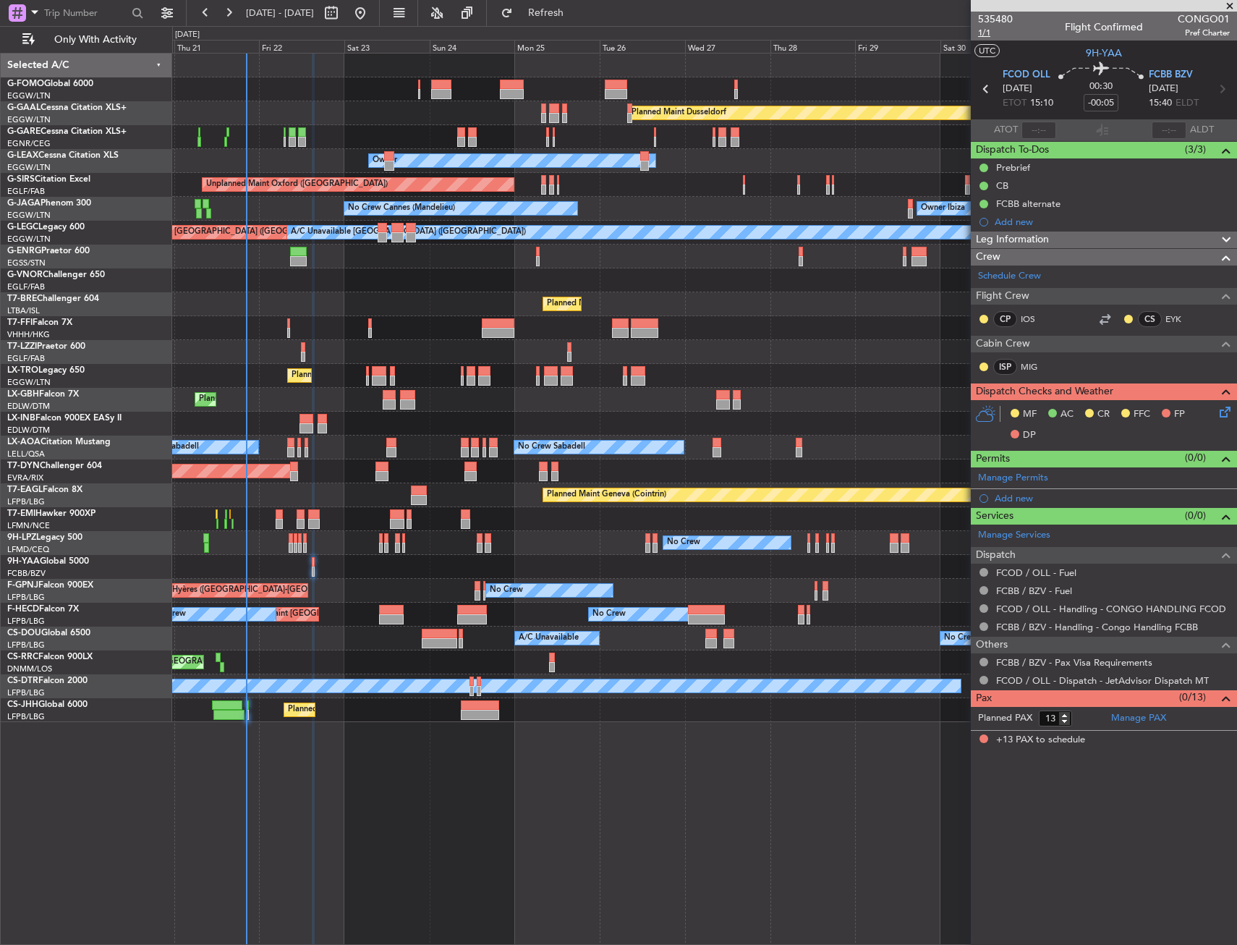
click at [985, 35] on span "1/1" at bounding box center [995, 33] width 35 height 12
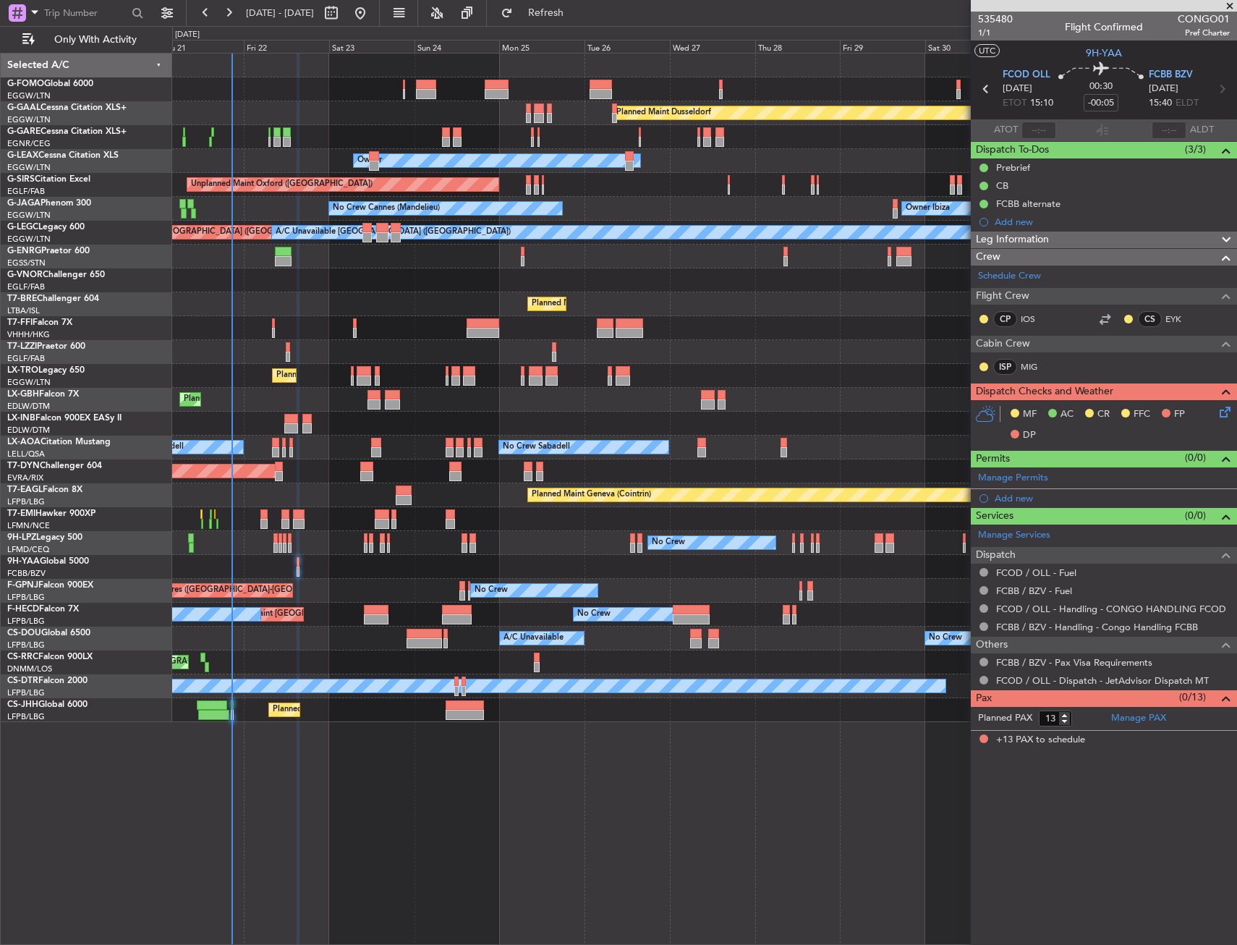
click at [435, 578] on div at bounding box center [704, 567] width 1064 height 24
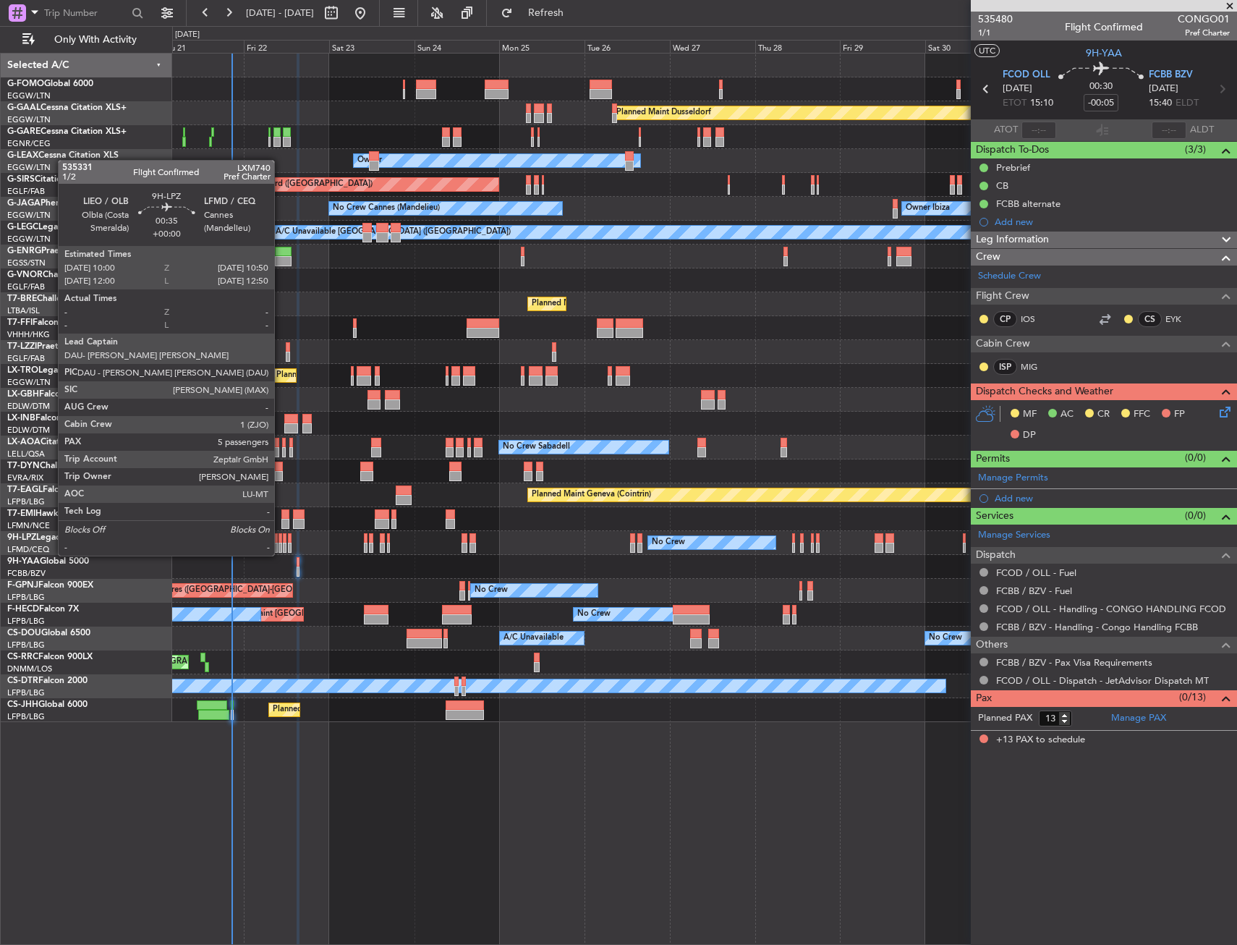
click at [281, 541] on div at bounding box center [280, 538] width 4 height 10
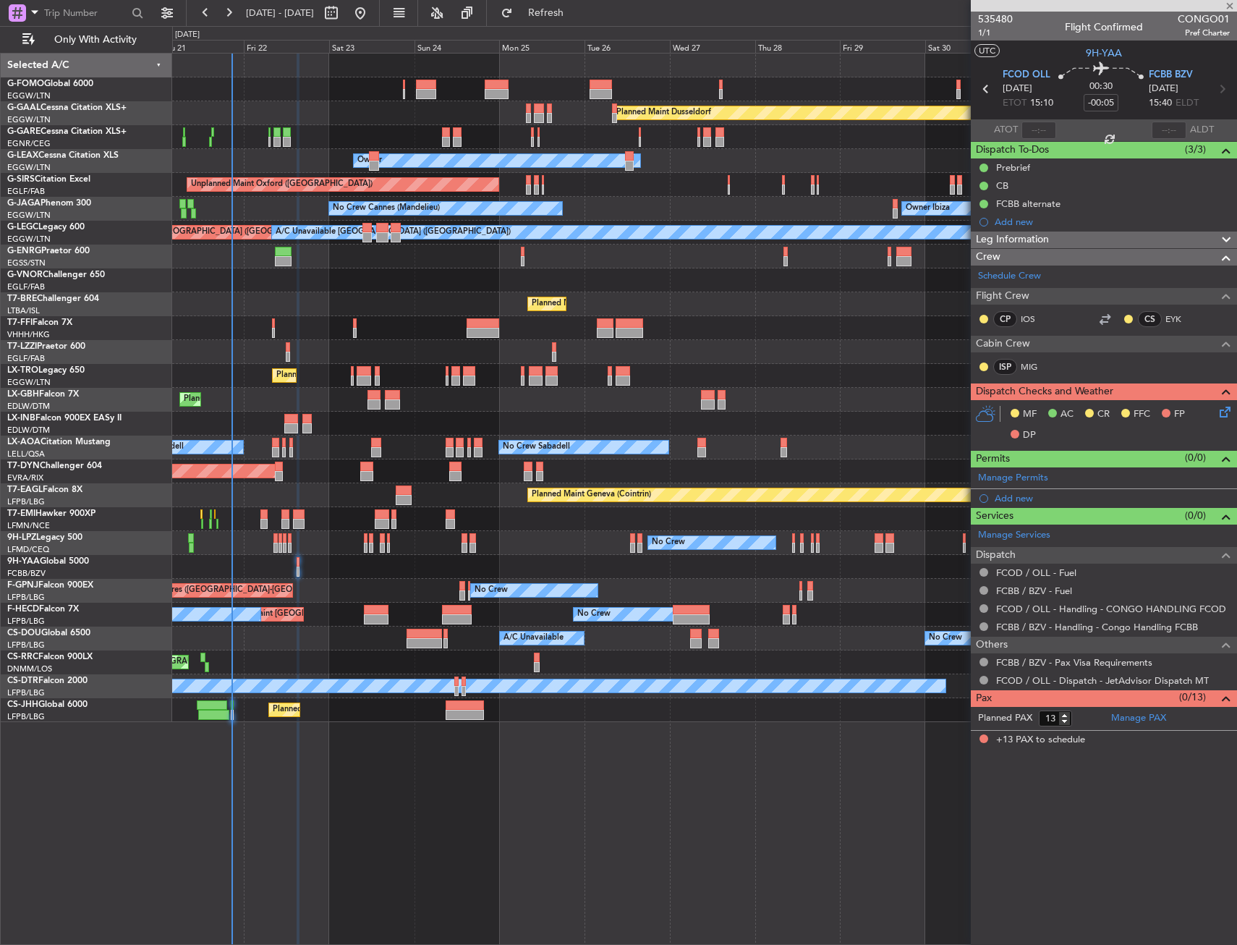
type input "5"
